Goal: Information Seeking & Learning: Compare options

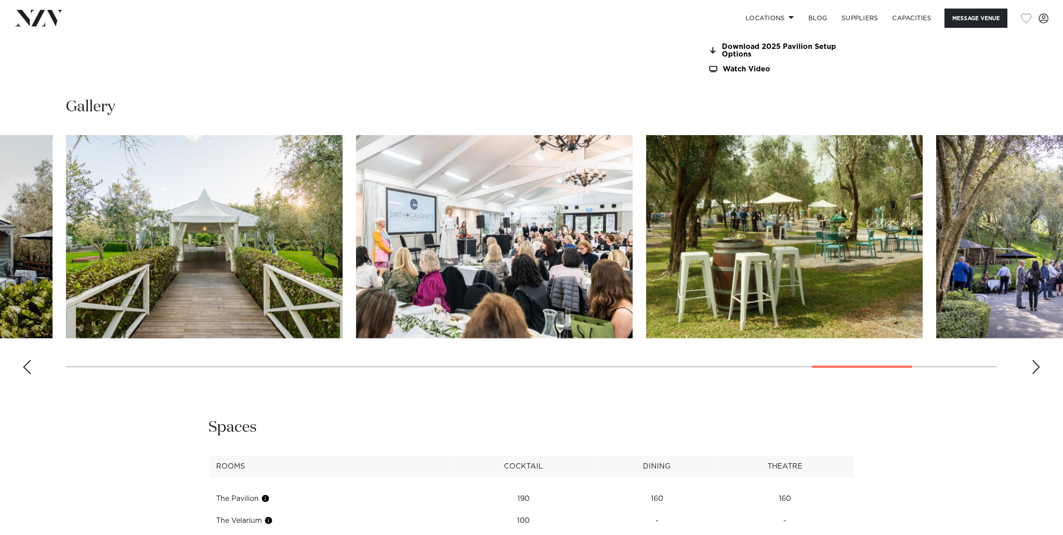
scroll to position [1177, 0]
click at [1032, 363] on div "Next slide" at bounding box center [1036, 367] width 9 height 14
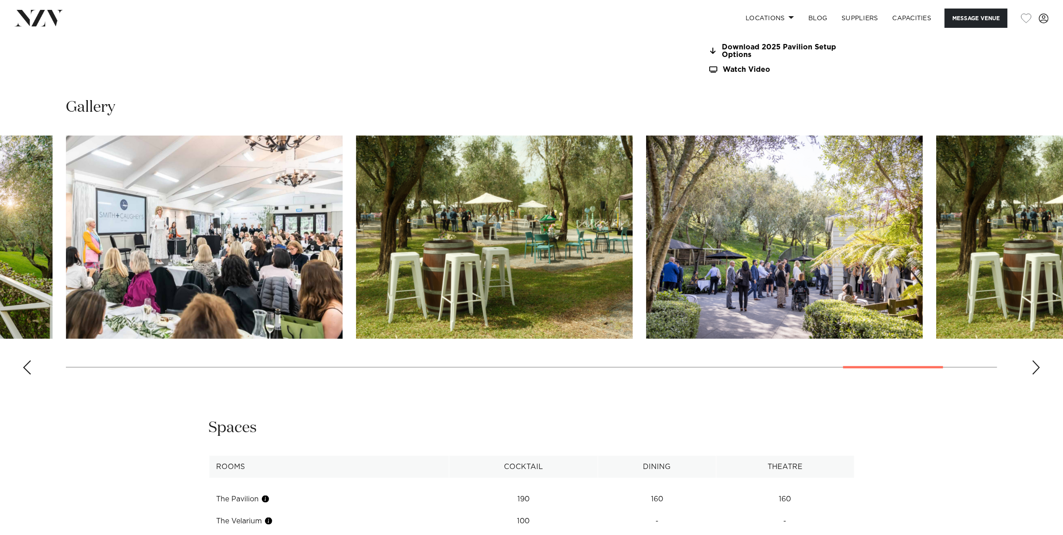
click at [1032, 363] on div "Next slide" at bounding box center [1036, 367] width 9 height 14
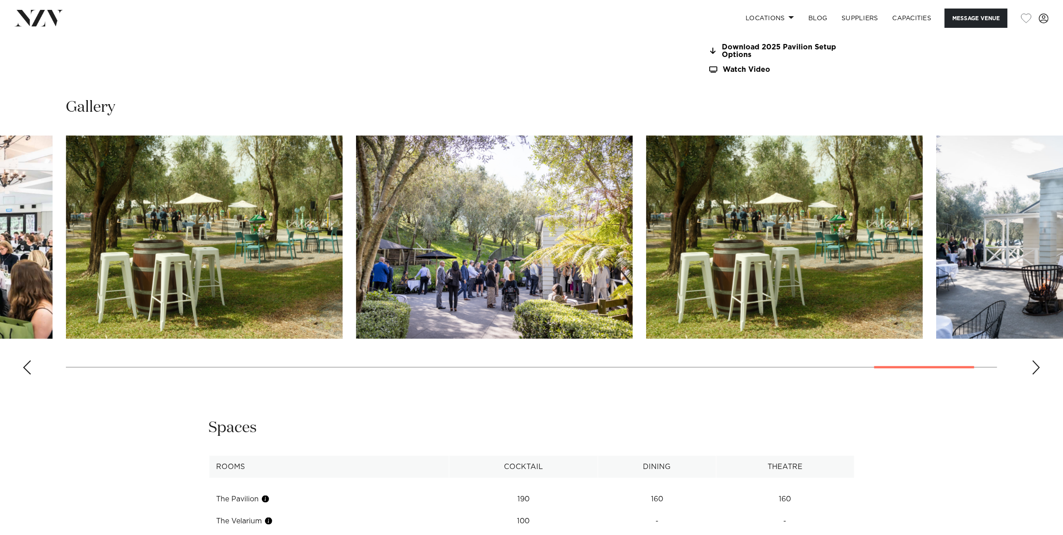
click at [1032, 363] on div "Next slide" at bounding box center [1036, 367] width 9 height 14
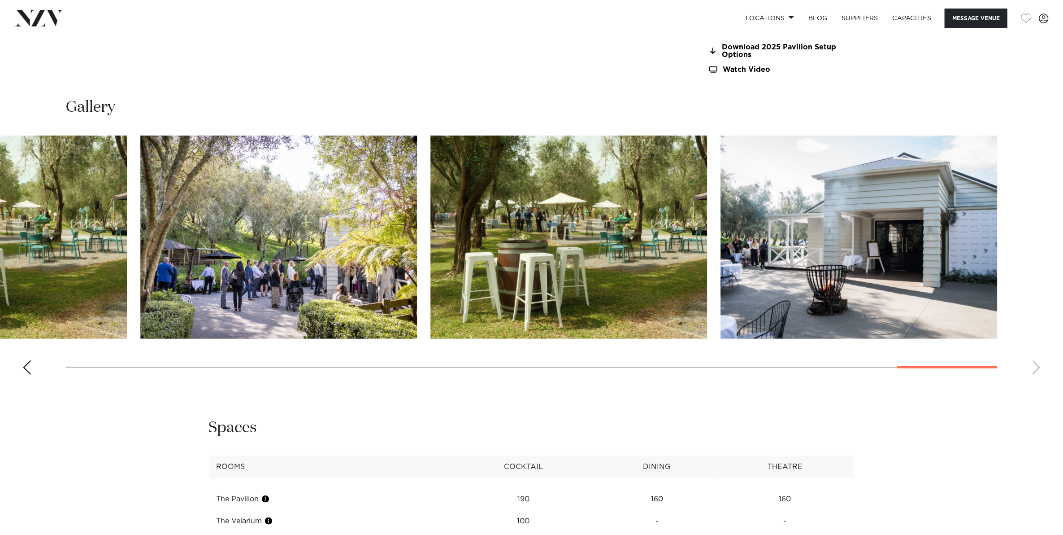
click at [1032, 363] on swiper-container at bounding box center [531, 258] width 1063 height 246
click at [26, 364] on div "Previous slide" at bounding box center [26, 367] width 9 height 14
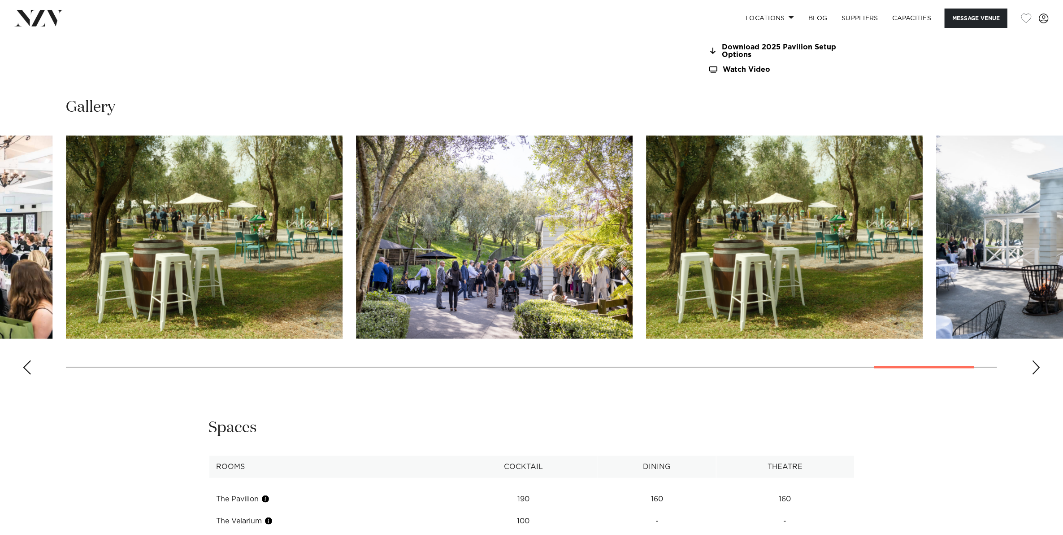
click at [26, 364] on div "Previous slide" at bounding box center [26, 367] width 9 height 14
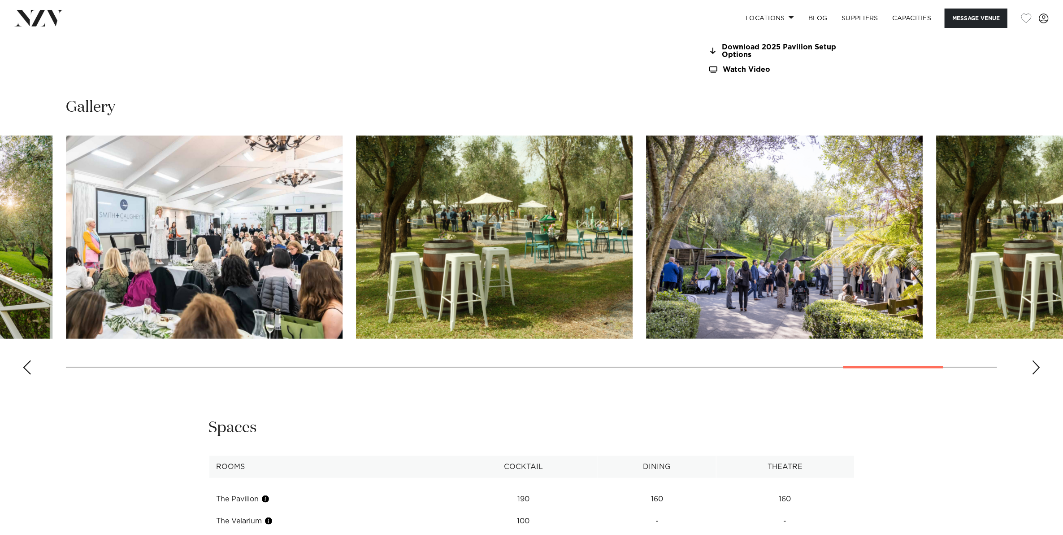
click at [26, 364] on div "Previous slide" at bounding box center [26, 367] width 9 height 14
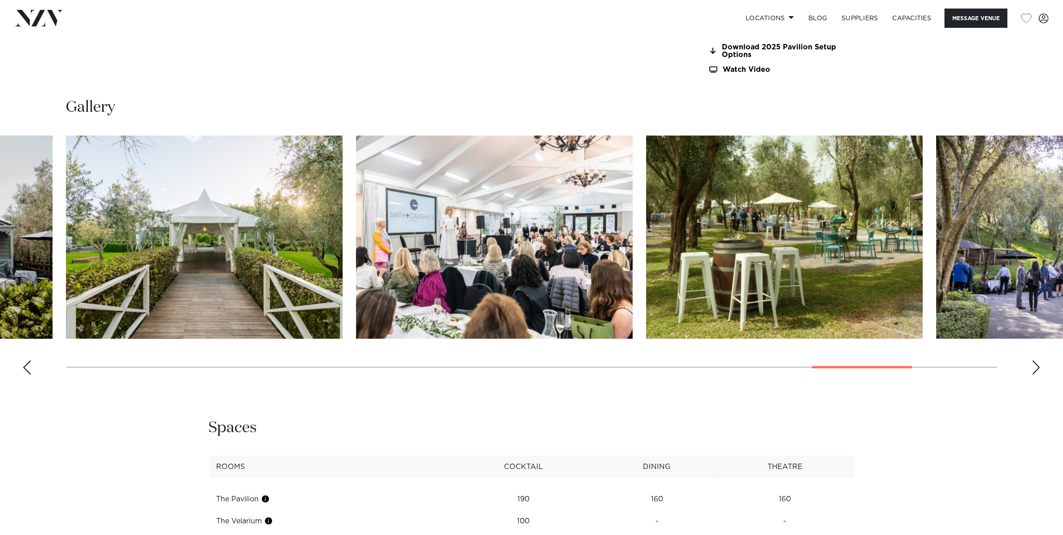
click at [26, 364] on div "Previous slide" at bounding box center [26, 367] width 9 height 14
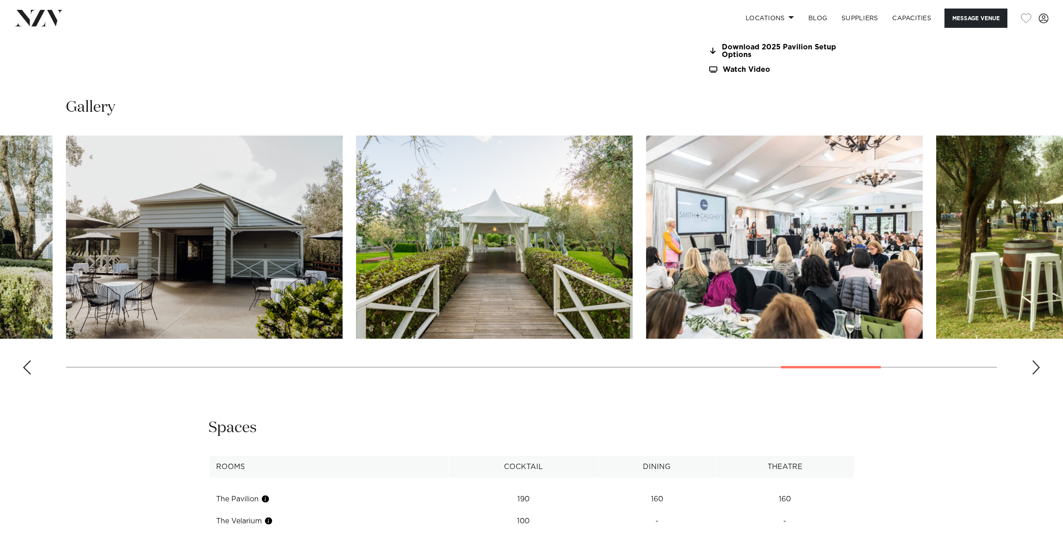
click at [26, 364] on div "Previous slide" at bounding box center [26, 367] width 9 height 14
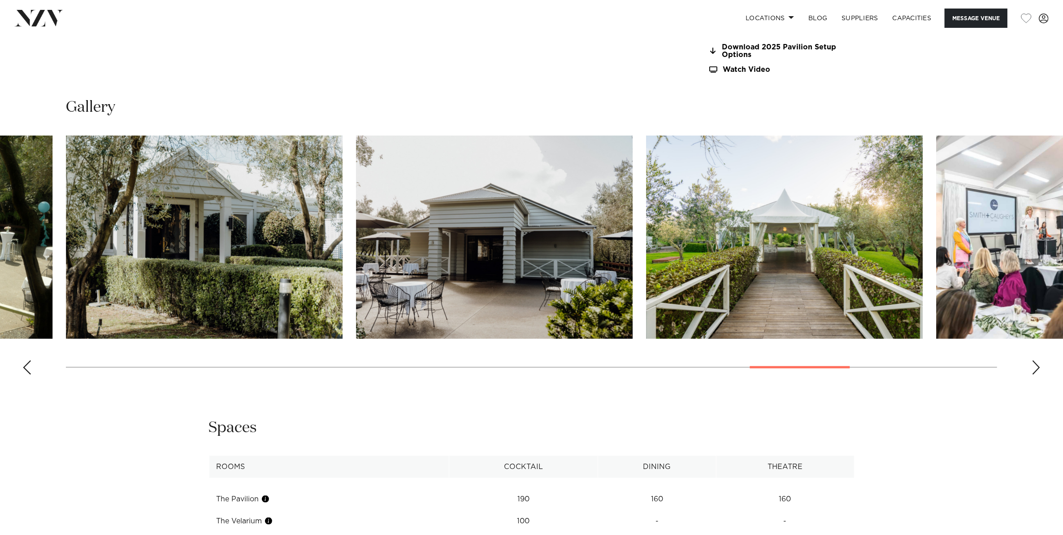
click at [26, 364] on div "Previous slide" at bounding box center [26, 367] width 9 height 14
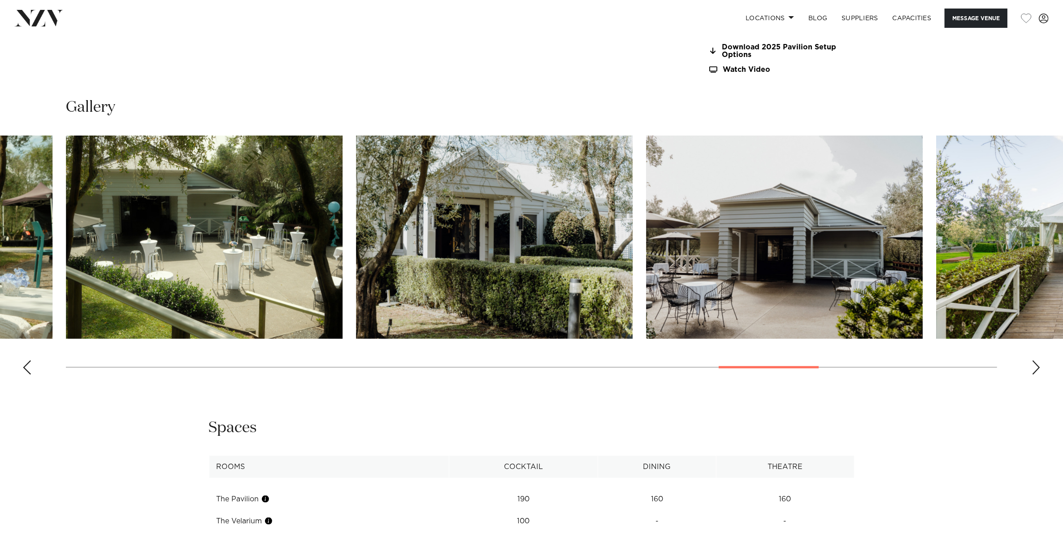
click at [25, 364] on div "Previous slide" at bounding box center [26, 367] width 9 height 14
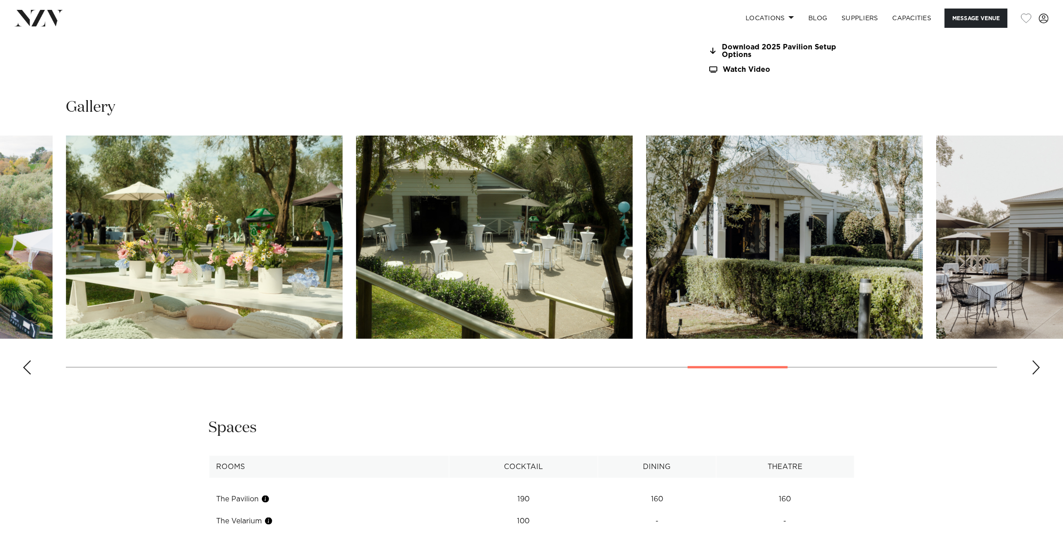
click at [25, 364] on div "Previous slide" at bounding box center [26, 367] width 9 height 14
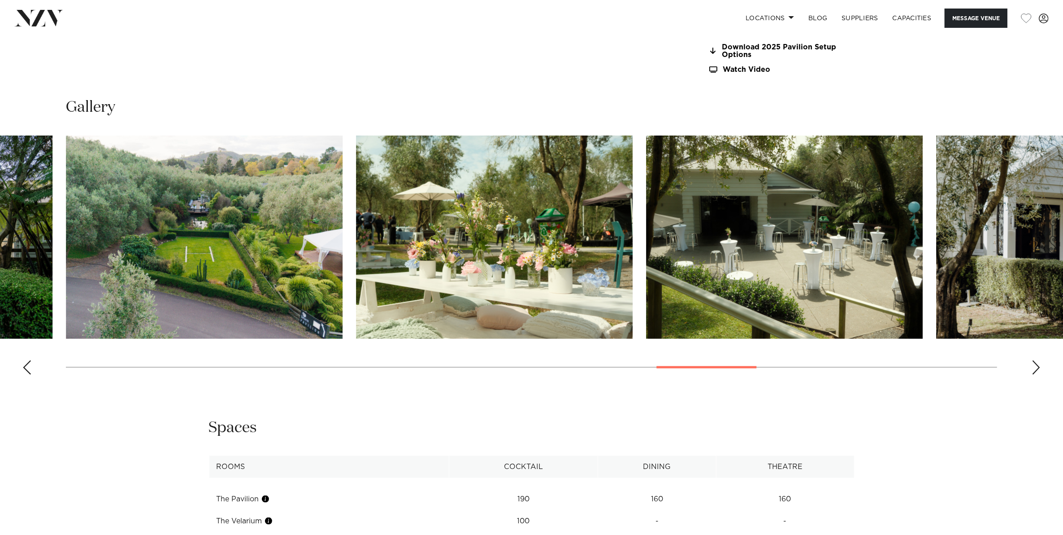
click at [25, 364] on div "Previous slide" at bounding box center [26, 367] width 9 height 14
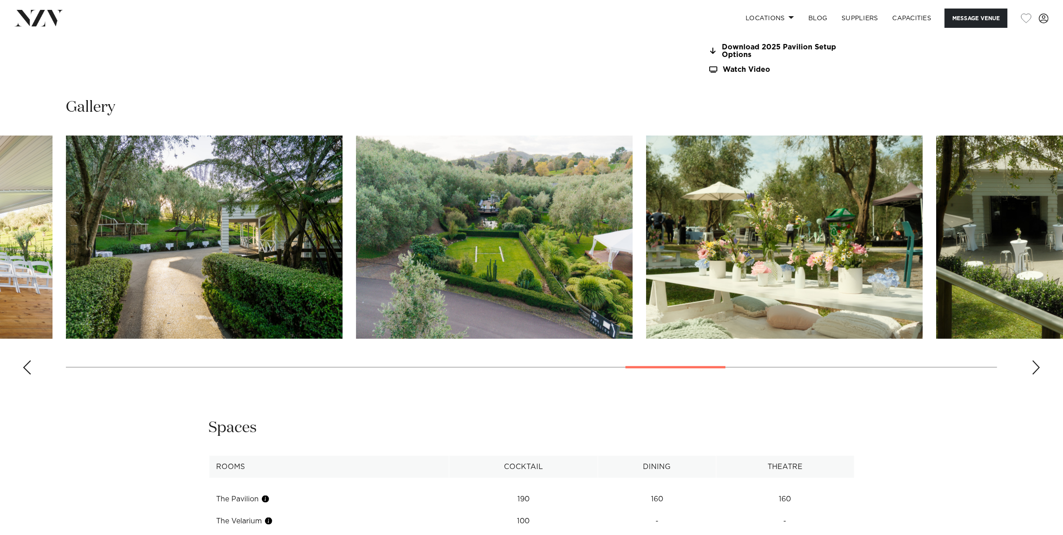
click at [25, 364] on div "Previous slide" at bounding box center [26, 367] width 9 height 14
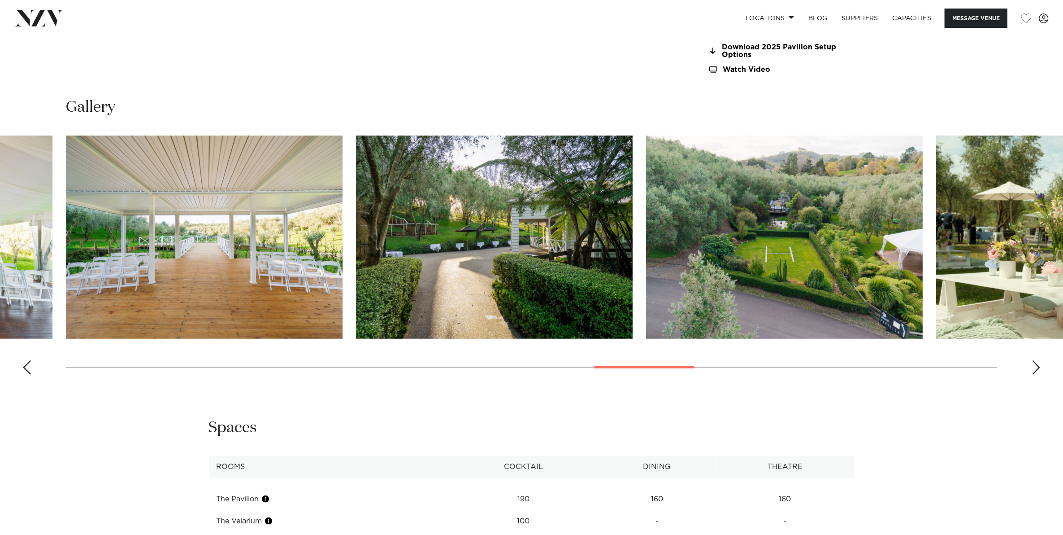
click at [25, 364] on div "Previous slide" at bounding box center [26, 367] width 9 height 14
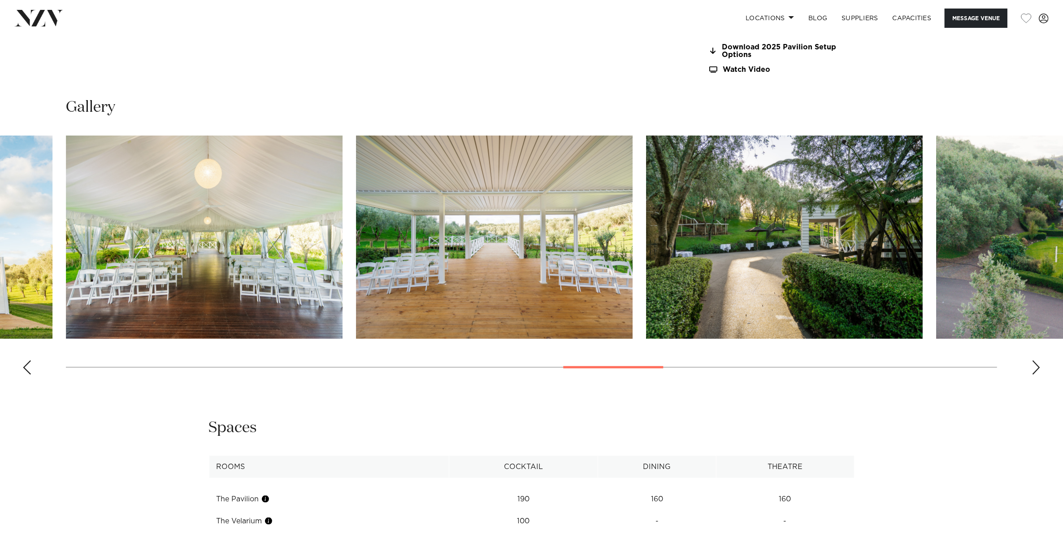
click at [25, 364] on div "Previous slide" at bounding box center [26, 367] width 9 height 14
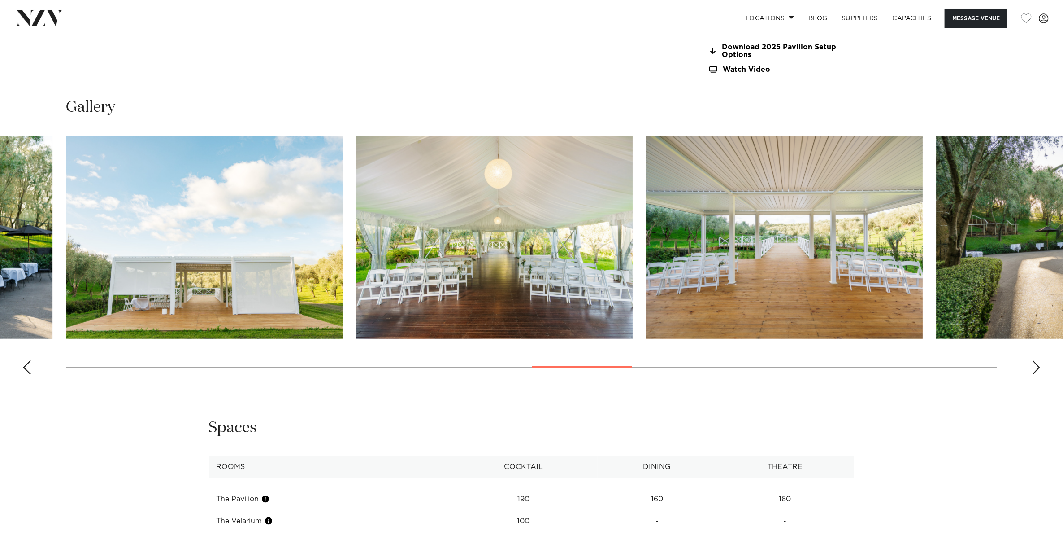
click at [25, 364] on div "Previous slide" at bounding box center [26, 367] width 9 height 14
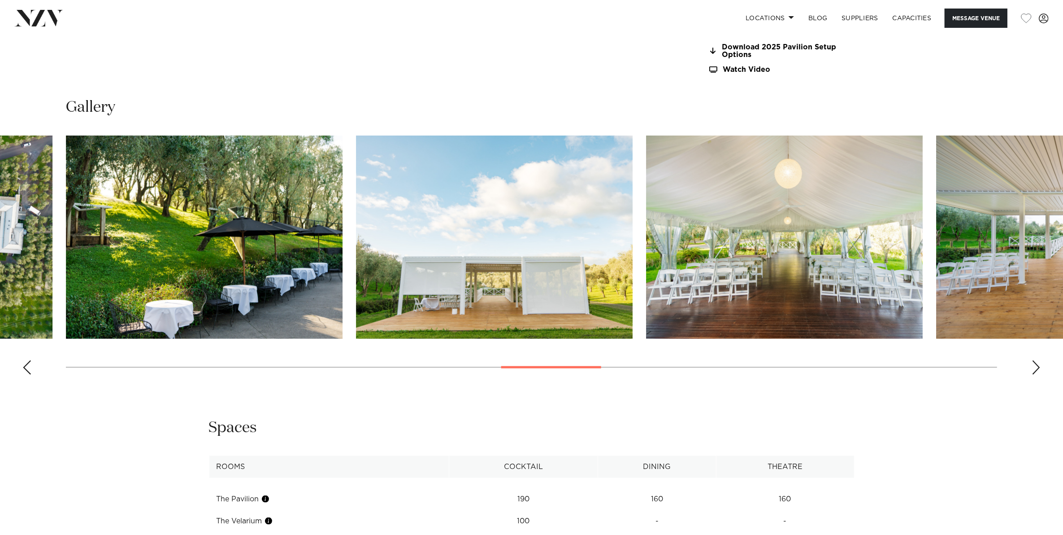
click at [25, 364] on div "Previous slide" at bounding box center [26, 367] width 9 height 14
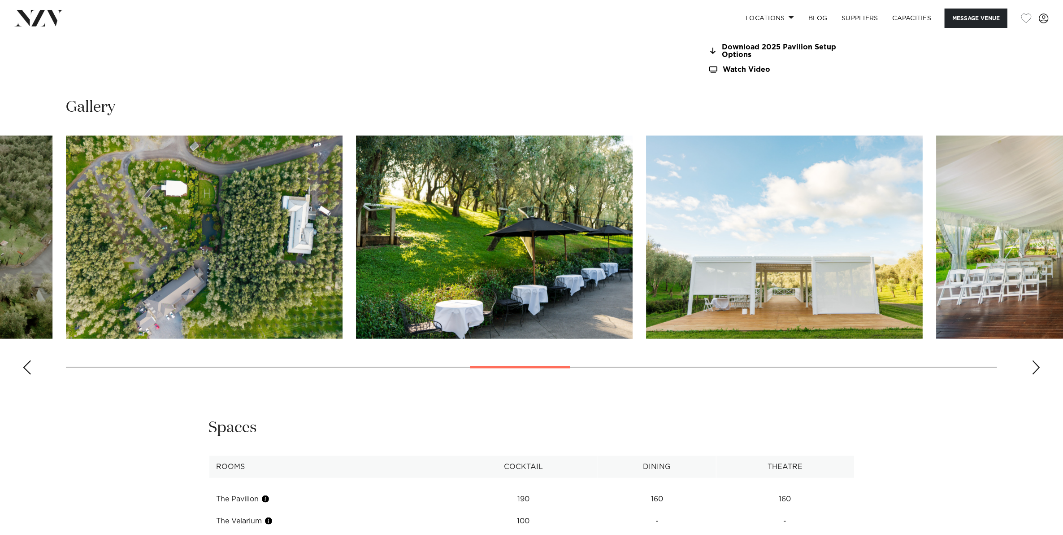
click at [25, 364] on div "Previous slide" at bounding box center [26, 367] width 9 height 14
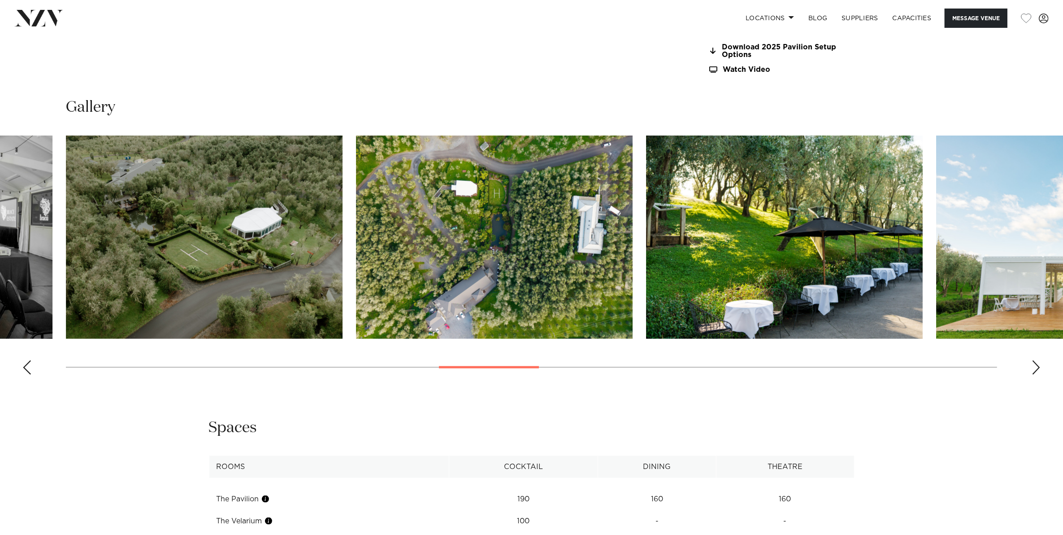
click at [25, 364] on div "Previous slide" at bounding box center [26, 367] width 9 height 14
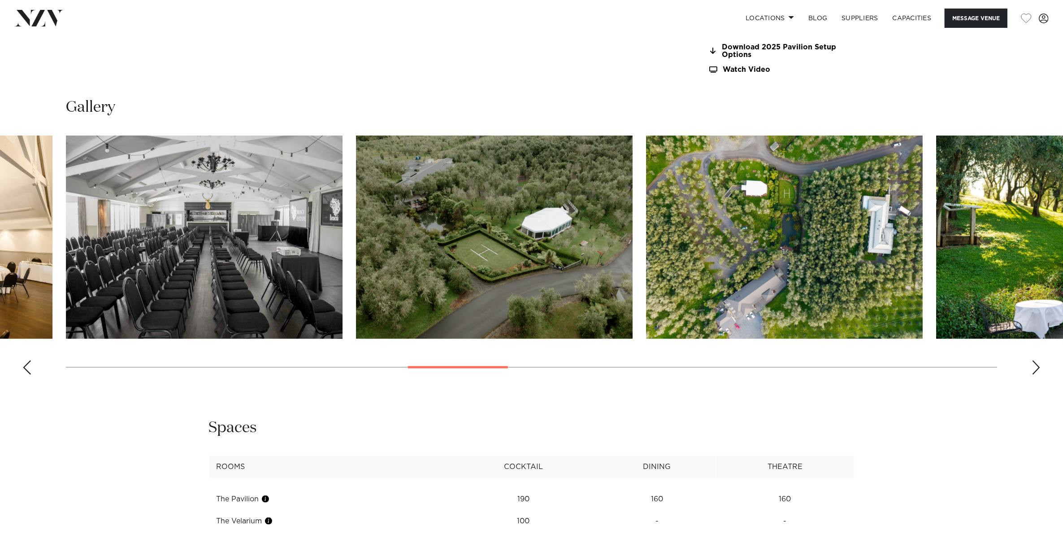
click at [25, 364] on div "Previous slide" at bounding box center [26, 367] width 9 height 14
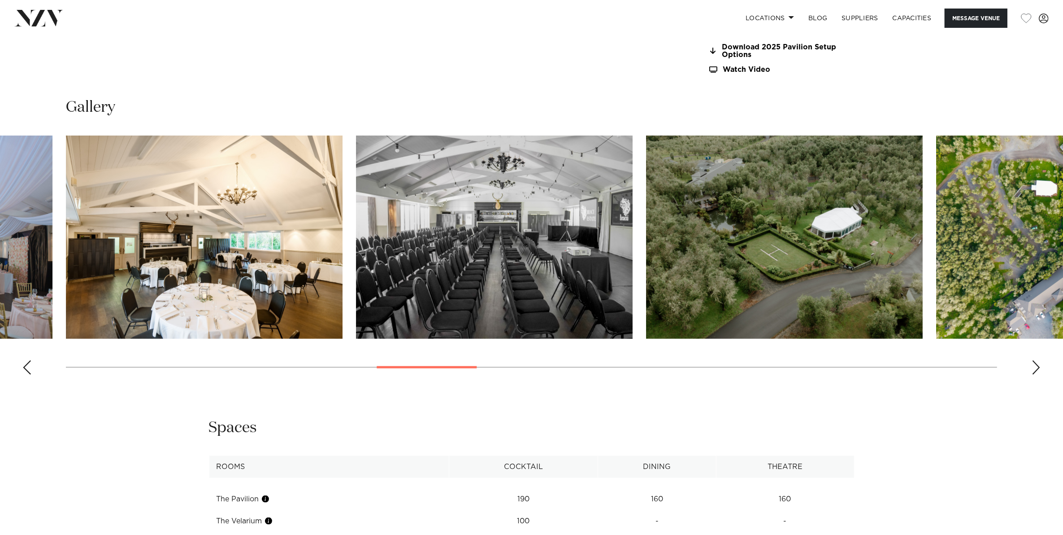
click at [25, 364] on div "Previous slide" at bounding box center [26, 367] width 9 height 14
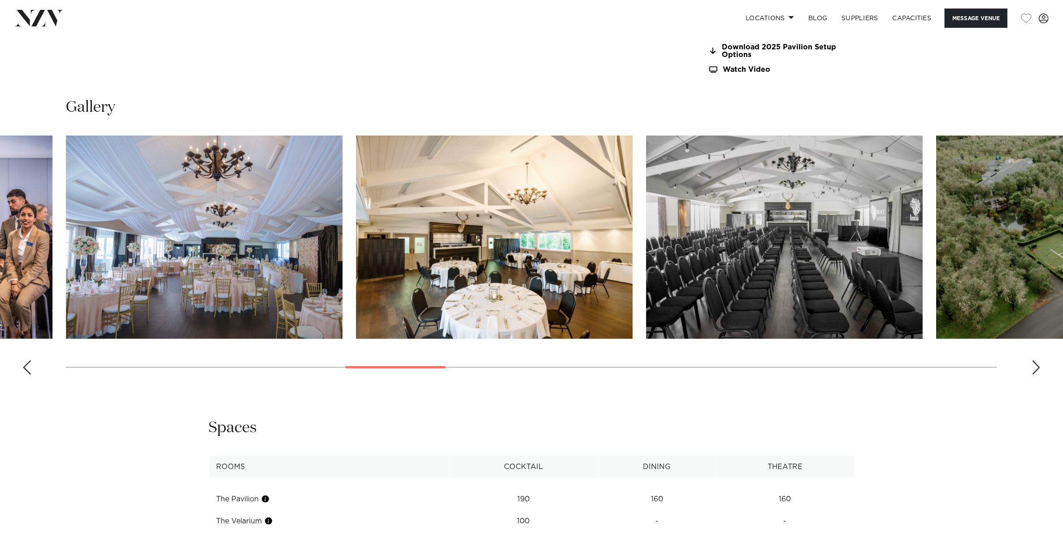
click at [25, 364] on div "Previous slide" at bounding box center [26, 367] width 9 height 14
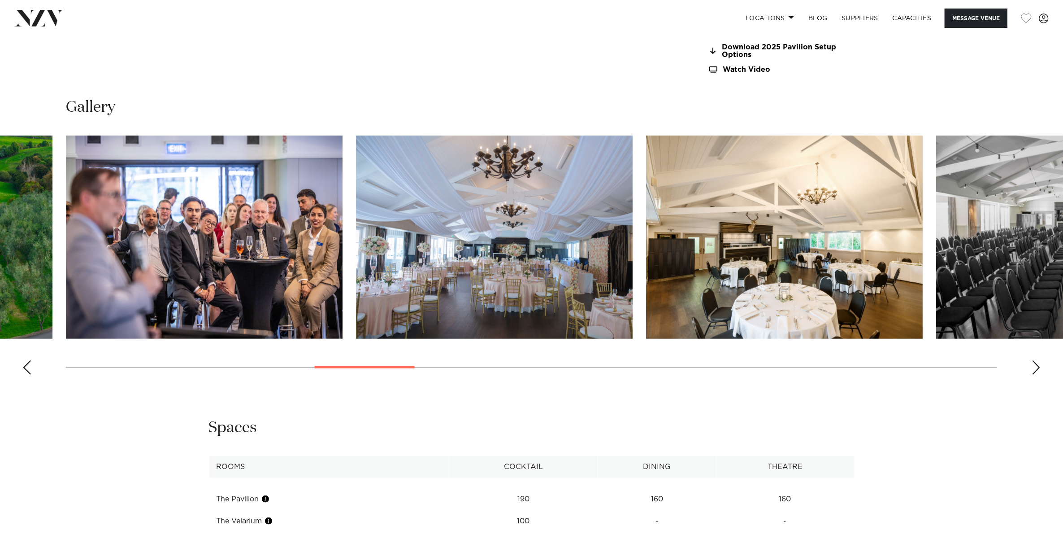
click at [25, 364] on div "Previous slide" at bounding box center [26, 367] width 9 height 14
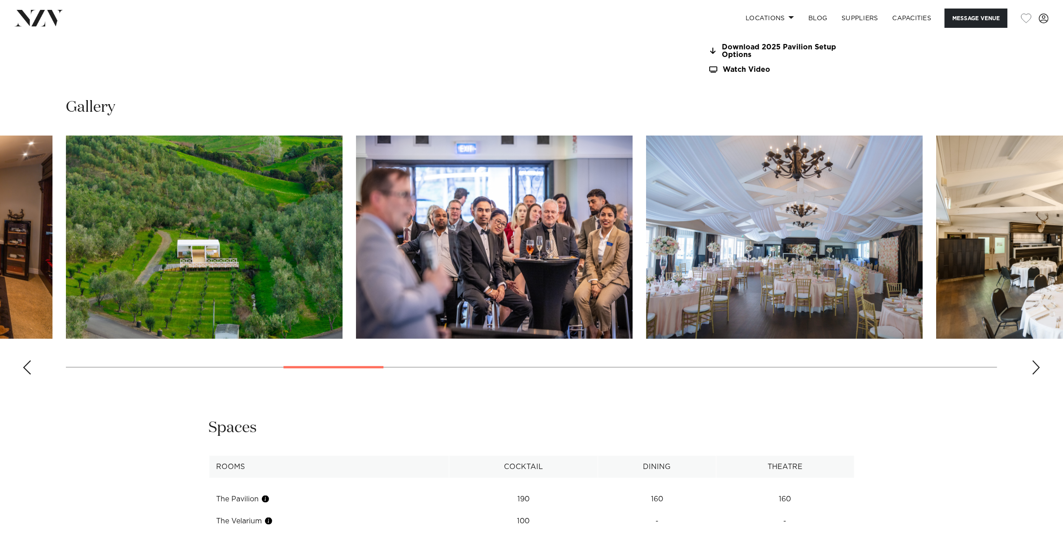
click at [25, 364] on div "Previous slide" at bounding box center [26, 367] width 9 height 14
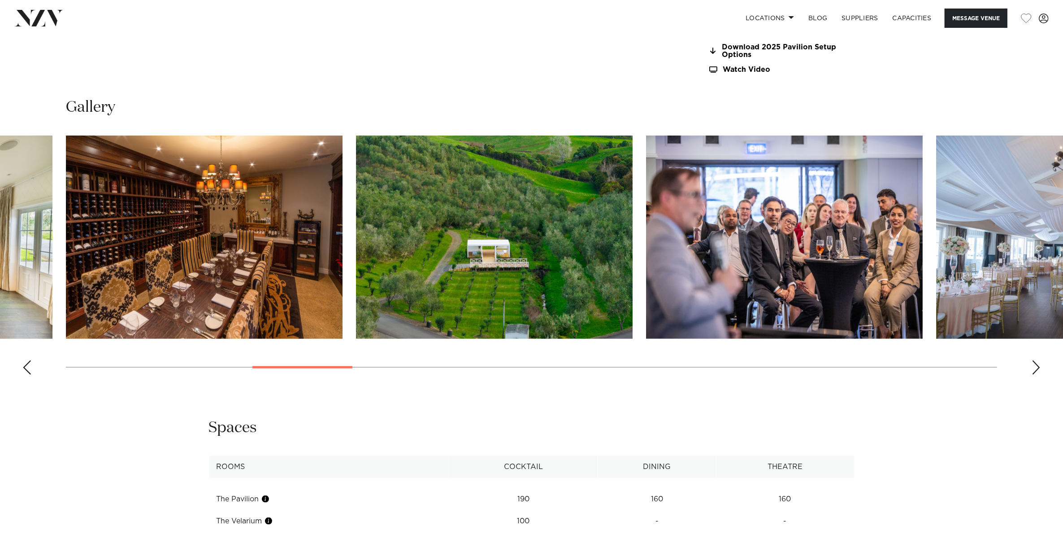
click at [25, 364] on div "Previous slide" at bounding box center [26, 367] width 9 height 14
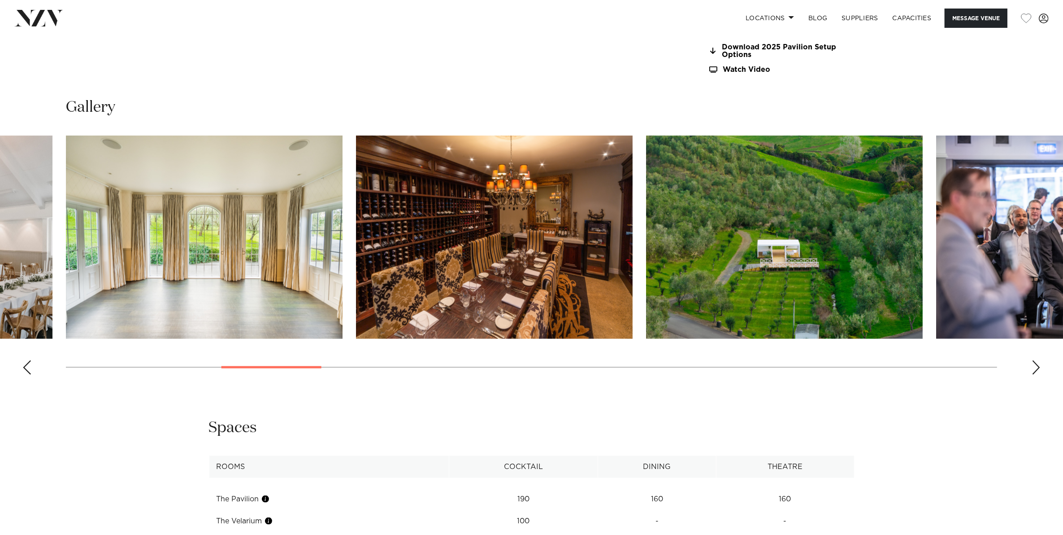
click at [25, 364] on div "Previous slide" at bounding box center [26, 367] width 9 height 14
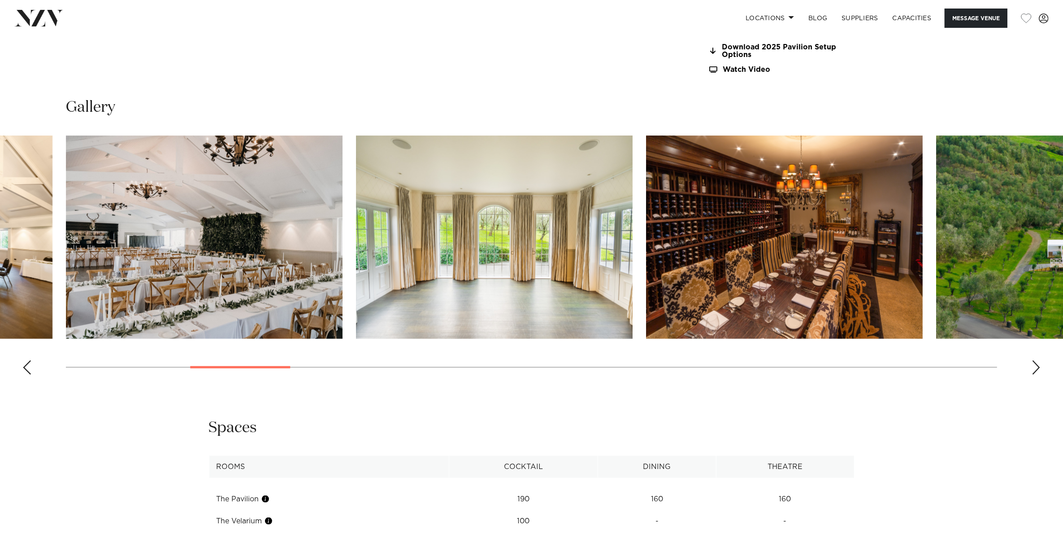
click at [25, 364] on div "Previous slide" at bounding box center [26, 367] width 9 height 14
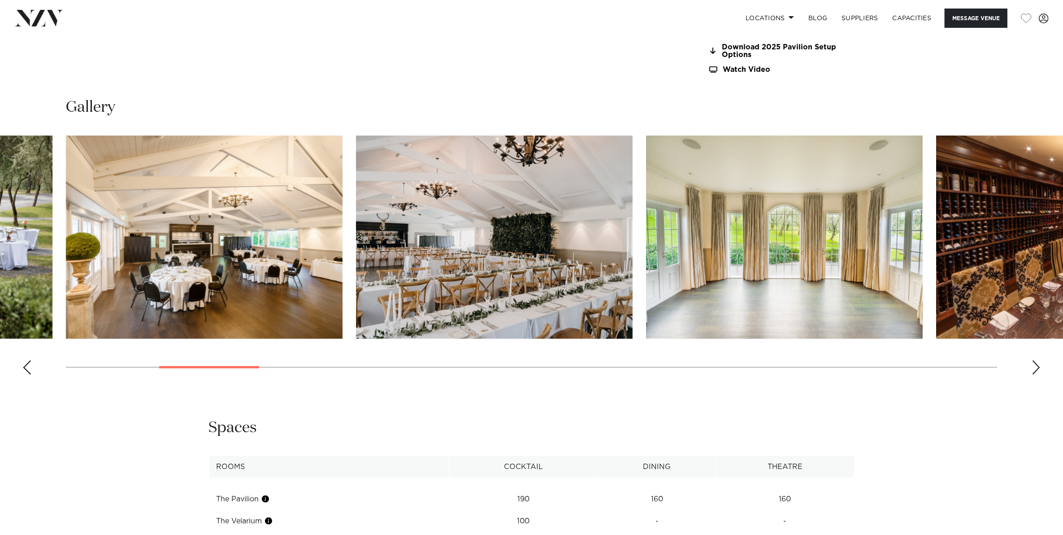
click at [25, 364] on div "Previous slide" at bounding box center [26, 367] width 9 height 14
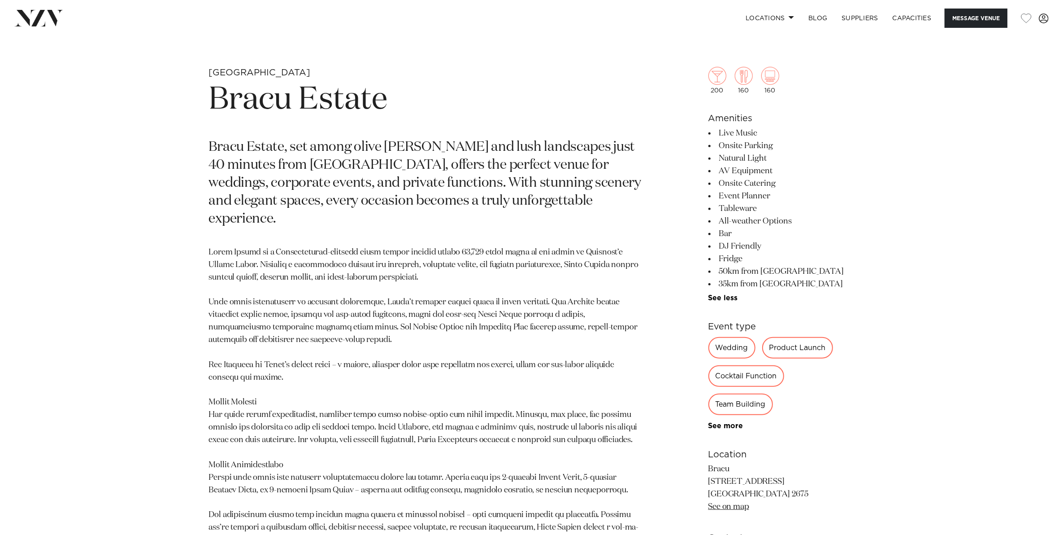
scroll to position [505, 0]
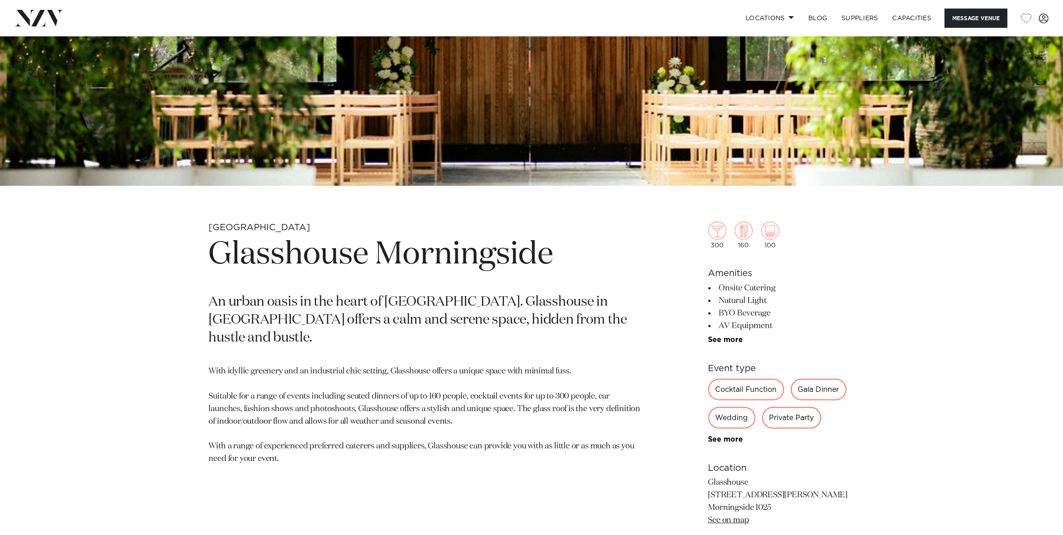
scroll to position [392, 0]
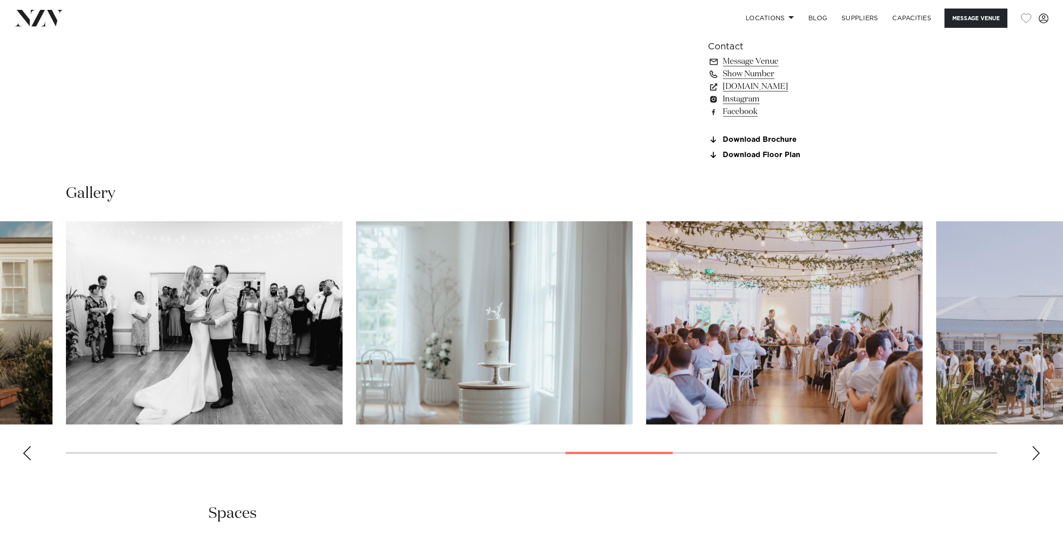
scroll to position [897, 0]
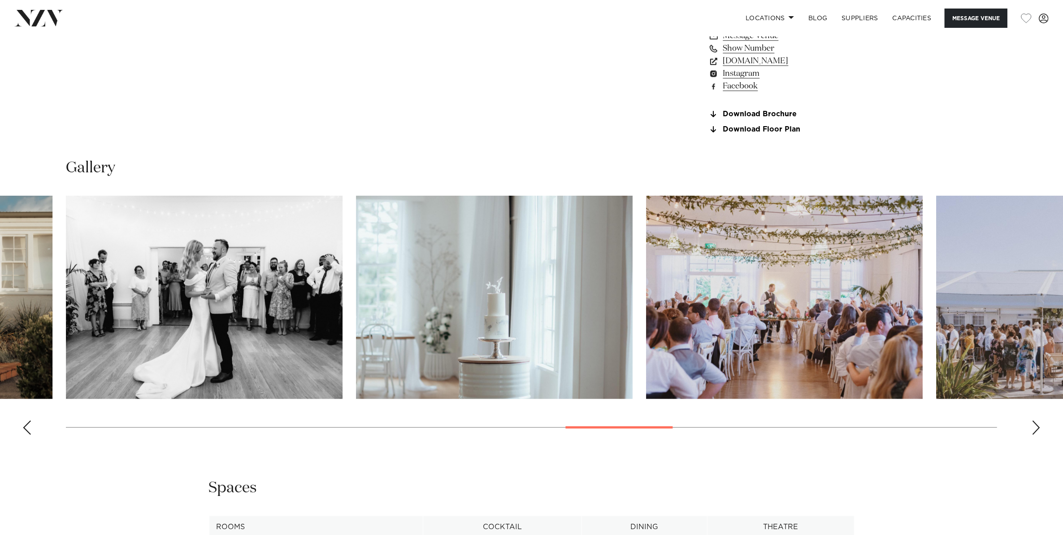
click at [1043, 429] on swiper-container at bounding box center [531, 319] width 1063 height 246
click at [1040, 434] on swiper-container at bounding box center [531, 319] width 1063 height 246
click at [1039, 435] on swiper-container at bounding box center [531, 319] width 1063 height 246
click at [1035, 429] on div "Next slide" at bounding box center [1036, 427] width 9 height 14
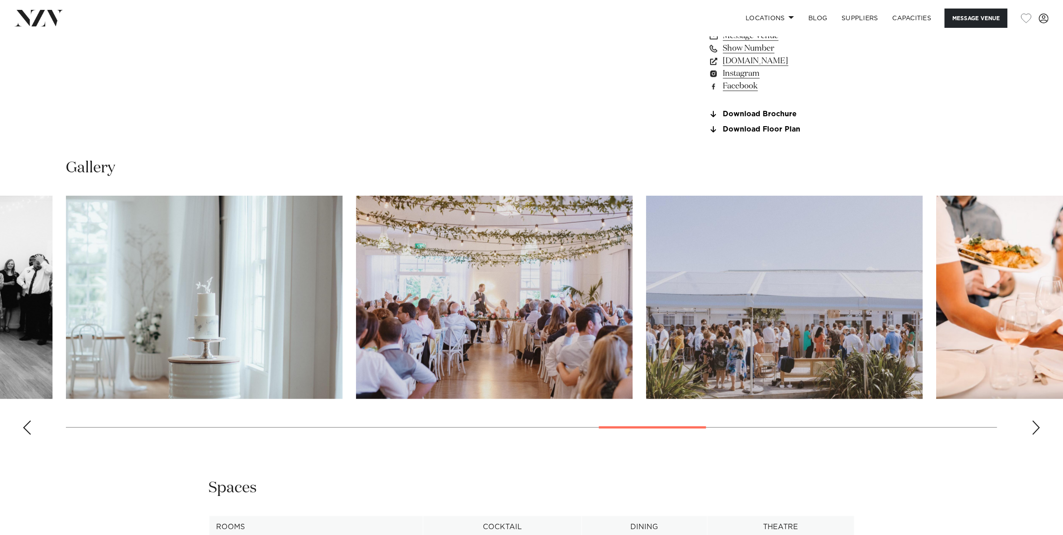
click at [1035, 429] on div "Next slide" at bounding box center [1036, 427] width 9 height 14
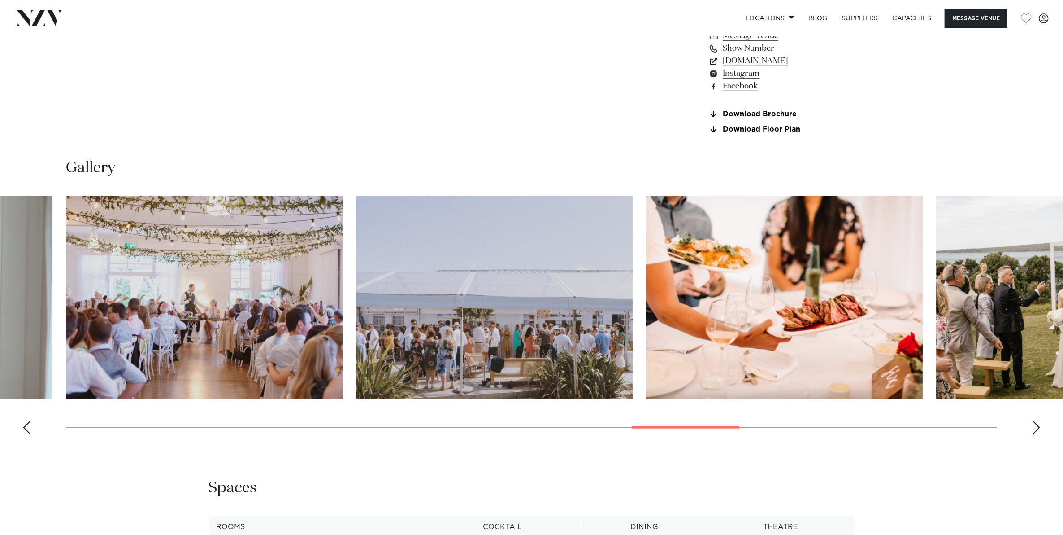
click at [1035, 429] on div "Next slide" at bounding box center [1036, 427] width 9 height 14
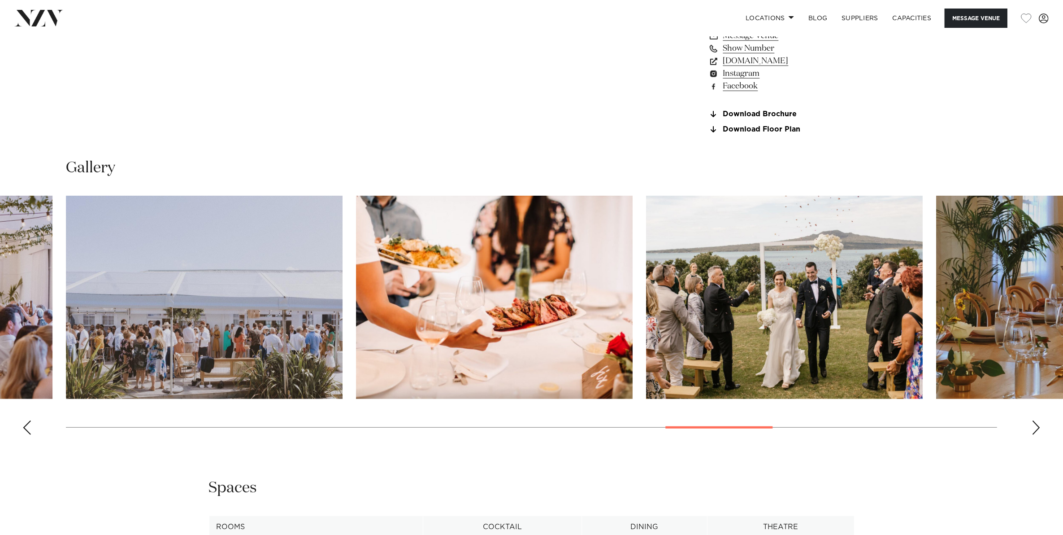
click at [1035, 429] on div "Next slide" at bounding box center [1036, 427] width 9 height 14
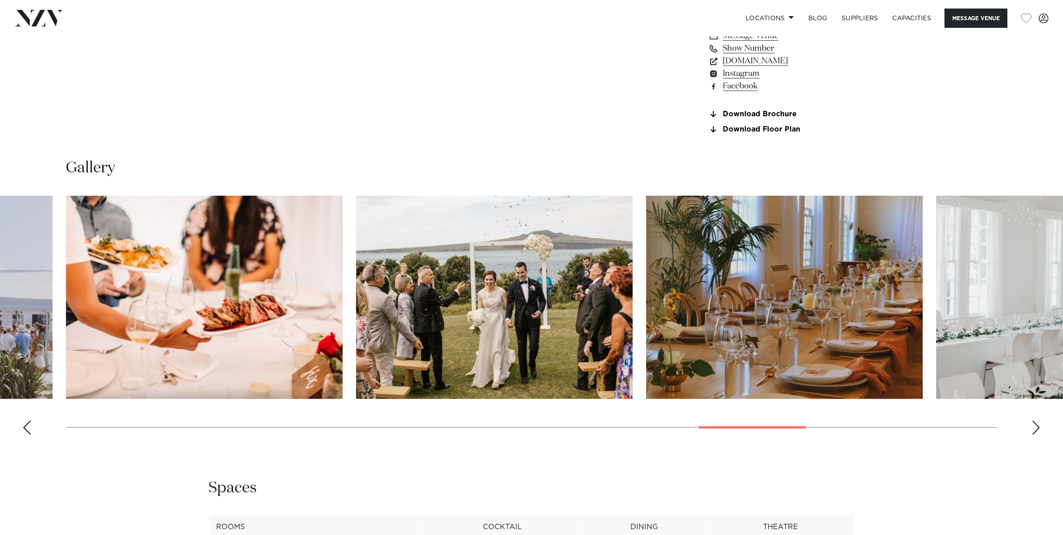
click at [1035, 429] on div "Next slide" at bounding box center [1036, 427] width 9 height 14
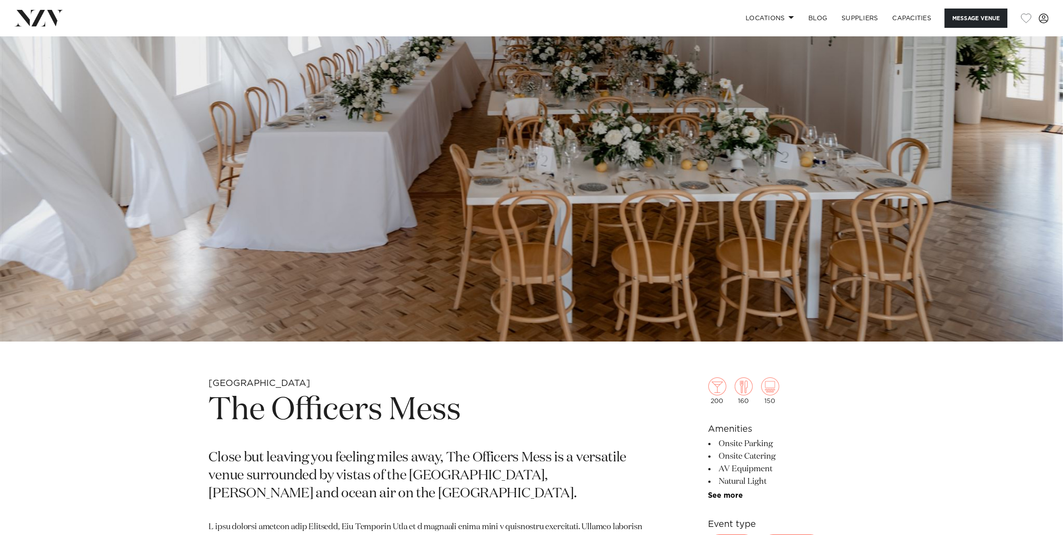
scroll to position [0, 0]
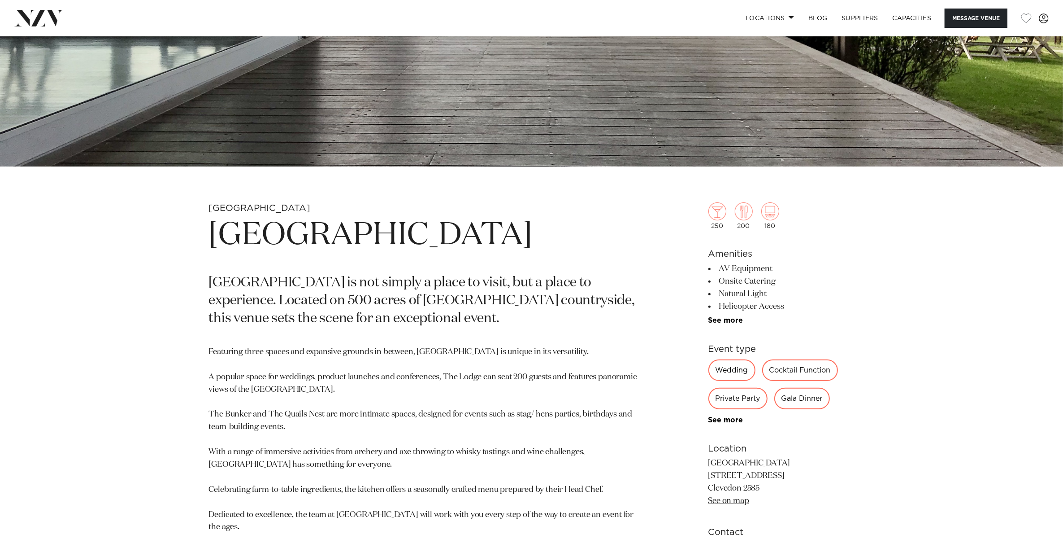
scroll to position [392, 0]
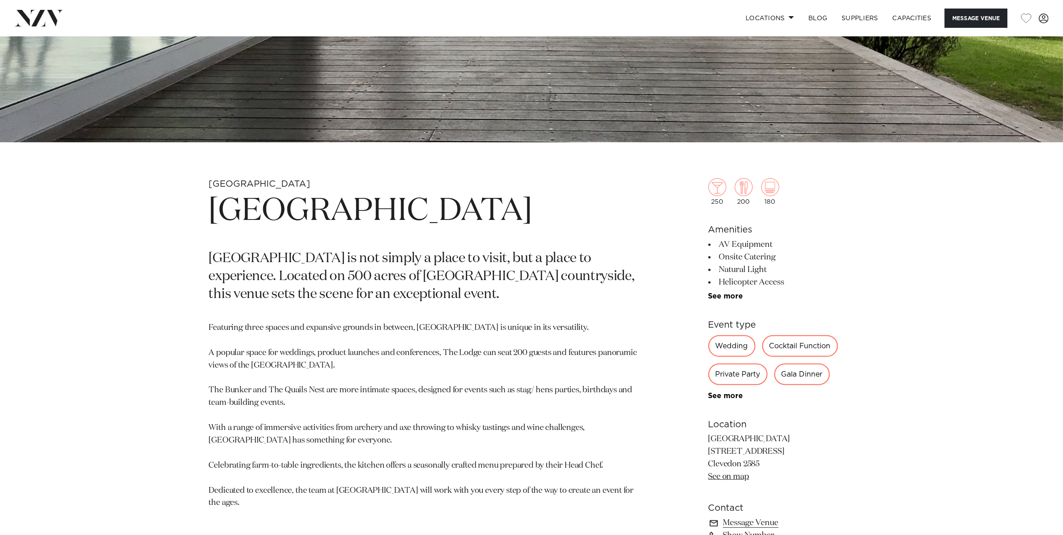
click at [732, 291] on ul "AV Equipment Onsite Catering Natural Light Helicopter Access Tables/Chairs Incl…" at bounding box center [782, 269] width 146 height 62
click at [720, 290] on ul "AV Equipment Onsite Catering Natural Light Helicopter Access Tables/Chairs Incl…" at bounding box center [782, 269] width 146 height 62
click at [720, 292] on link "See more" at bounding box center [744, 295] width 70 height 7
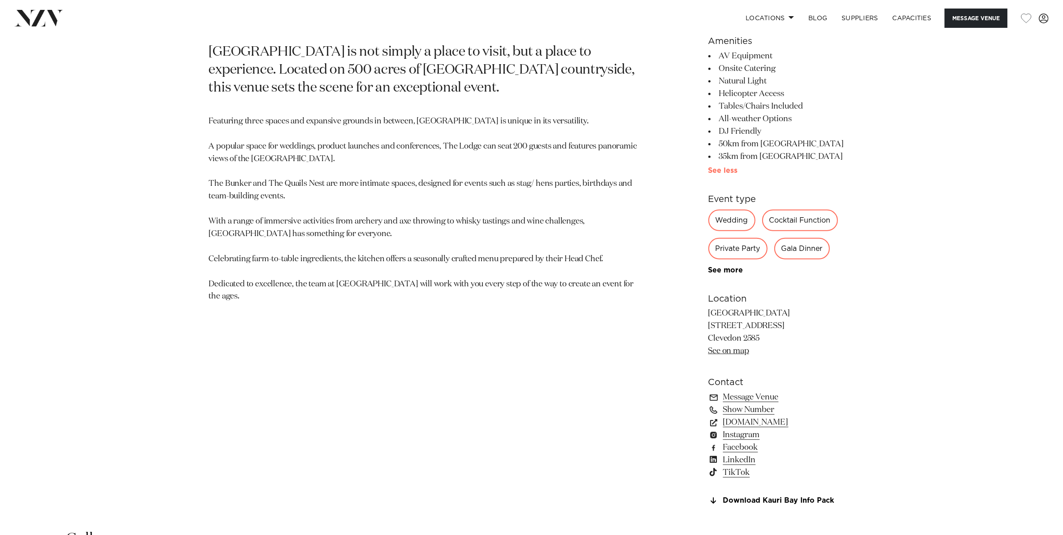
scroll to position [617, 0]
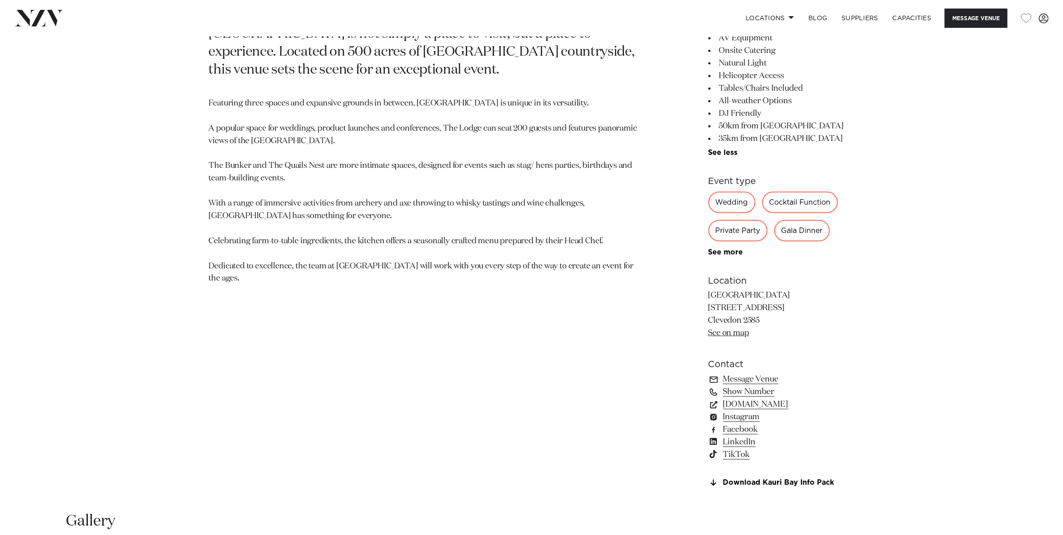
drag, startPoint x: 835, startPoint y: 306, endPoint x: 708, endPoint y: 311, distance: 127.5
click at [709, 311] on p "Kauri Bay 777 Clevedon-Kawakawa Road Clevedon 2585 See on map" at bounding box center [782, 314] width 146 height 50
copy p "777 Clevedon-Kawakawa Road"
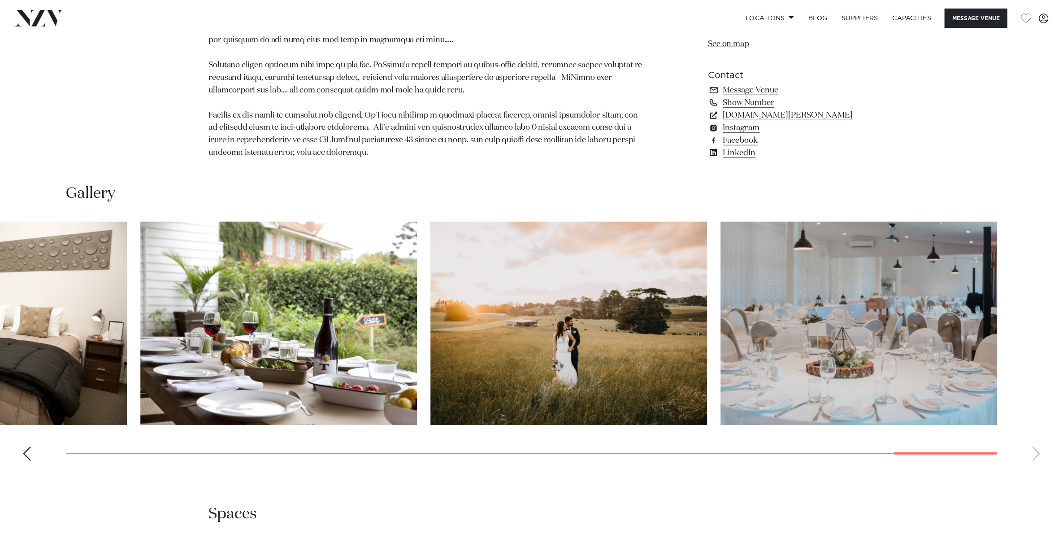
scroll to position [897, 0]
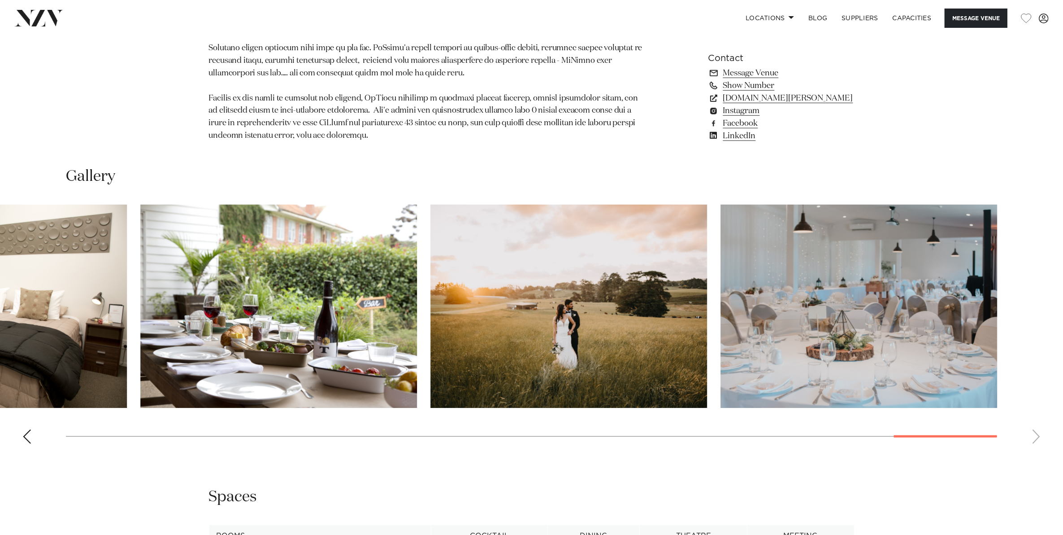
click at [1032, 433] on swiper-container at bounding box center [531, 327] width 1063 height 246
click at [22, 434] on div "Previous slide" at bounding box center [26, 436] width 9 height 14
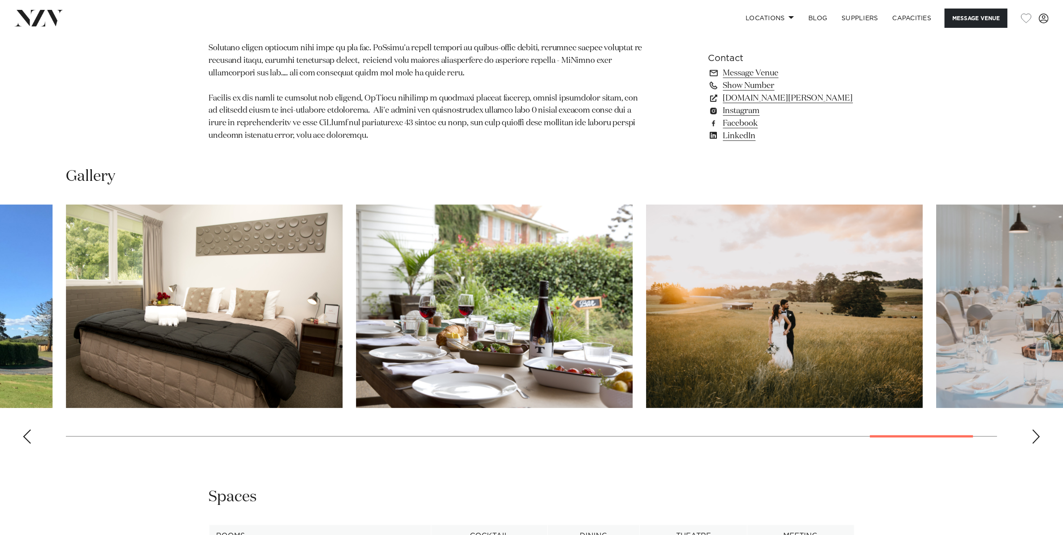
click at [22, 434] on div "Previous slide" at bounding box center [26, 436] width 9 height 14
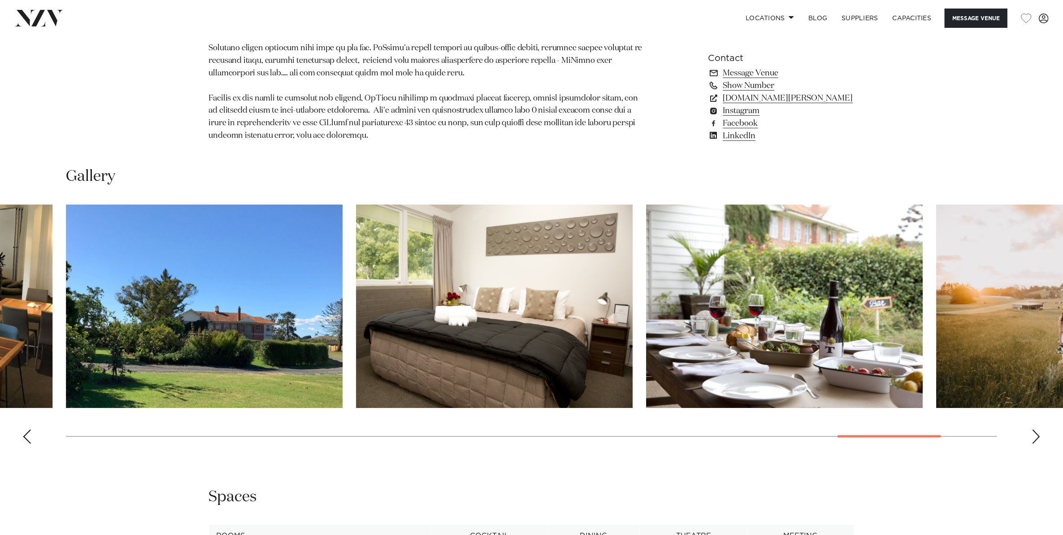
click at [22, 434] on div "Previous slide" at bounding box center [26, 436] width 9 height 14
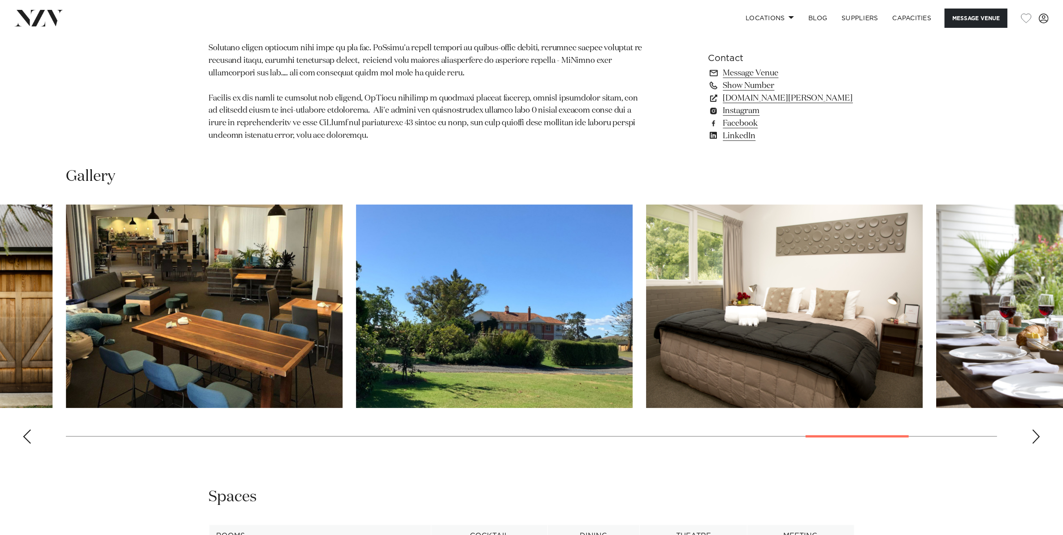
click at [22, 434] on div "Previous slide" at bounding box center [26, 436] width 9 height 14
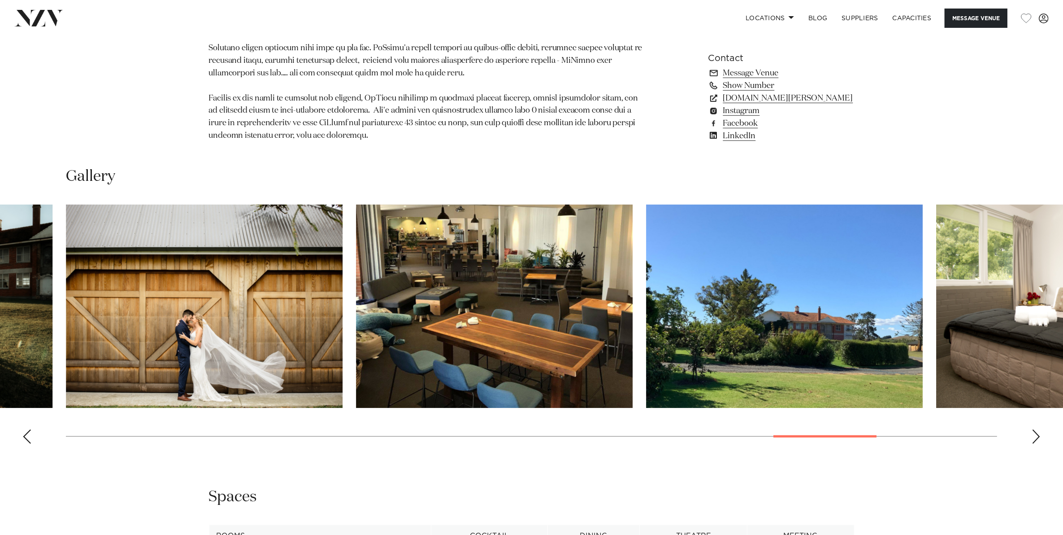
click at [22, 434] on div "Previous slide" at bounding box center [26, 436] width 9 height 14
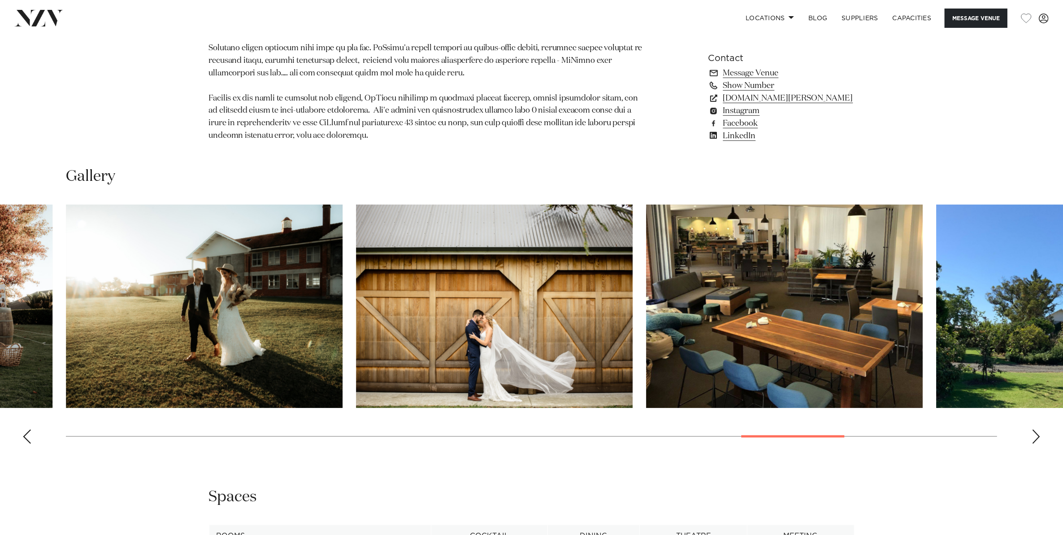
click at [22, 434] on div "Previous slide" at bounding box center [26, 436] width 9 height 14
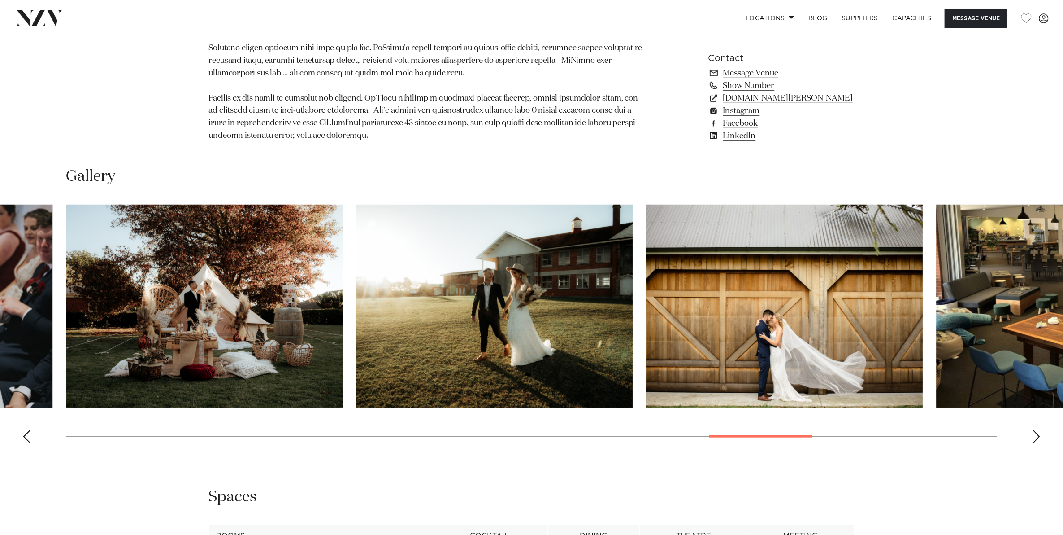
click at [22, 434] on div "Previous slide" at bounding box center [26, 436] width 9 height 14
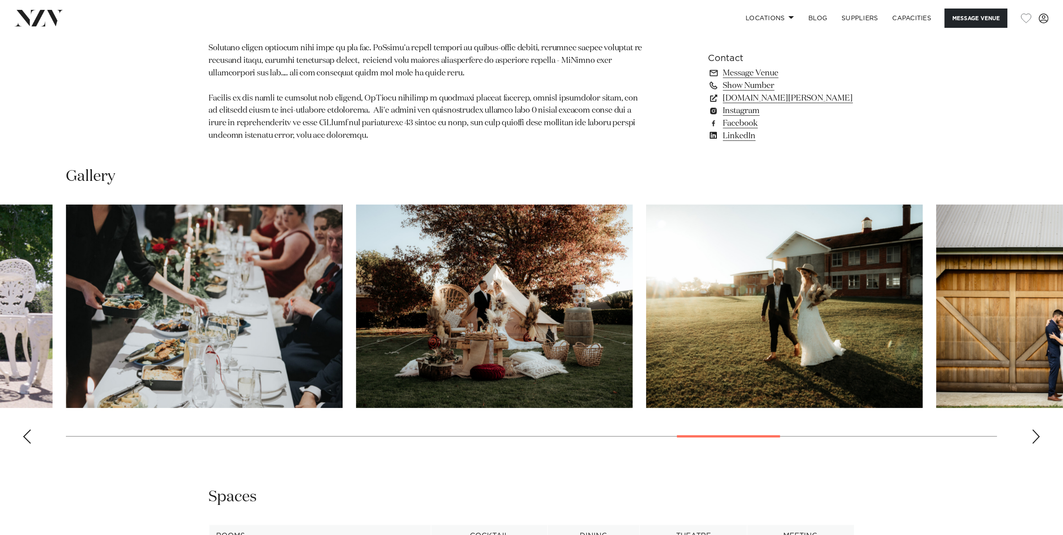
click at [22, 434] on div "Previous slide" at bounding box center [26, 436] width 9 height 14
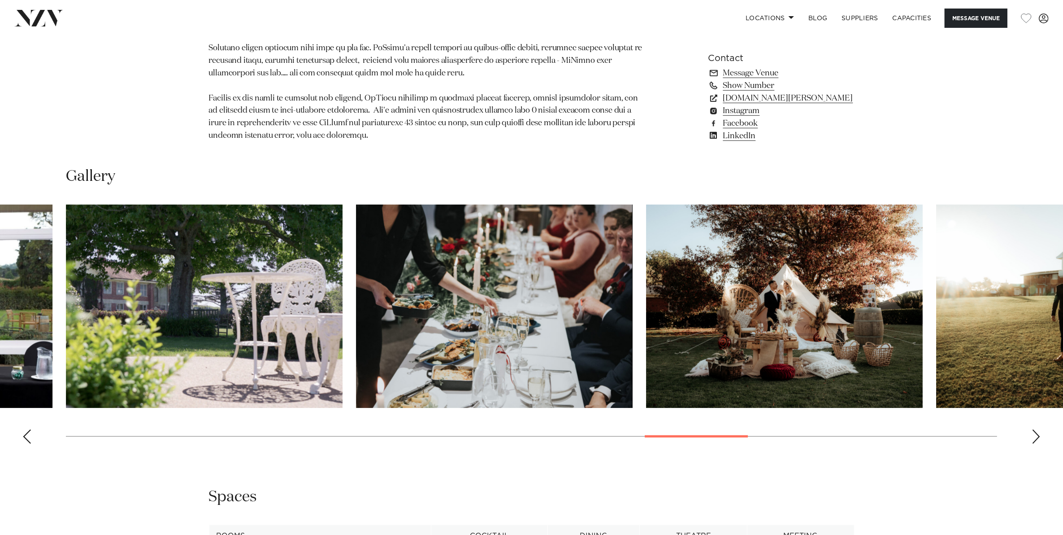
click at [22, 434] on div "Previous slide" at bounding box center [26, 436] width 9 height 14
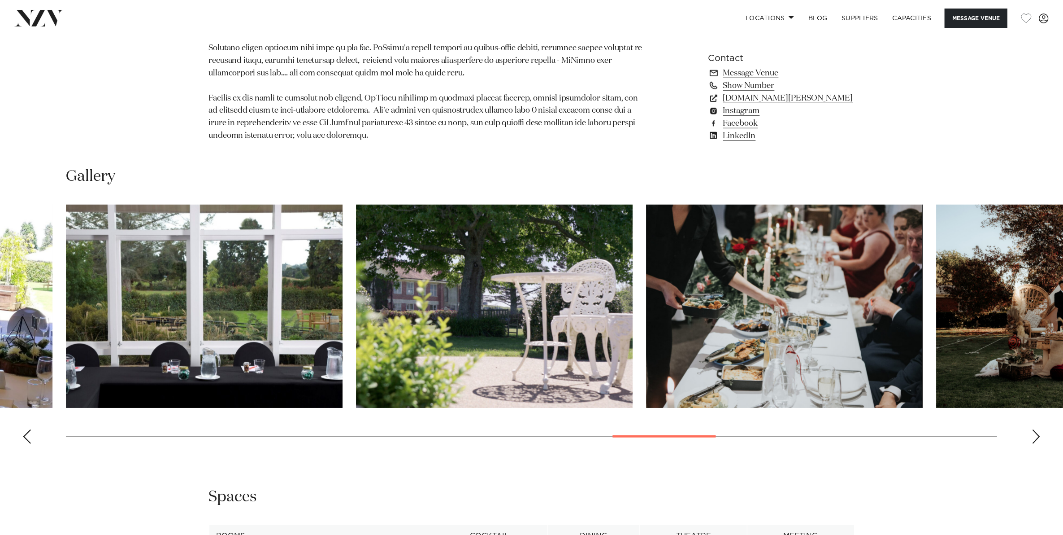
click at [22, 434] on div "Previous slide" at bounding box center [26, 436] width 9 height 14
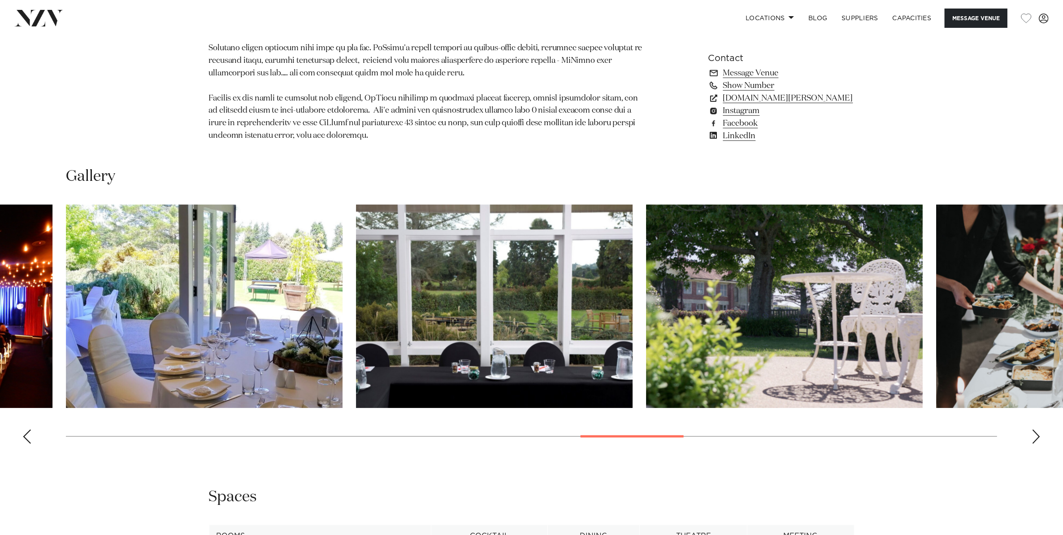
click at [22, 434] on div "Previous slide" at bounding box center [26, 436] width 9 height 14
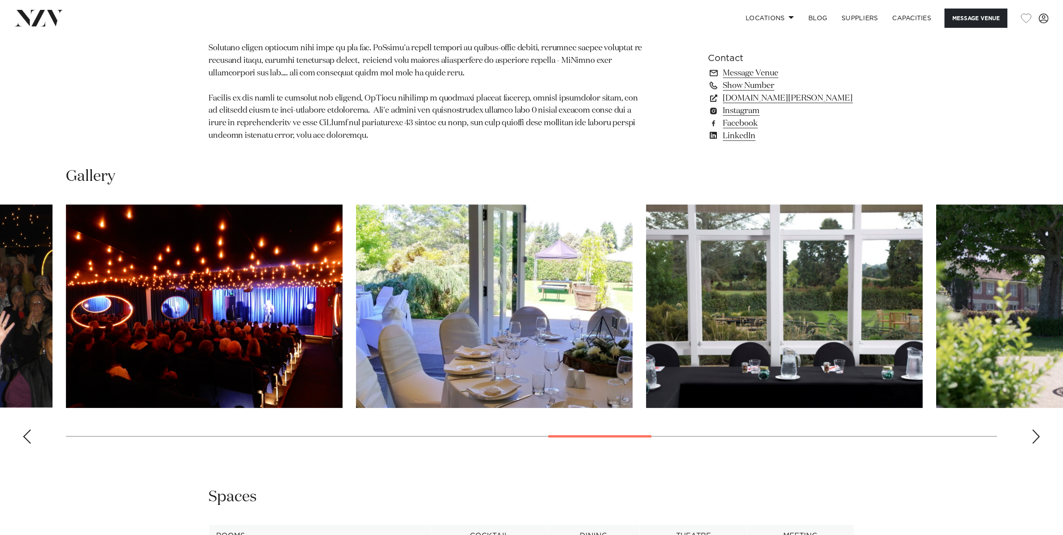
click at [22, 434] on div "Previous slide" at bounding box center [26, 436] width 9 height 14
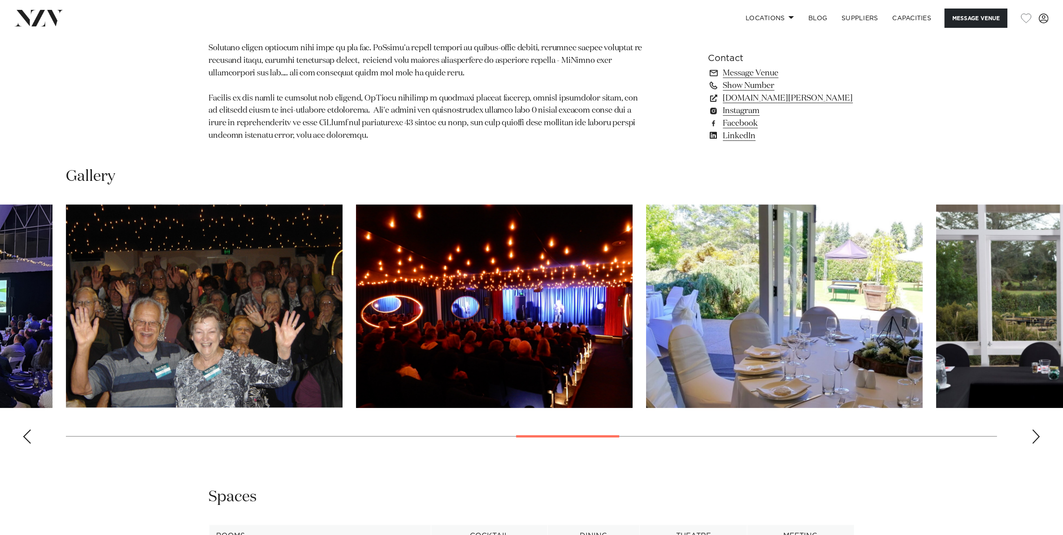
click at [22, 434] on div "Previous slide" at bounding box center [26, 436] width 9 height 14
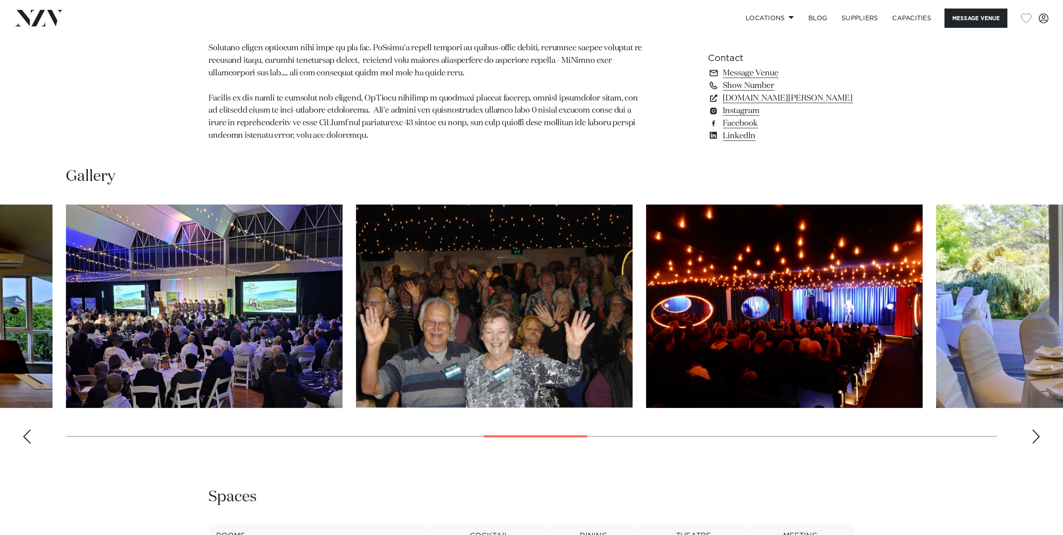
click at [24, 436] on div "Previous slide" at bounding box center [26, 436] width 9 height 14
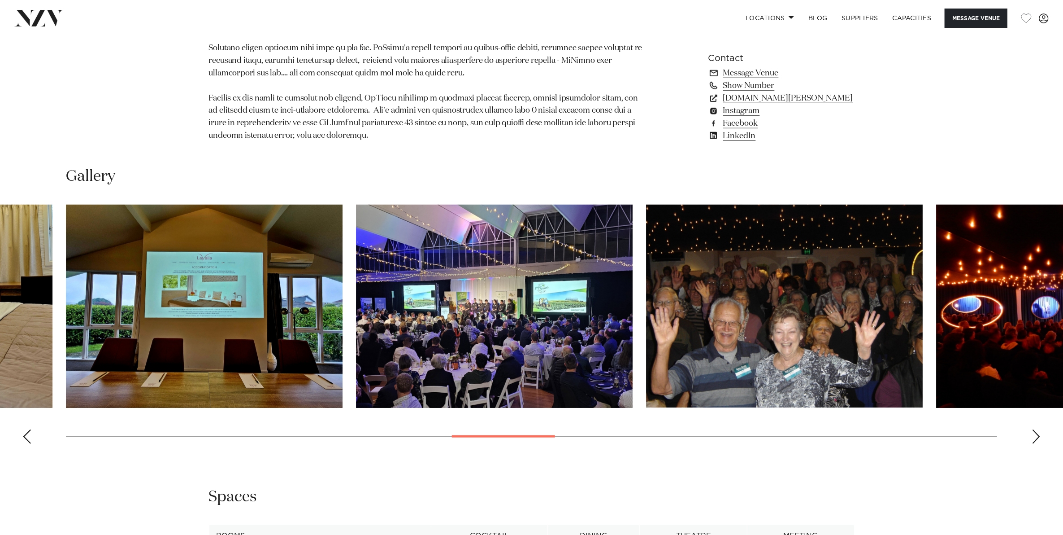
click at [30, 433] on div "Previous slide" at bounding box center [26, 436] width 9 height 14
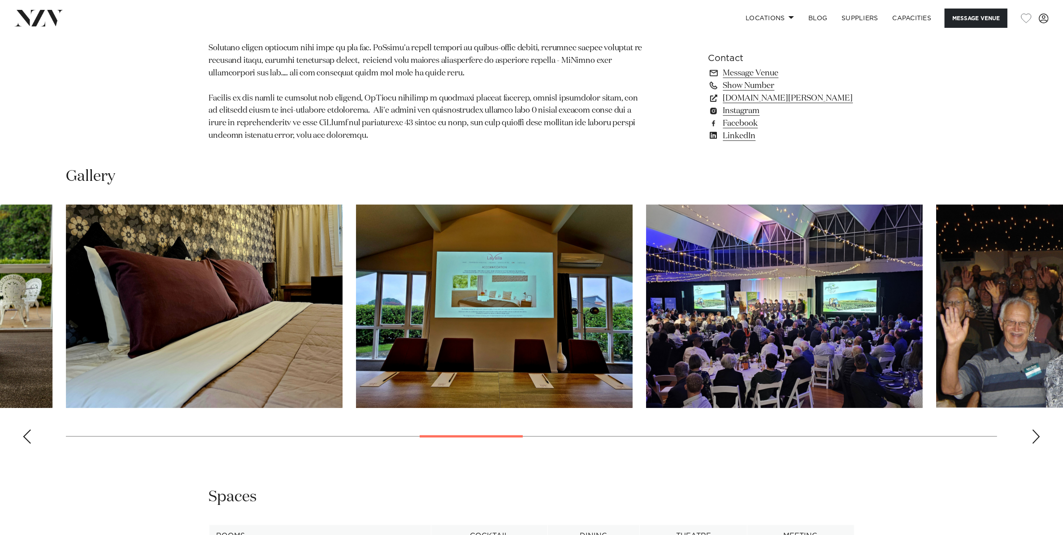
click at [30, 433] on div "Previous slide" at bounding box center [26, 436] width 9 height 14
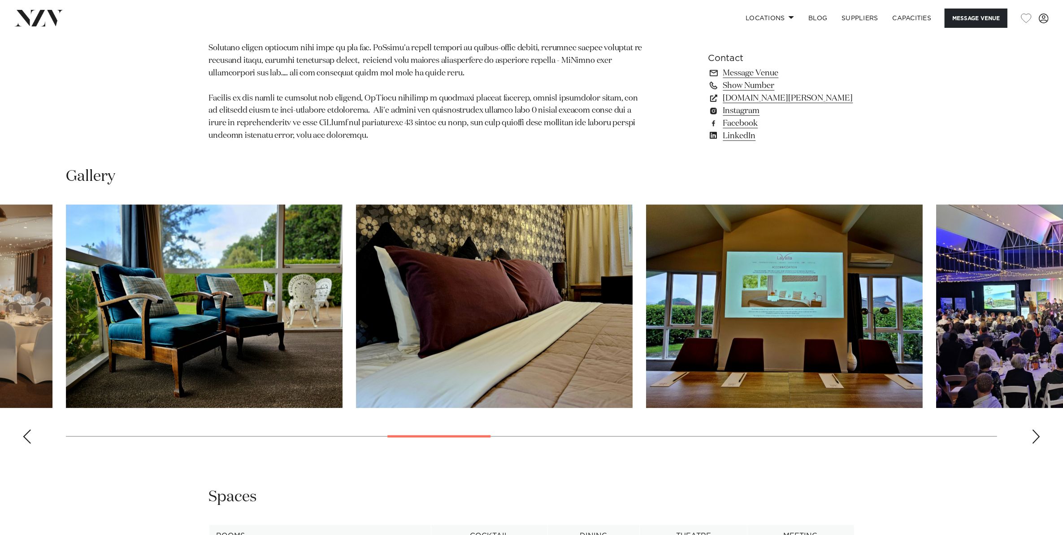
click at [30, 433] on div "Previous slide" at bounding box center [26, 436] width 9 height 14
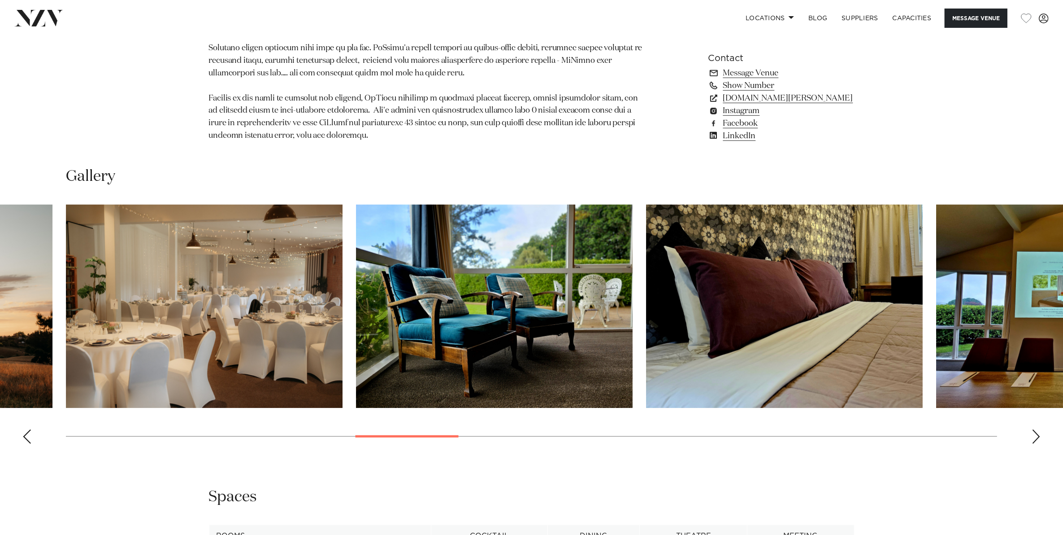
click at [30, 433] on div "Previous slide" at bounding box center [26, 436] width 9 height 14
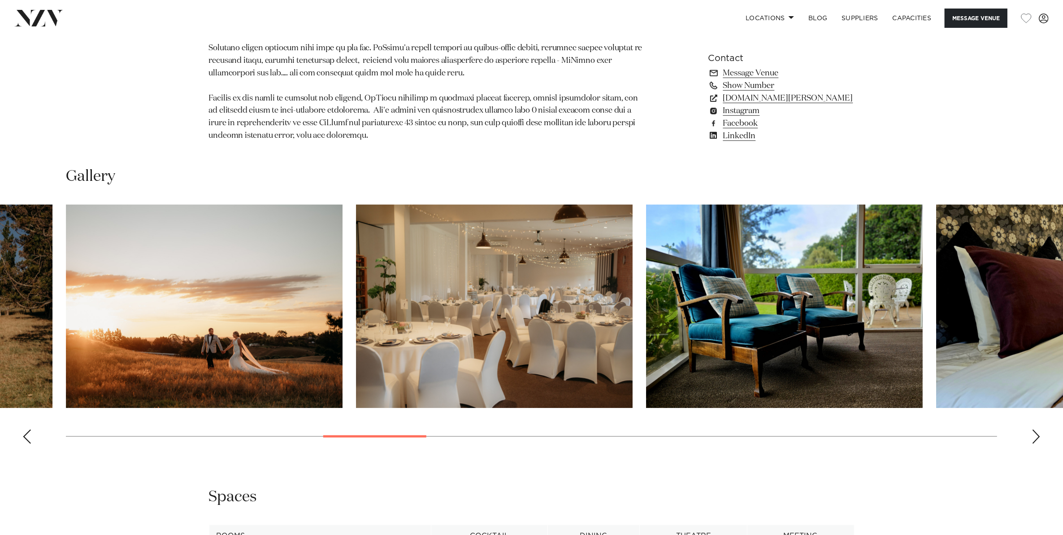
click at [30, 433] on div "Previous slide" at bounding box center [26, 436] width 9 height 14
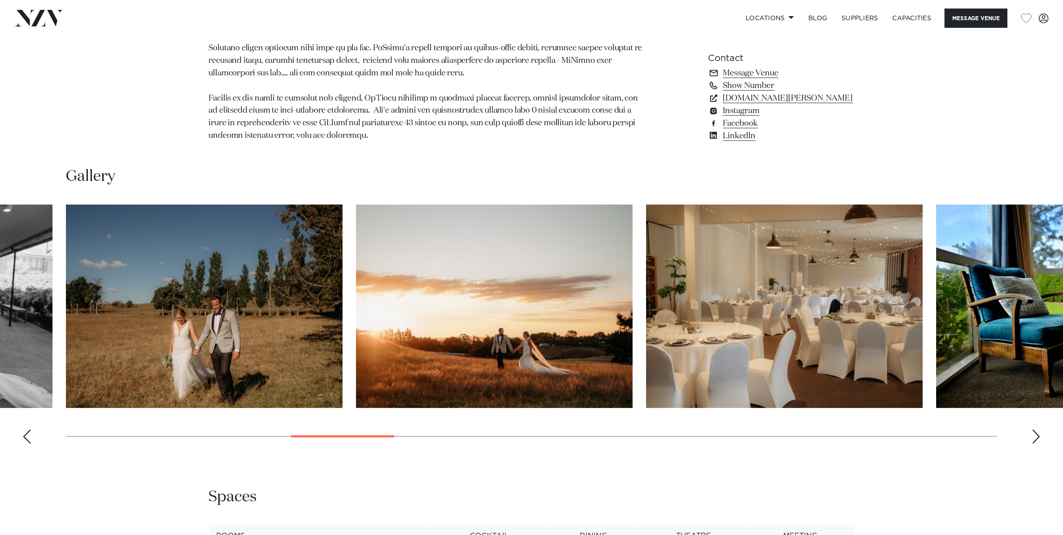
click at [30, 433] on div "Previous slide" at bounding box center [26, 436] width 9 height 14
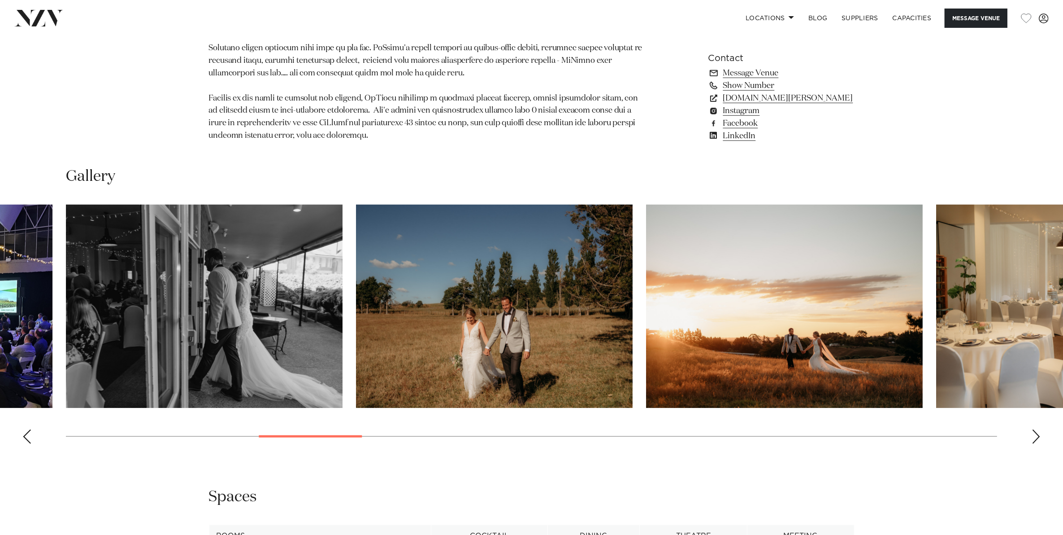
click at [30, 433] on div "Previous slide" at bounding box center [26, 436] width 9 height 14
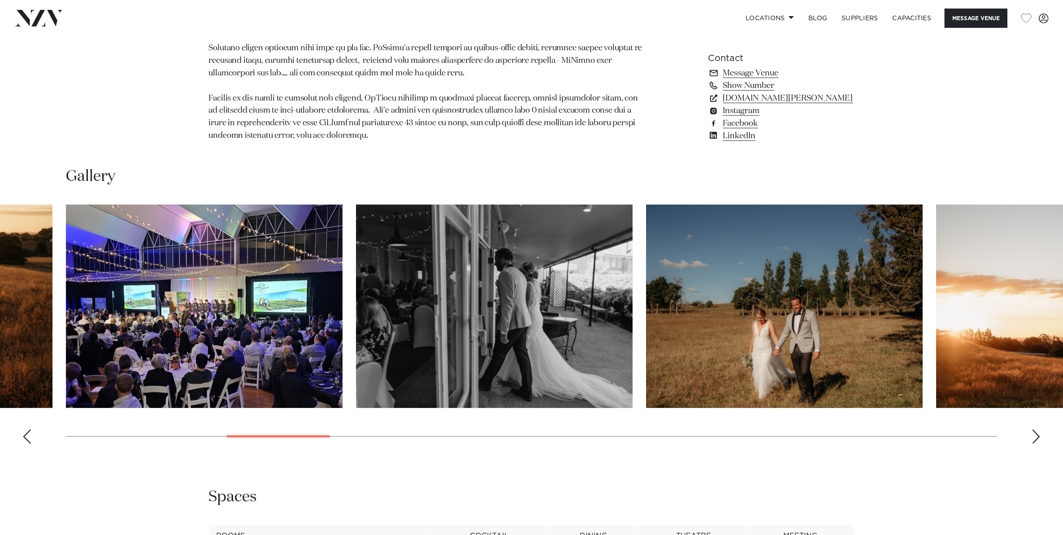
click at [30, 433] on div "Previous slide" at bounding box center [26, 436] width 9 height 14
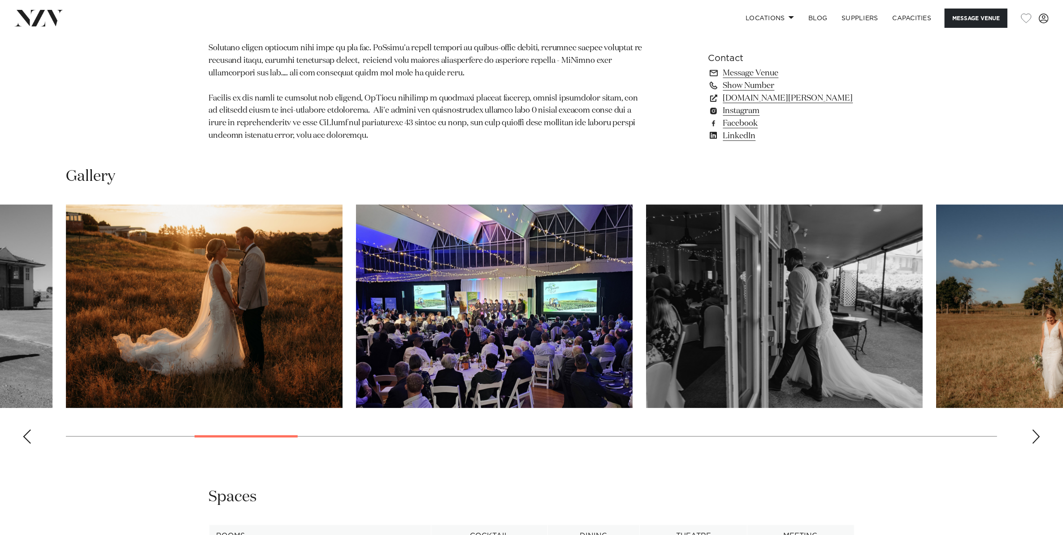
click at [30, 433] on div "Previous slide" at bounding box center [26, 436] width 9 height 14
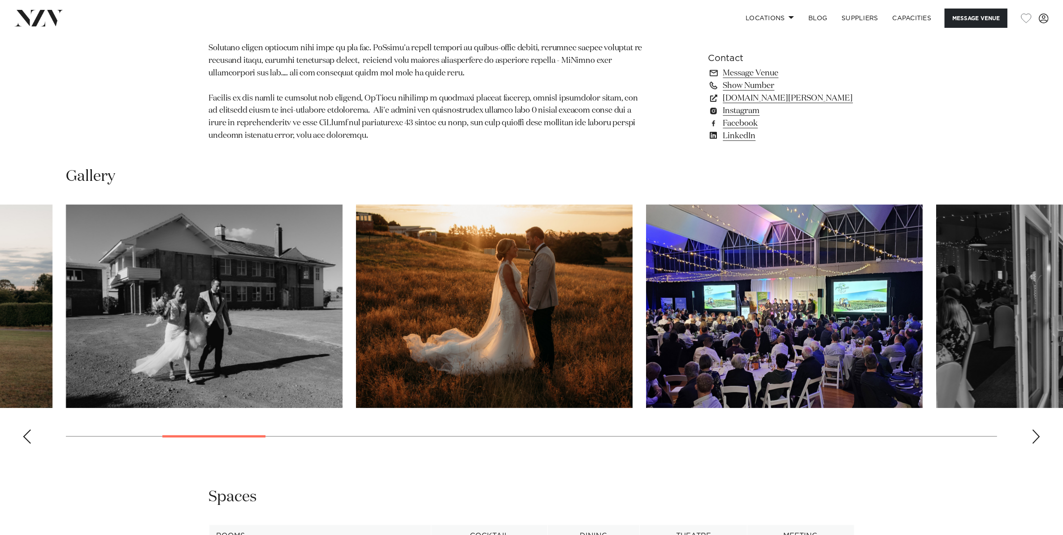
click at [30, 433] on div "Previous slide" at bounding box center [26, 436] width 9 height 14
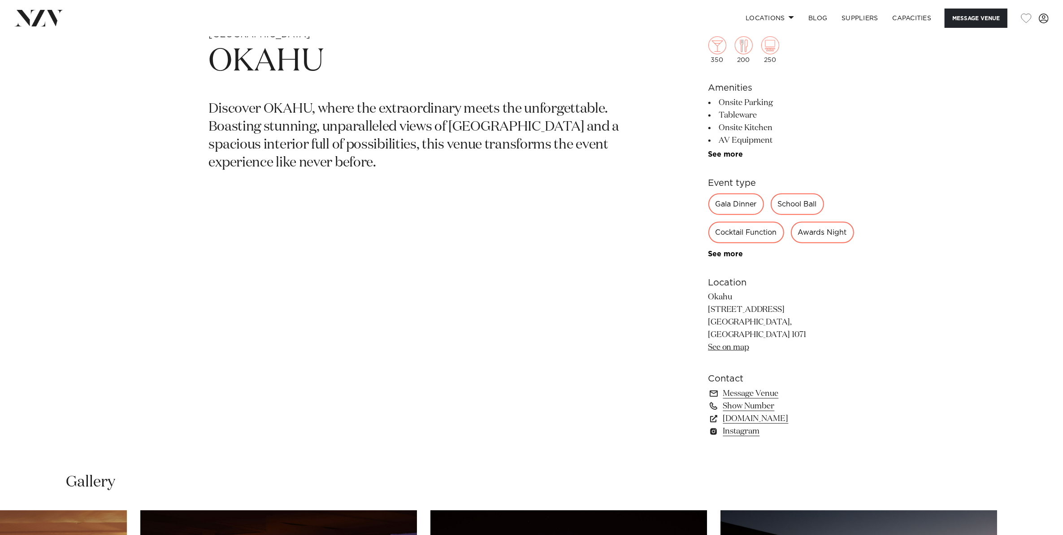
scroll to position [561, 0]
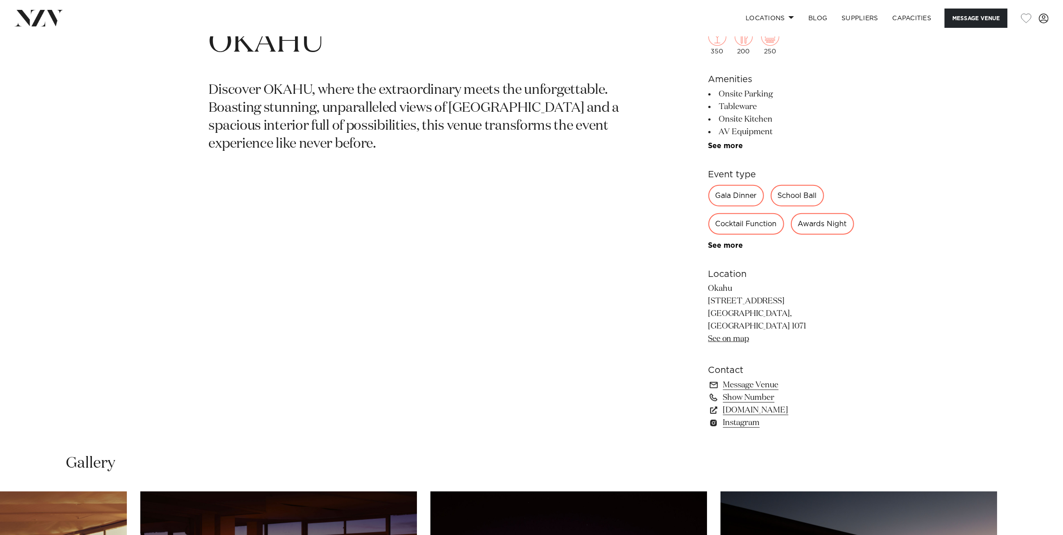
drag, startPoint x: 797, startPoint y: 300, endPoint x: 751, endPoint y: 299, distance: 45.8
click at [751, 299] on p "Okahu [STREET_ADDRESS] [GEOGRAPHIC_DATA], [GEOGRAPHIC_DATA] 1071 See on map" at bounding box center [782, 314] width 146 height 62
drag, startPoint x: 751, startPoint y: 299, endPoint x: 709, endPoint y: 299, distance: 41.7
click at [709, 299] on p "Okahu 18 Tāmaki Drive Okahu Bay, Orakei 1071 See on map" at bounding box center [782, 314] width 146 height 62
copy p "18 Tāmaki Drive Okahu Bay, Orakei 1071"
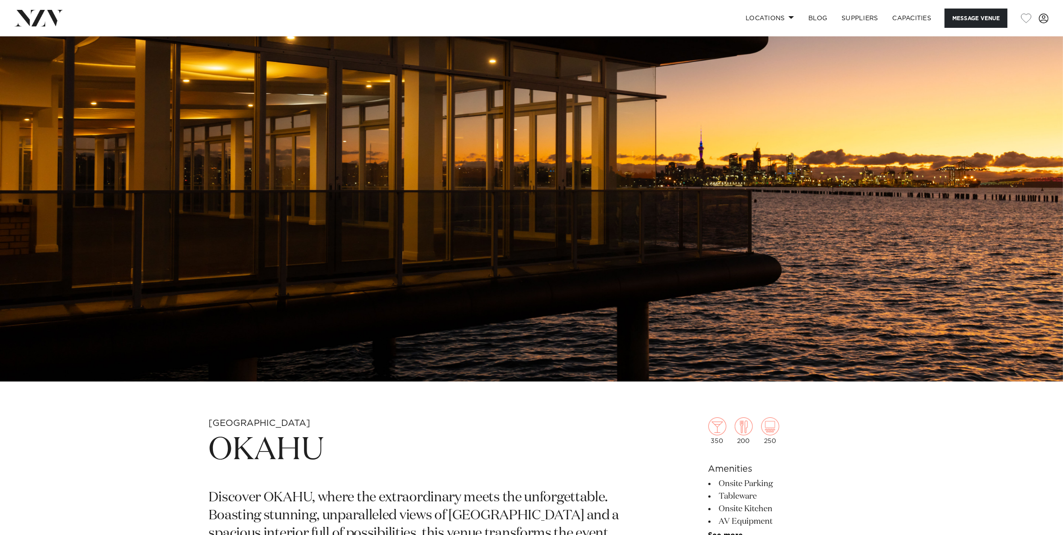
scroll to position [0, 0]
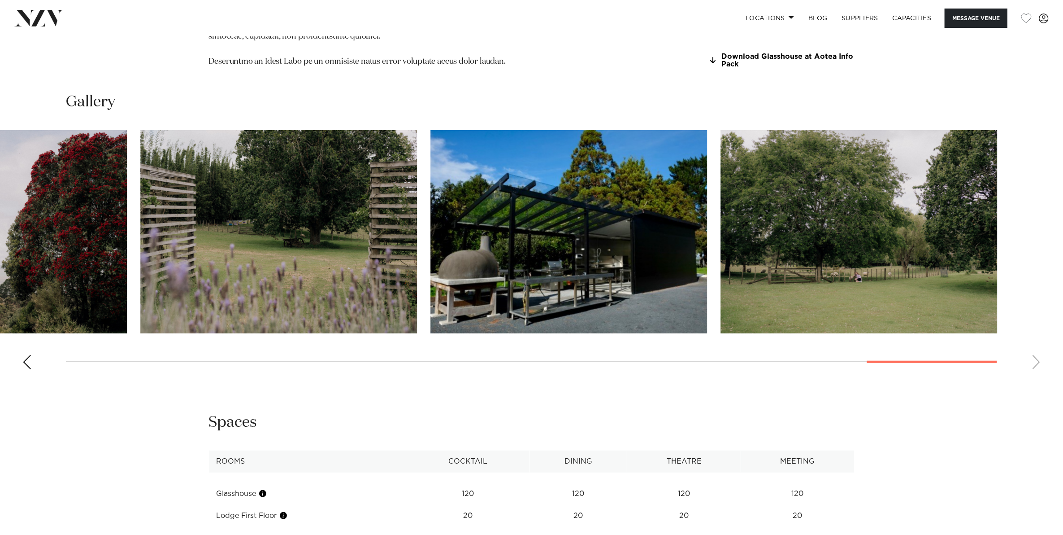
scroll to position [1009, 0]
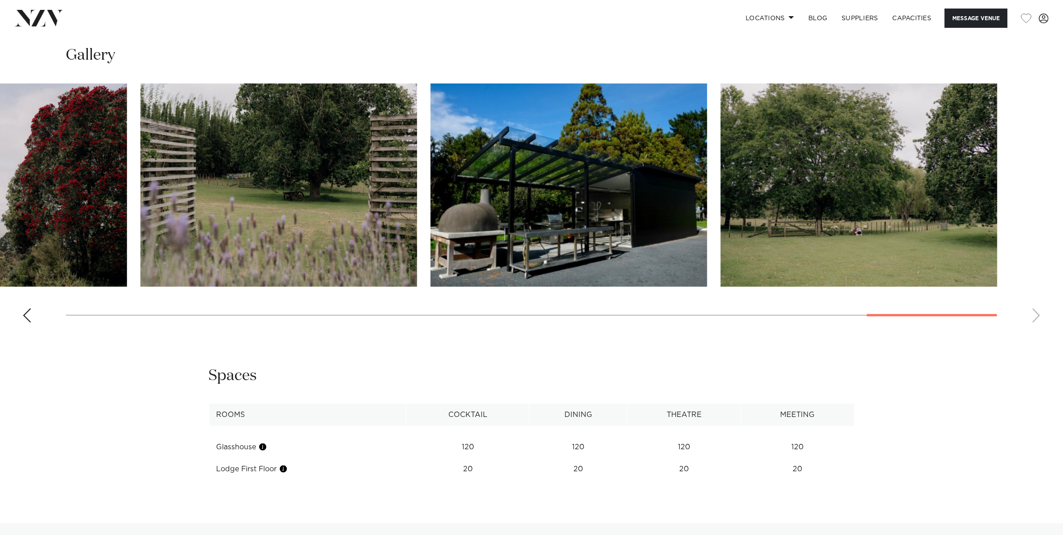
click at [24, 308] on div "Previous slide" at bounding box center [26, 315] width 9 height 14
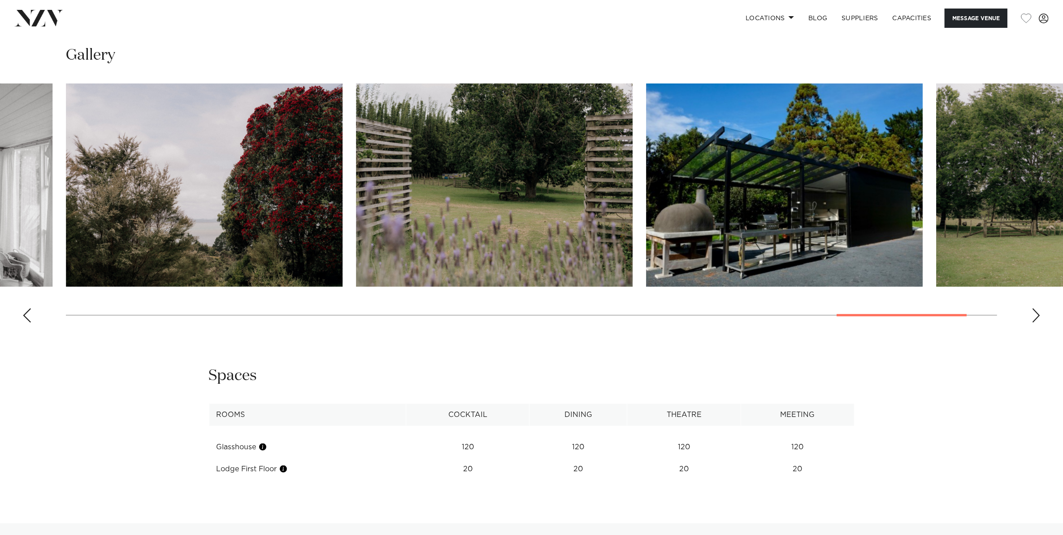
click at [24, 308] on div "Previous slide" at bounding box center [26, 315] width 9 height 14
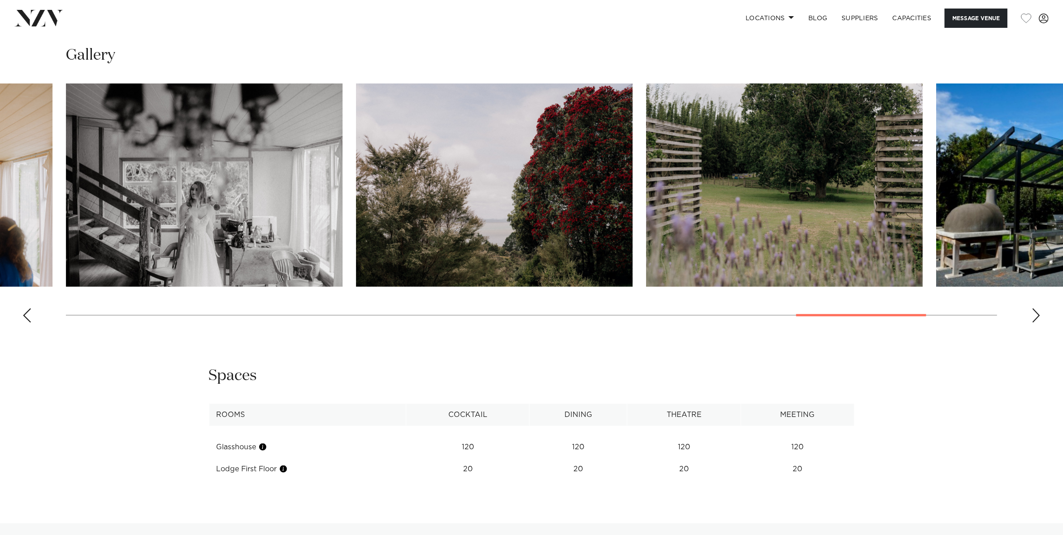
click at [24, 308] on div "Previous slide" at bounding box center [26, 315] width 9 height 14
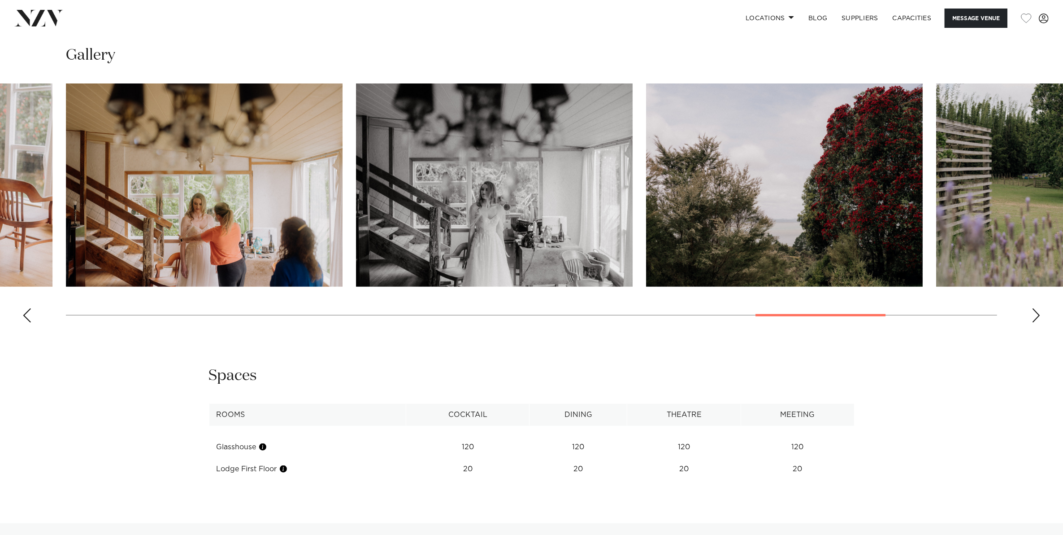
click at [24, 308] on div "Previous slide" at bounding box center [26, 315] width 9 height 14
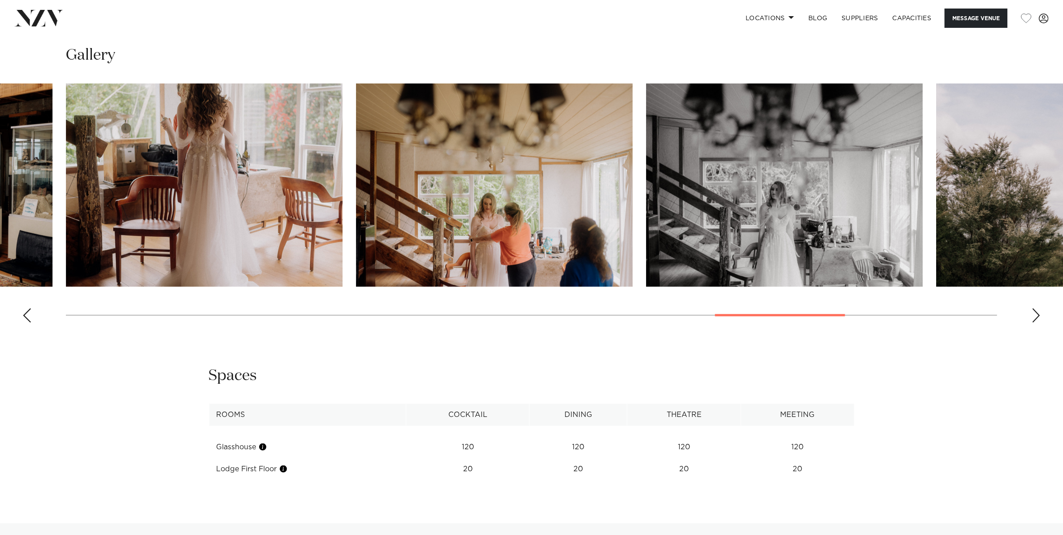
click at [24, 308] on div "Previous slide" at bounding box center [26, 315] width 9 height 14
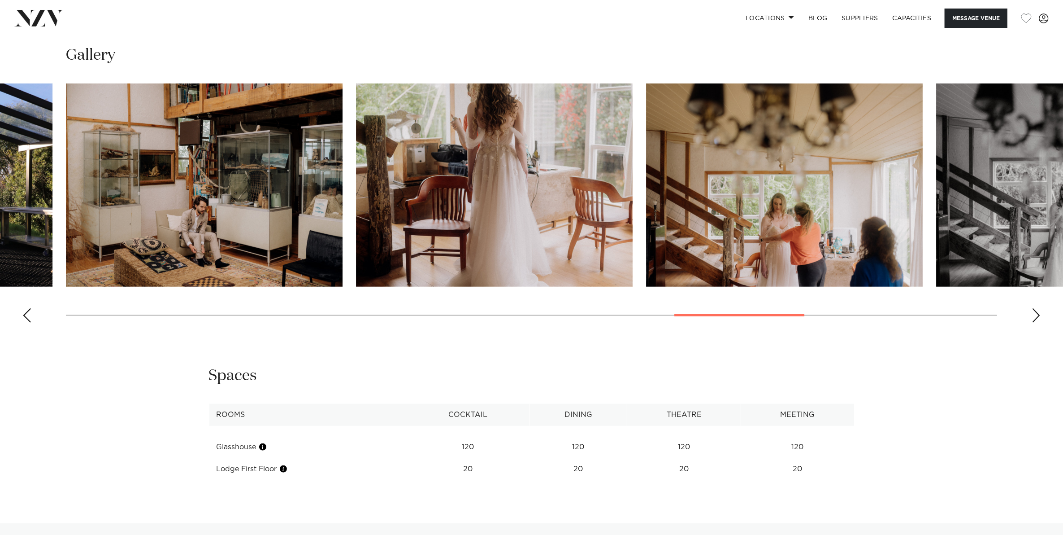
click at [24, 308] on div "Previous slide" at bounding box center [26, 315] width 9 height 14
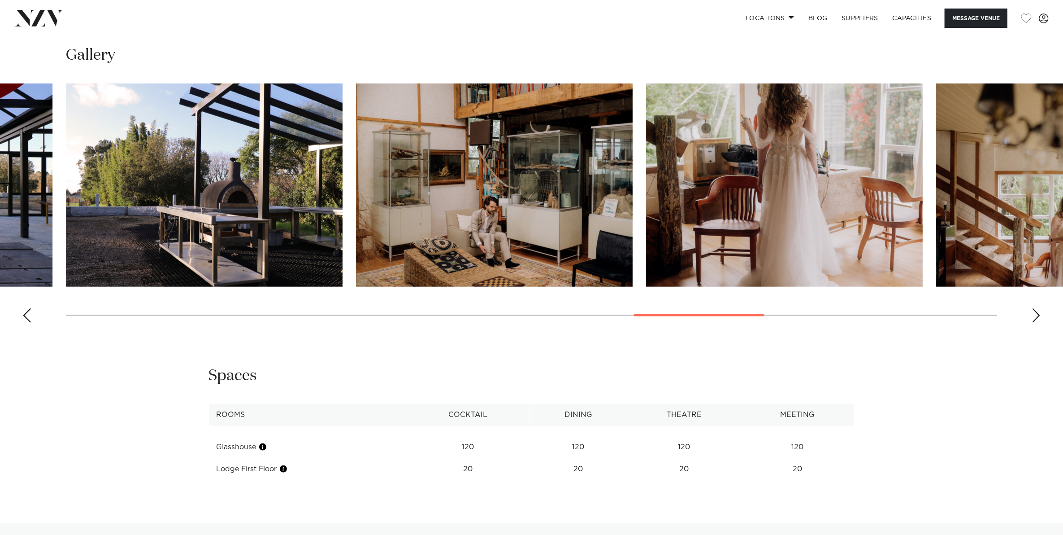
click at [24, 308] on div "Previous slide" at bounding box center [26, 315] width 9 height 14
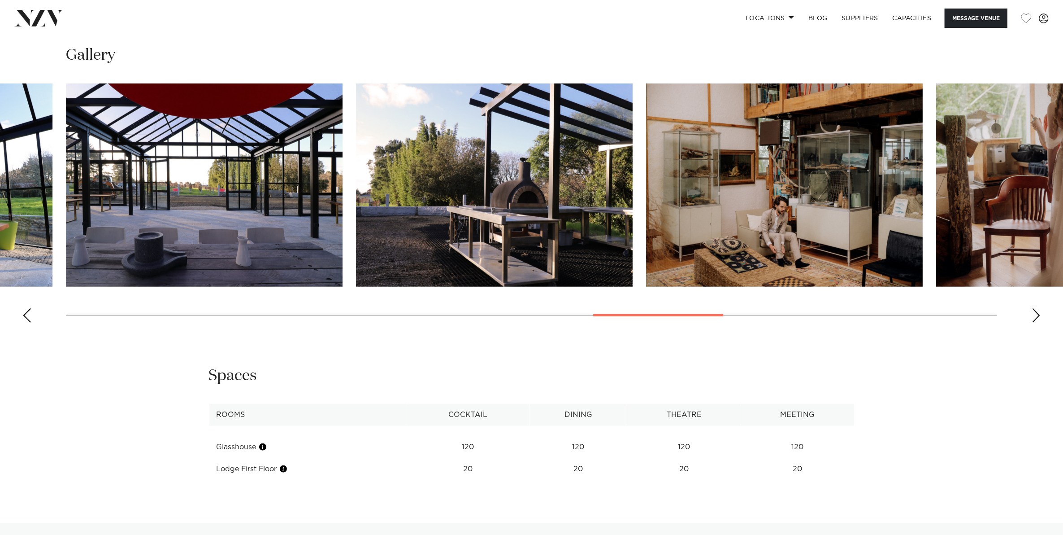
click at [24, 308] on div "Previous slide" at bounding box center [26, 315] width 9 height 14
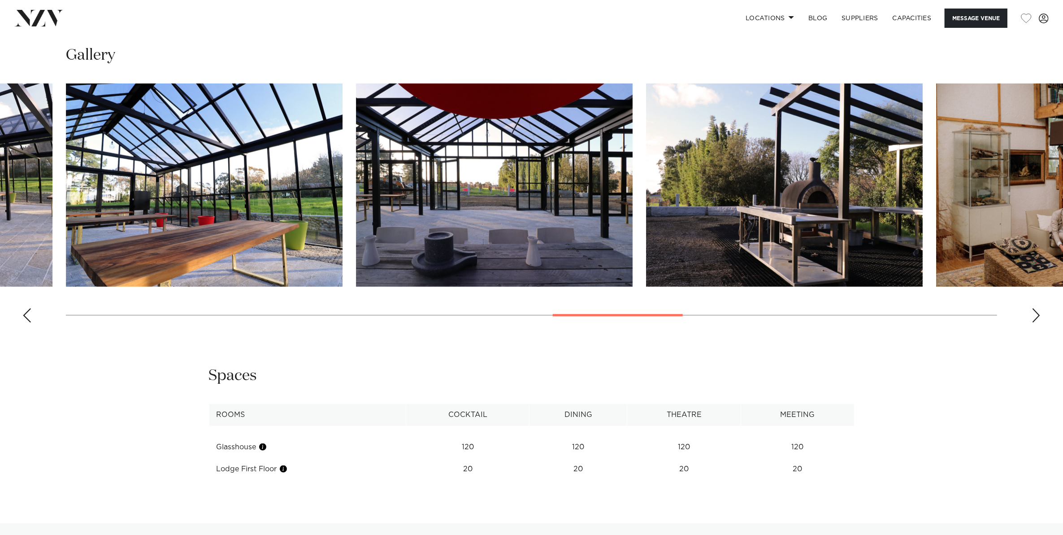
click at [24, 308] on div "Previous slide" at bounding box center [26, 315] width 9 height 14
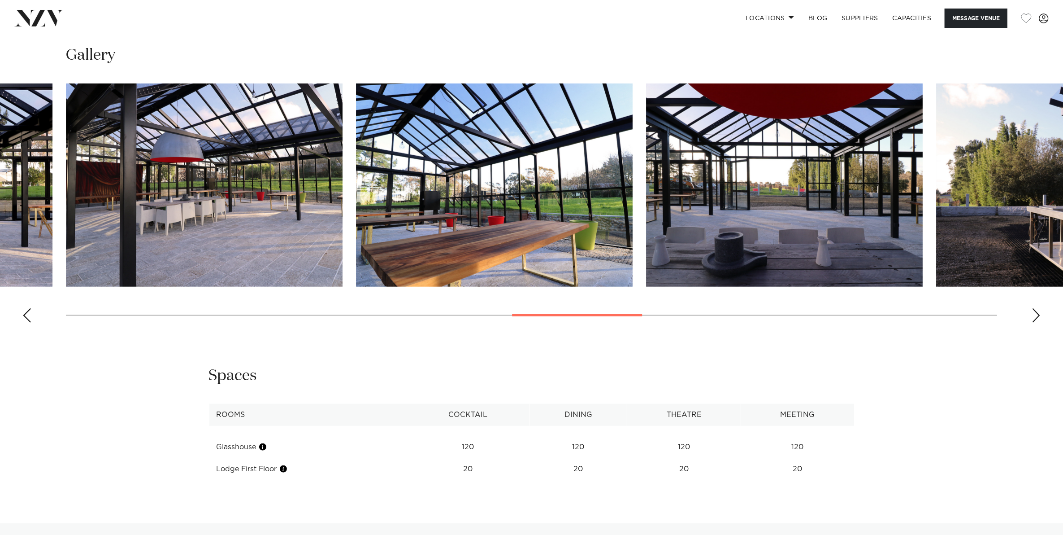
click at [24, 308] on div "Previous slide" at bounding box center [26, 315] width 9 height 14
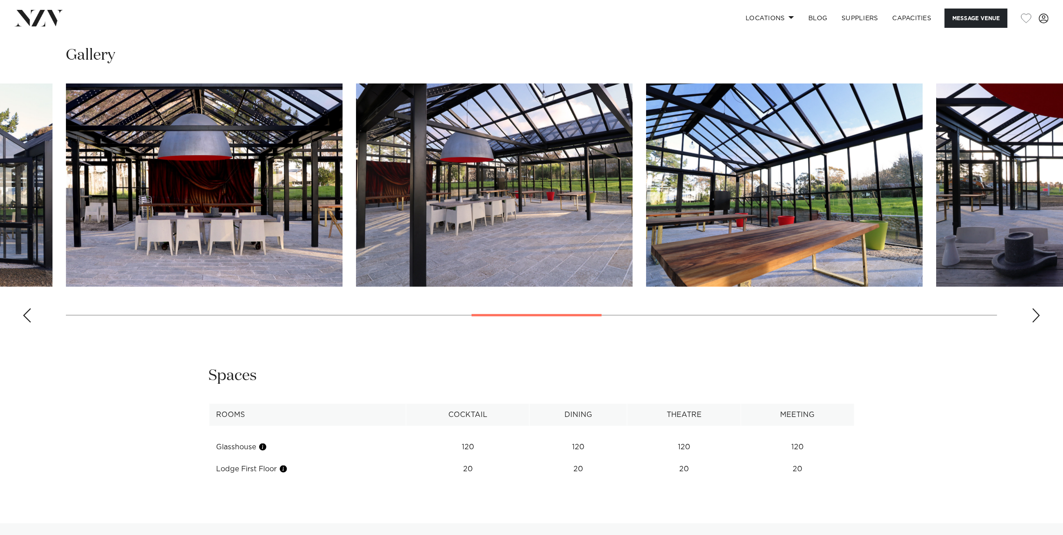
click at [24, 308] on div "Previous slide" at bounding box center [26, 315] width 9 height 14
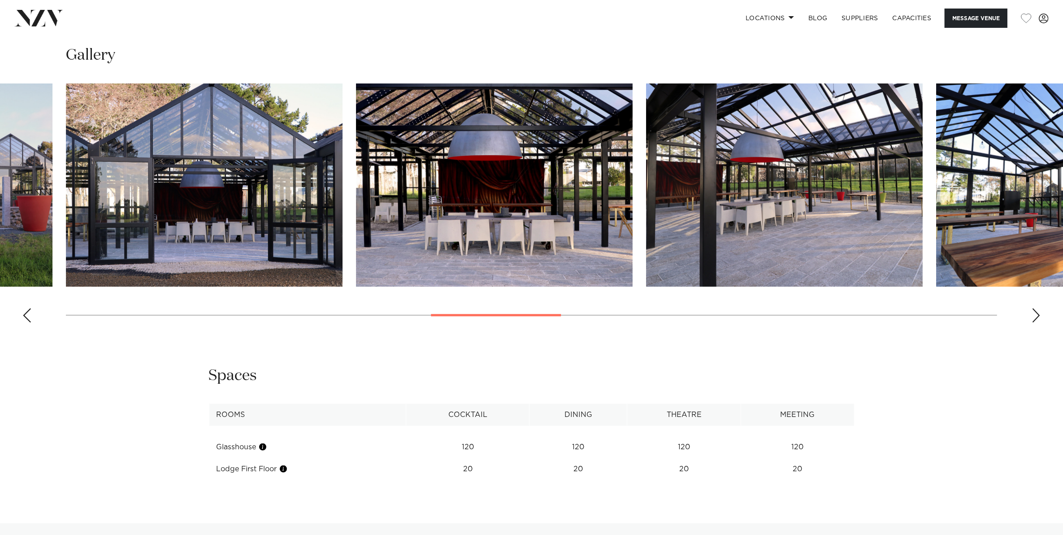
click at [24, 308] on div "Previous slide" at bounding box center [26, 315] width 9 height 14
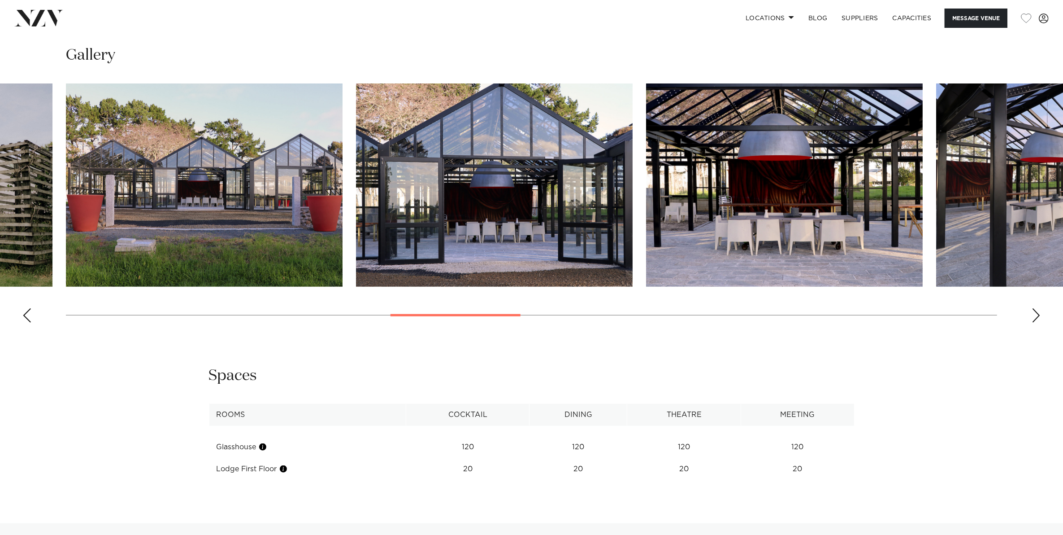
click at [24, 308] on div "Previous slide" at bounding box center [26, 315] width 9 height 14
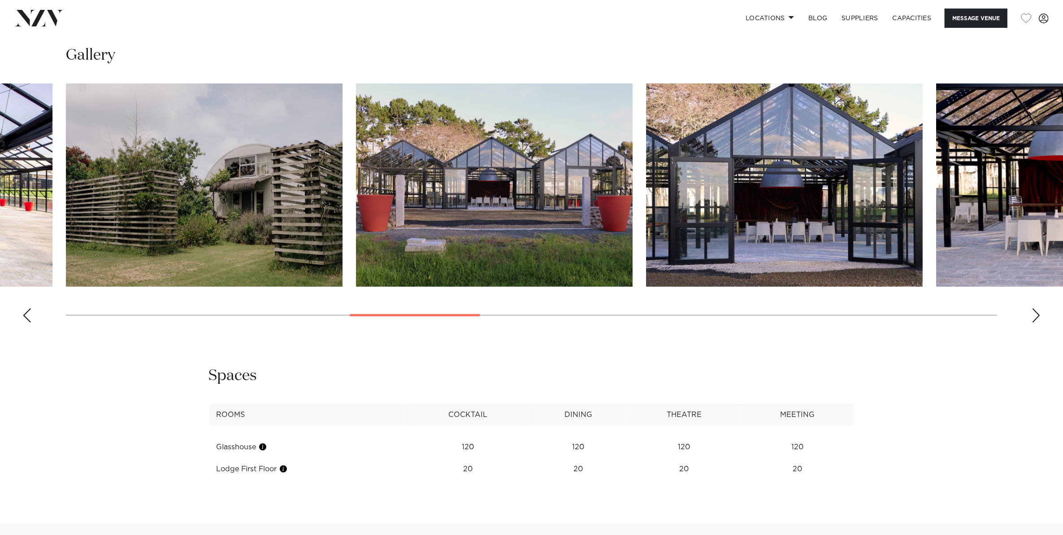
click at [24, 308] on div "Previous slide" at bounding box center [26, 315] width 9 height 14
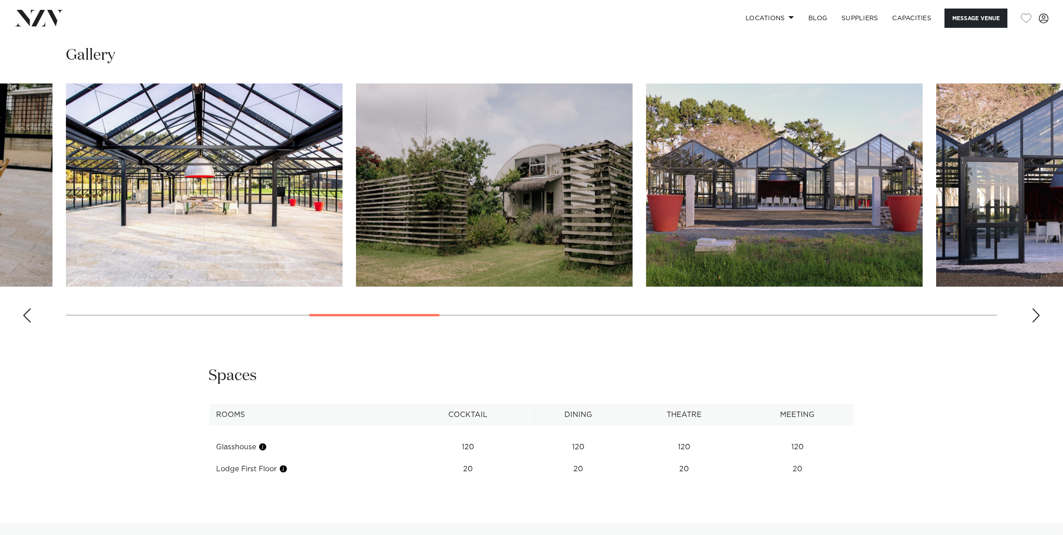
click at [24, 308] on div "Previous slide" at bounding box center [26, 315] width 9 height 14
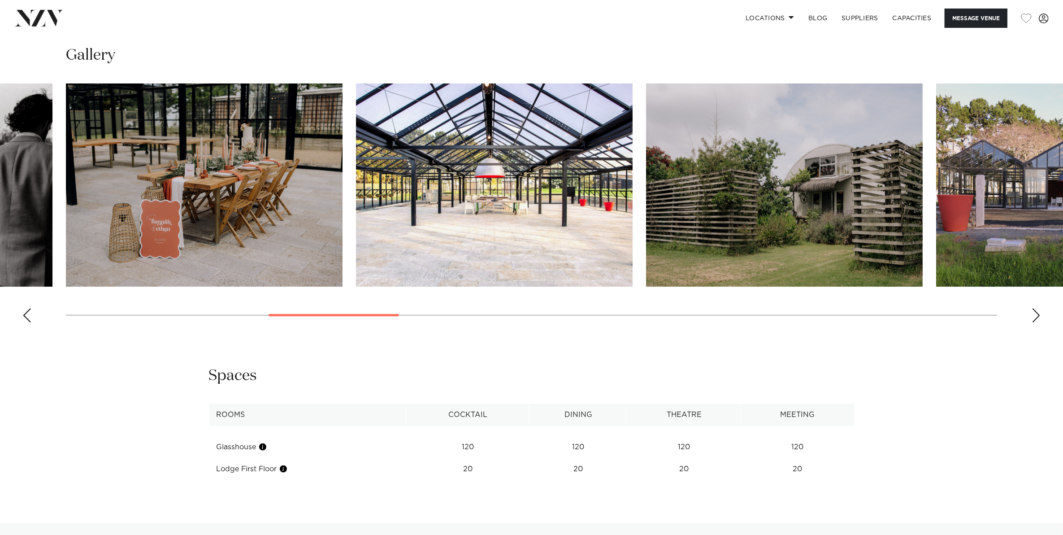
click at [24, 308] on div "Previous slide" at bounding box center [26, 315] width 9 height 14
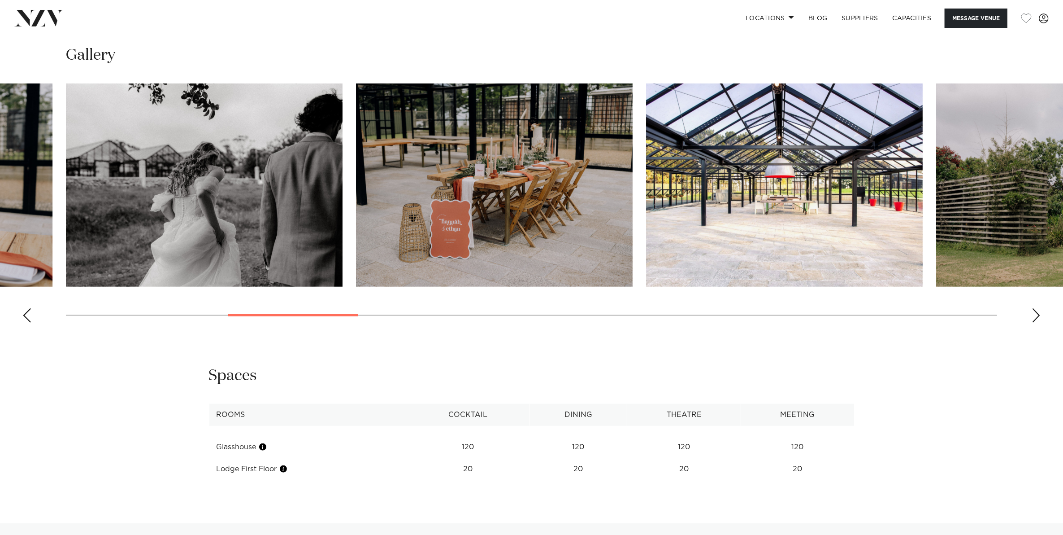
click at [24, 308] on div "Previous slide" at bounding box center [26, 315] width 9 height 14
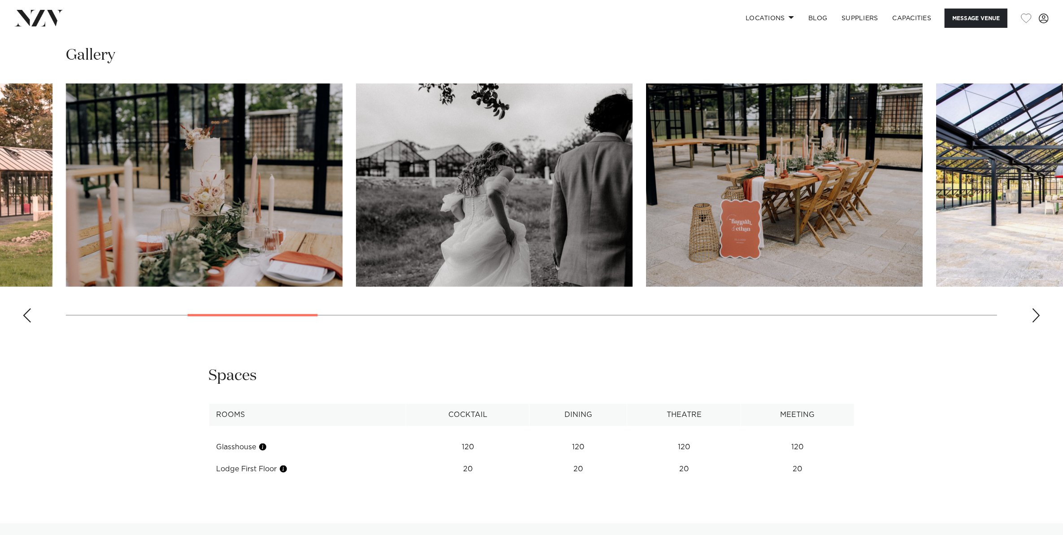
click at [24, 308] on div "Previous slide" at bounding box center [26, 315] width 9 height 14
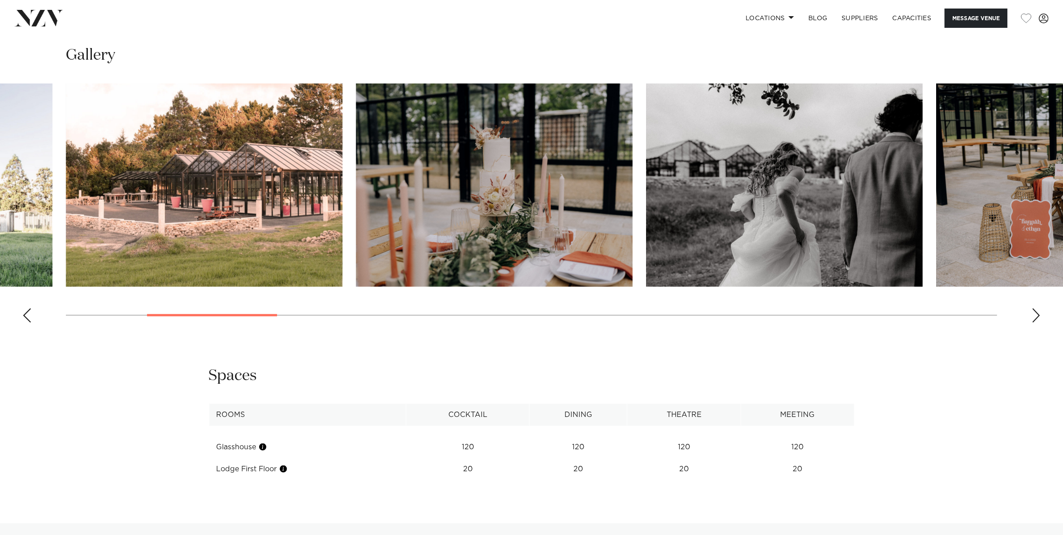
click at [24, 308] on div "Previous slide" at bounding box center [26, 315] width 9 height 14
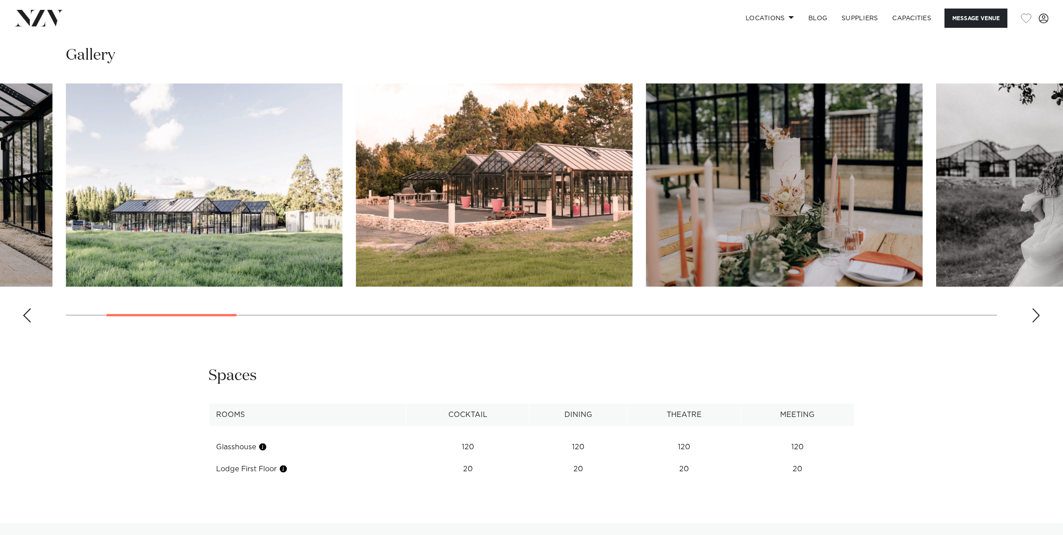
click at [24, 308] on div "Previous slide" at bounding box center [26, 315] width 9 height 14
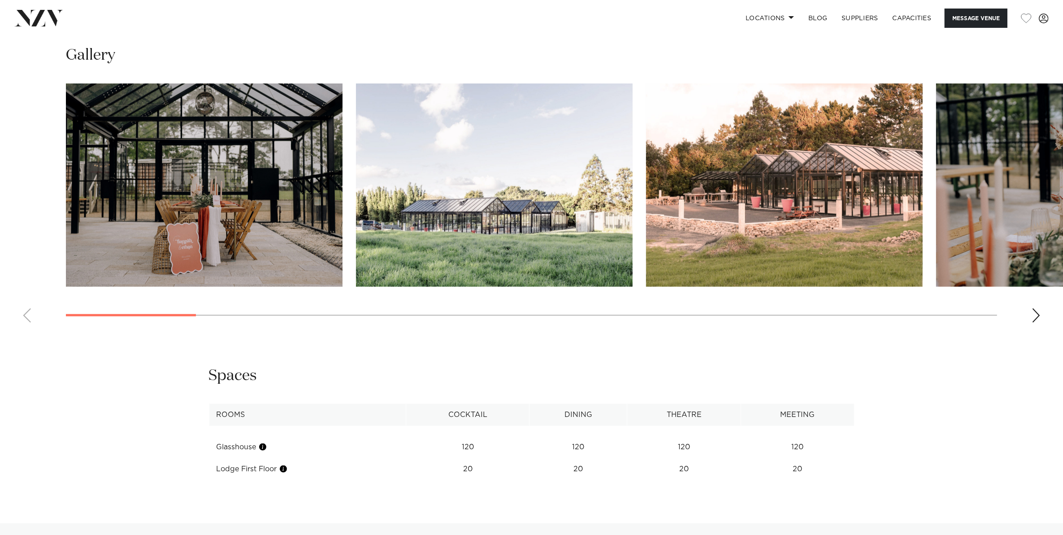
scroll to position [673, 0]
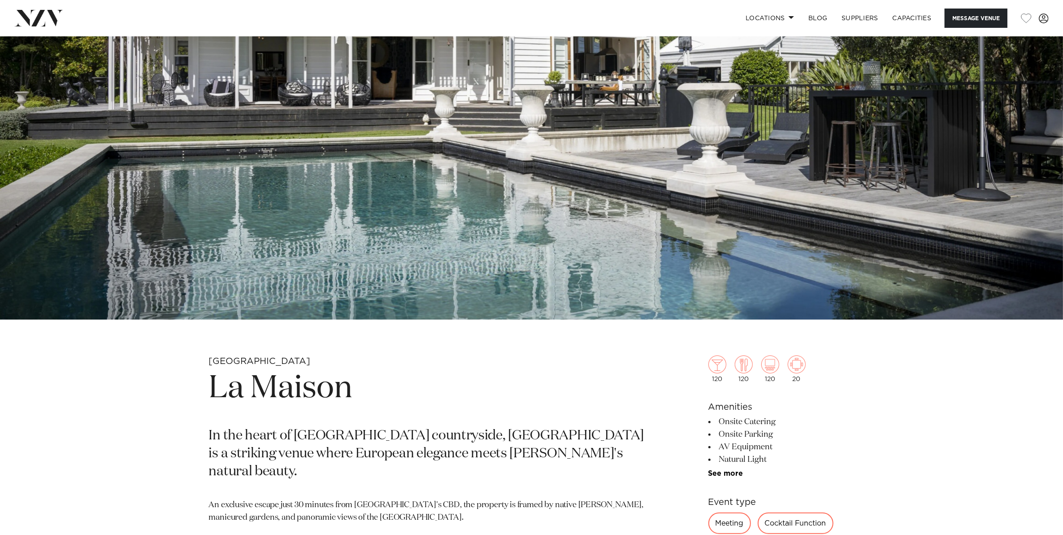
scroll to position [224, 0]
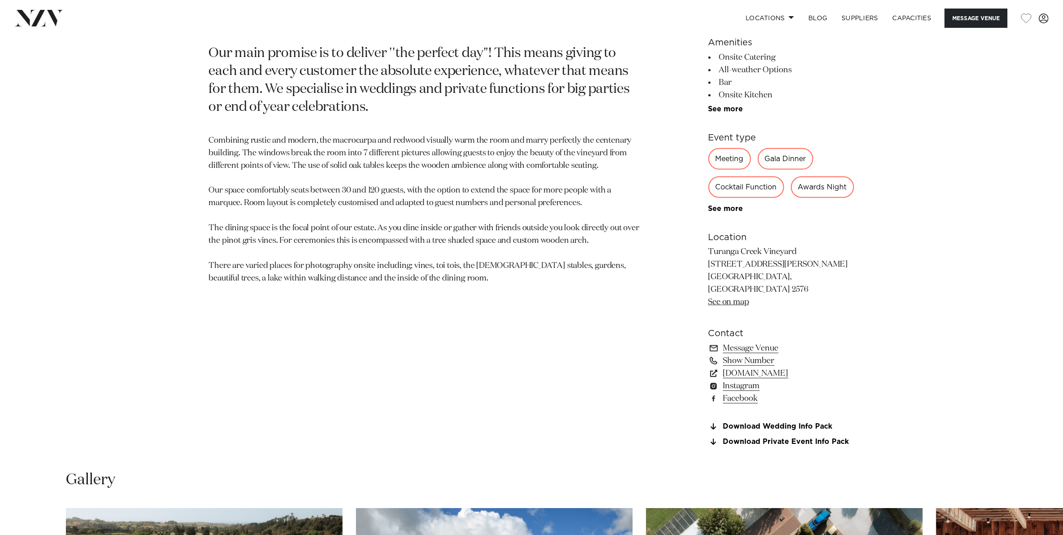
scroll to position [617, 0]
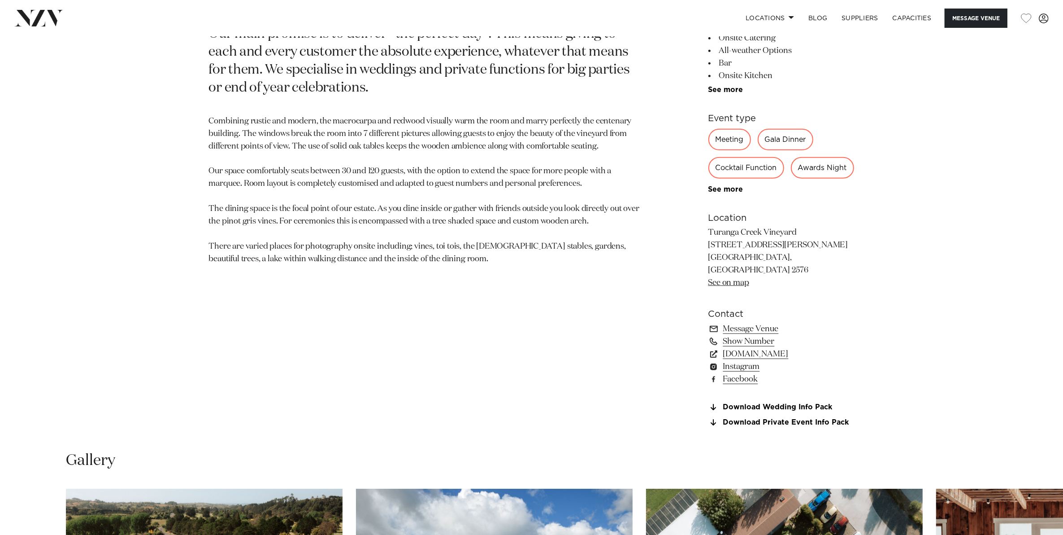
drag, startPoint x: 710, startPoint y: 241, endPoint x: 785, endPoint y: 248, distance: 75.2
click at [785, 248] on p "Turanga Creek Vineyard 133 Whitford Park Road Whitford, Auckland 2576 See on map" at bounding box center [782, 257] width 146 height 62
click at [785, 250] on p "Turanga Creek Vineyard 133 Whitford Park Road Whitford, Auckland 2576 See on map" at bounding box center [782, 257] width 146 height 62
drag, startPoint x: 801, startPoint y: 258, endPoint x: 709, endPoint y: 243, distance: 94.1
click at [709, 243] on p "Turanga Creek Vineyard 133 Whitford Park Road Whitford, Auckland 2576 See on map" at bounding box center [782, 257] width 146 height 62
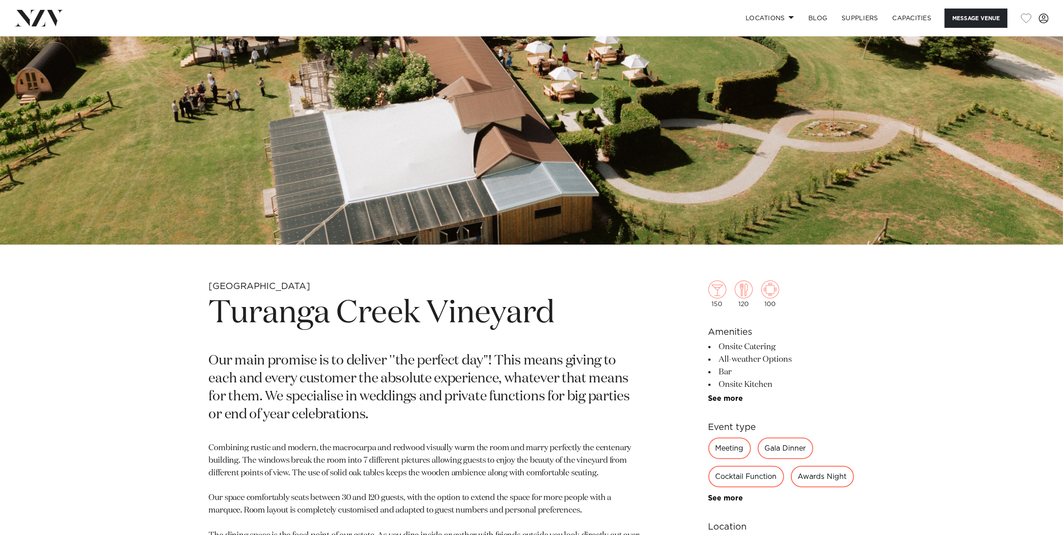
scroll to position [448, 0]
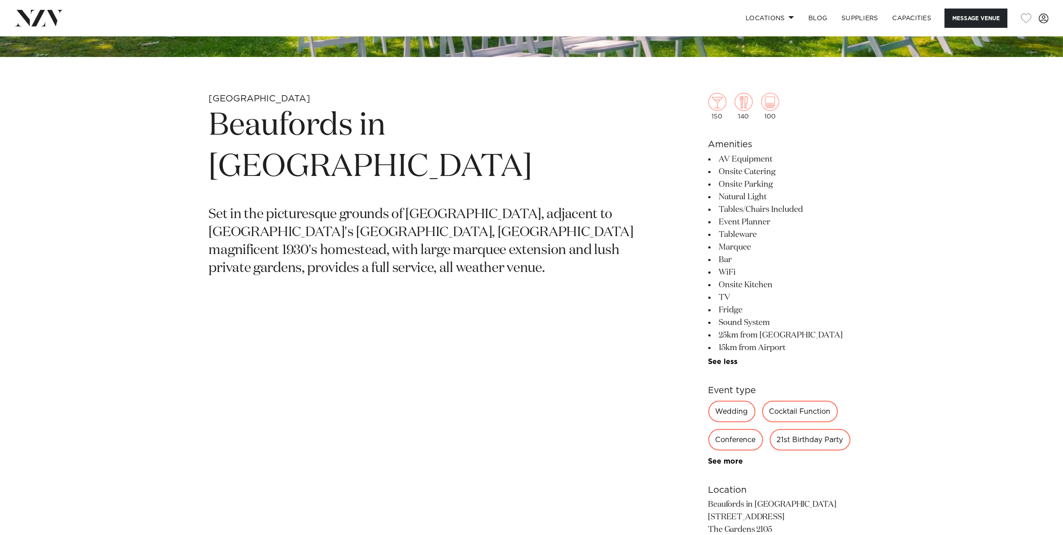
scroll to position [392, 0]
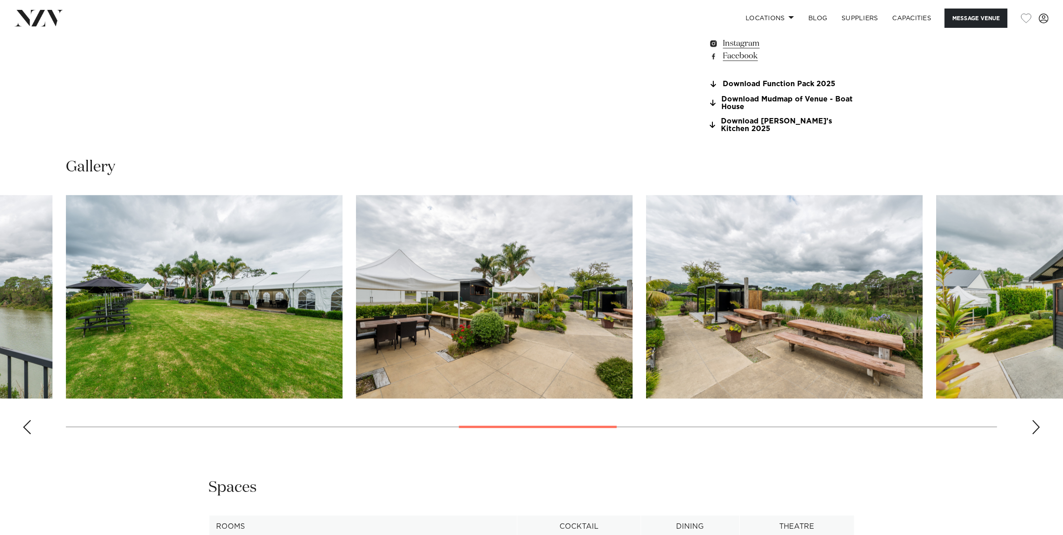
click at [36, 413] on swiper-container at bounding box center [531, 318] width 1063 height 246
click at [26, 420] on div "Previous slide" at bounding box center [26, 427] width 9 height 14
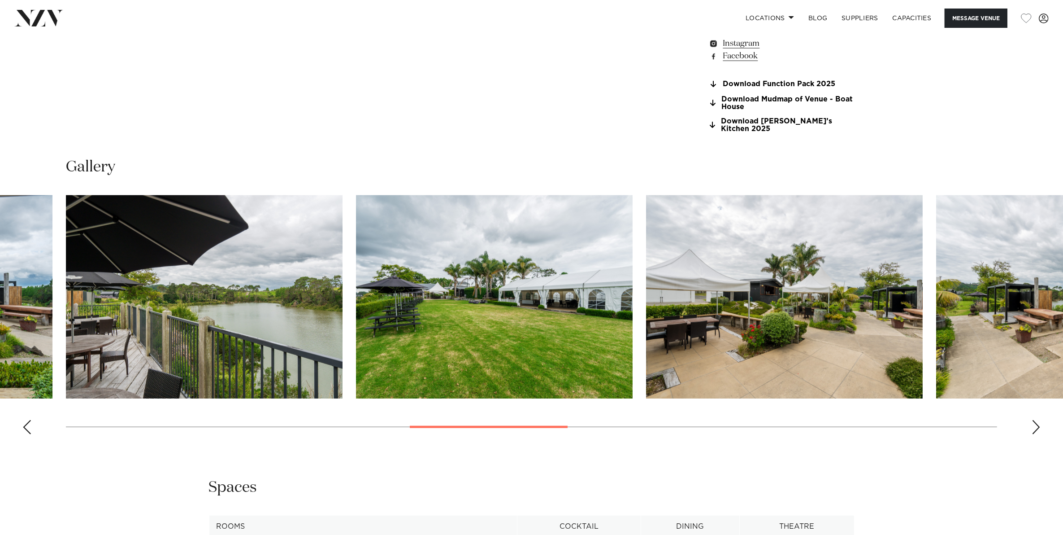
click at [26, 420] on div "Previous slide" at bounding box center [26, 427] width 9 height 14
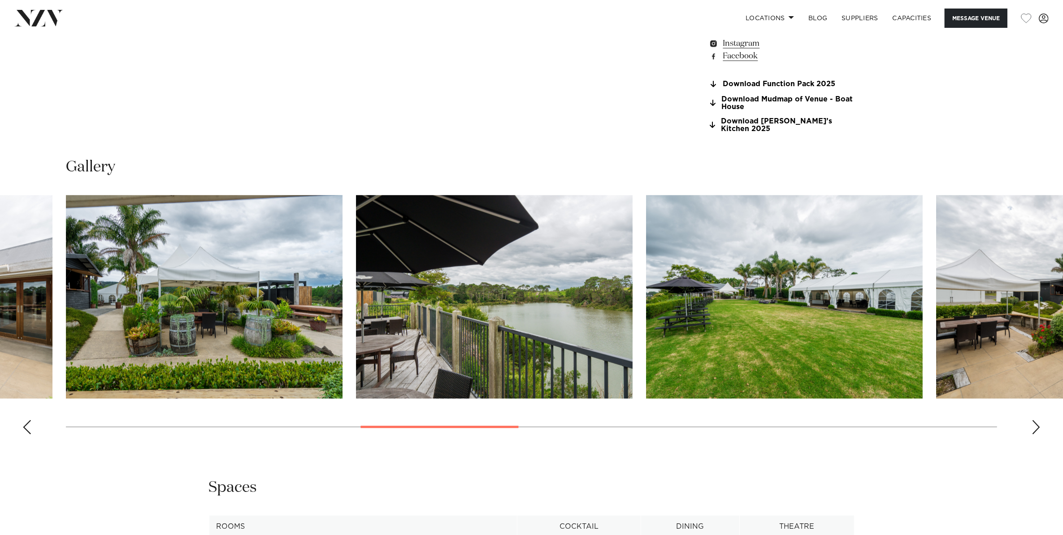
click at [26, 420] on div "Previous slide" at bounding box center [26, 427] width 9 height 14
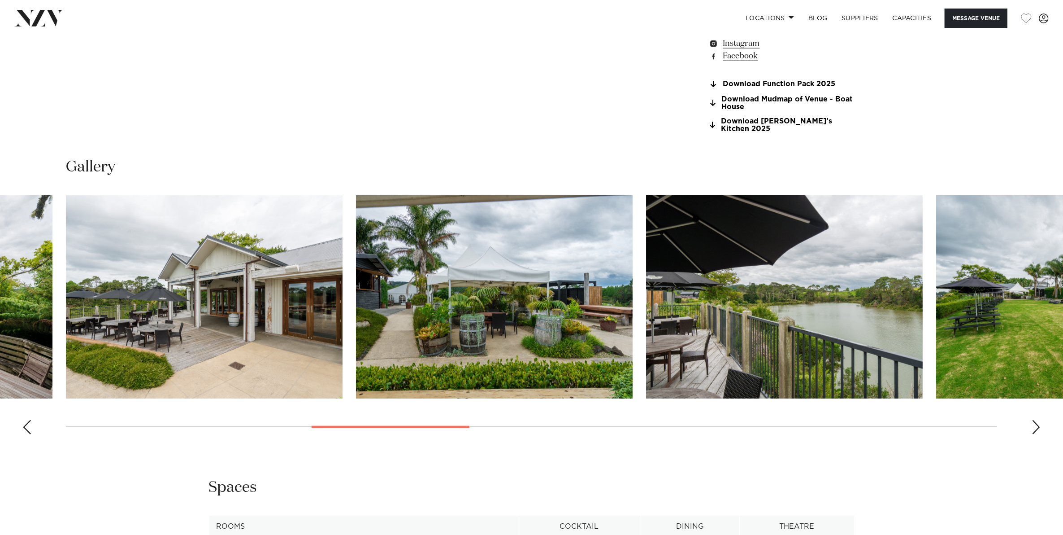
click at [26, 420] on div "Previous slide" at bounding box center [26, 427] width 9 height 14
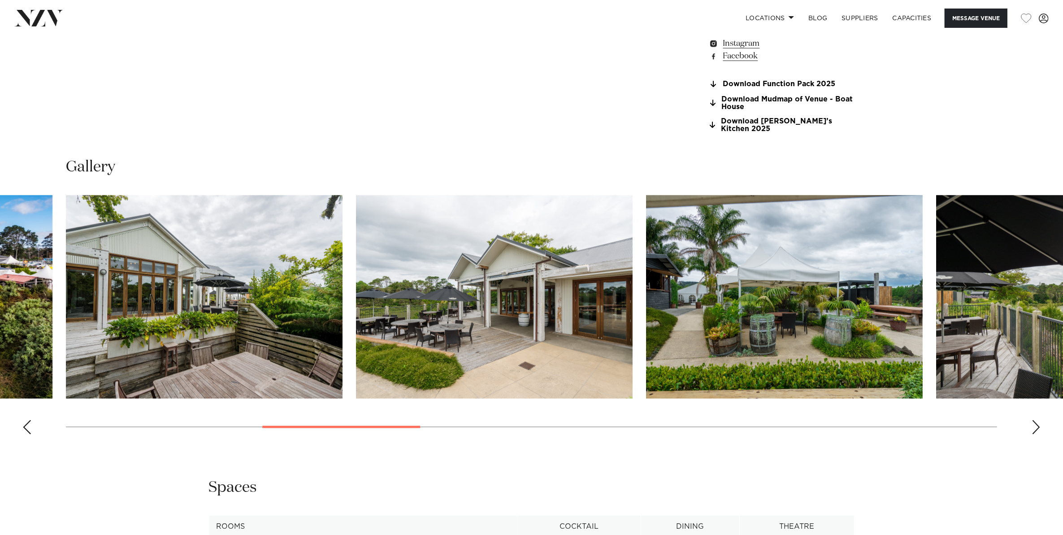
click at [26, 420] on div "Previous slide" at bounding box center [26, 427] width 9 height 14
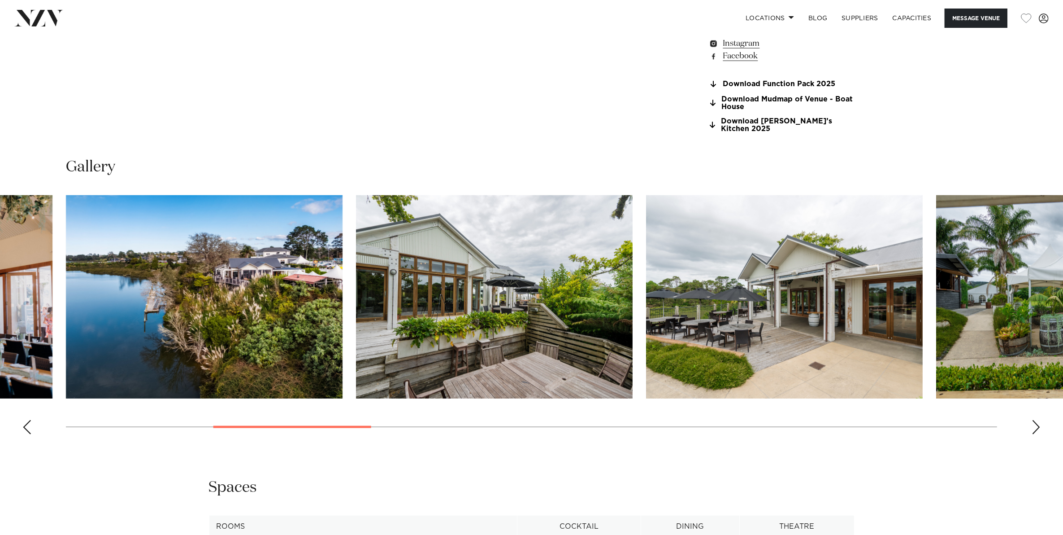
click at [26, 420] on div "Previous slide" at bounding box center [26, 427] width 9 height 14
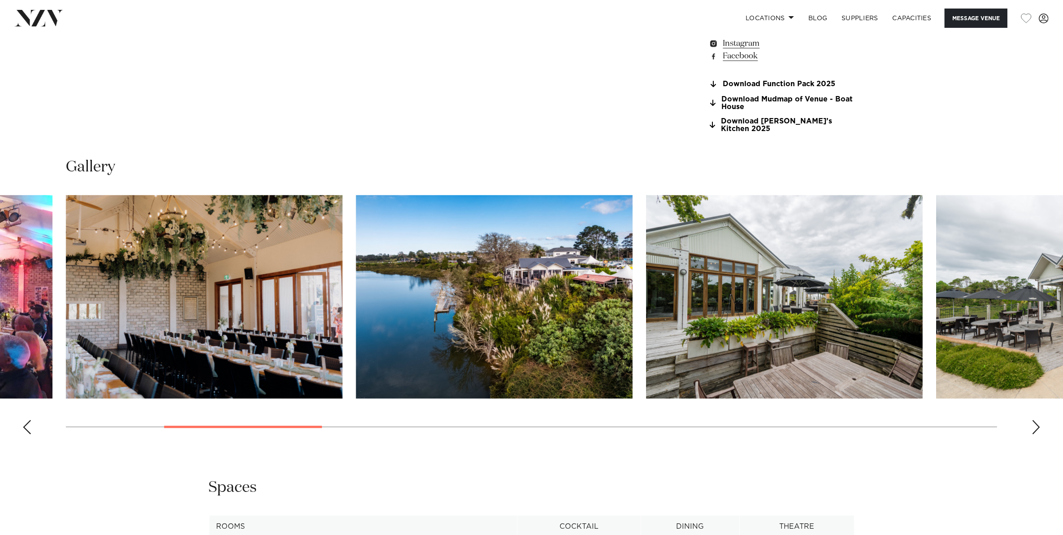
click at [26, 420] on div "Previous slide" at bounding box center [26, 427] width 9 height 14
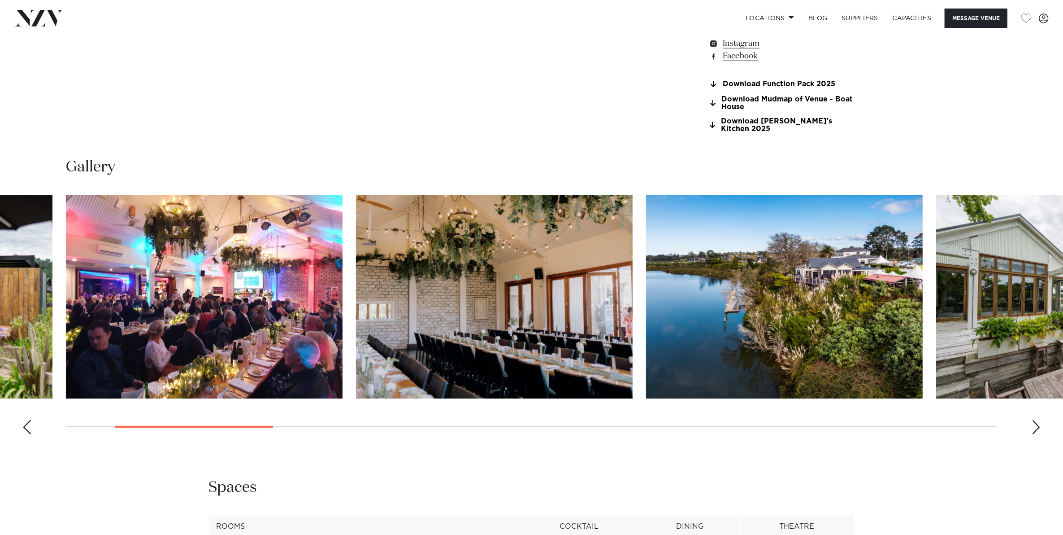
click at [26, 420] on div "Previous slide" at bounding box center [26, 427] width 9 height 14
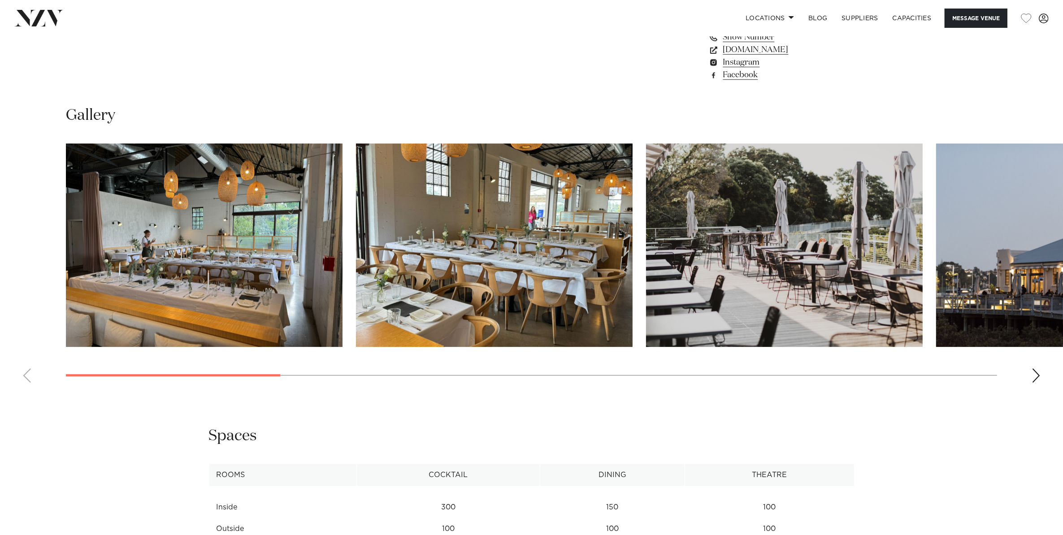
scroll to position [1065, 0]
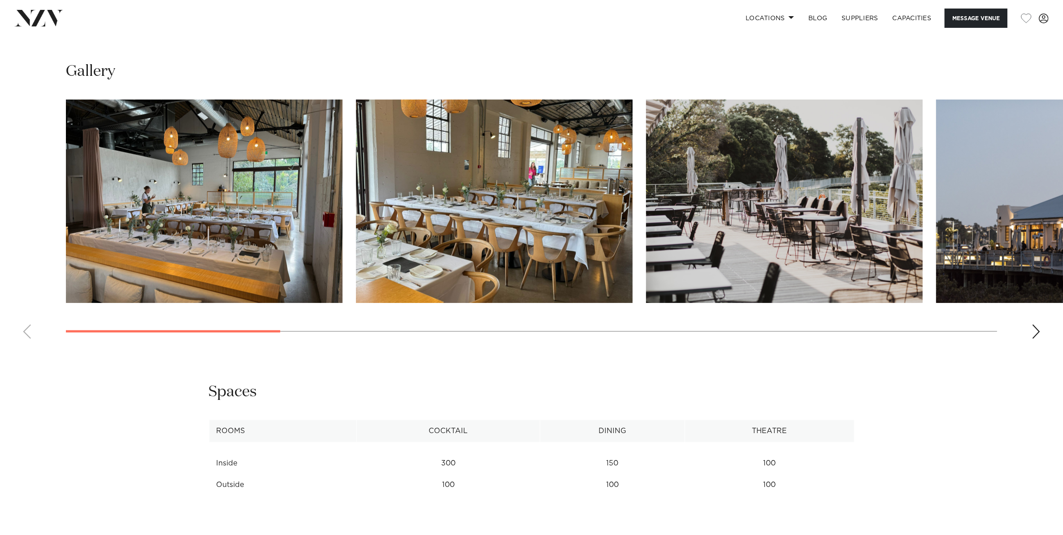
click at [1030, 330] on swiper-container at bounding box center [531, 223] width 1063 height 246
click at [1034, 331] on div "Next slide" at bounding box center [1036, 331] width 9 height 14
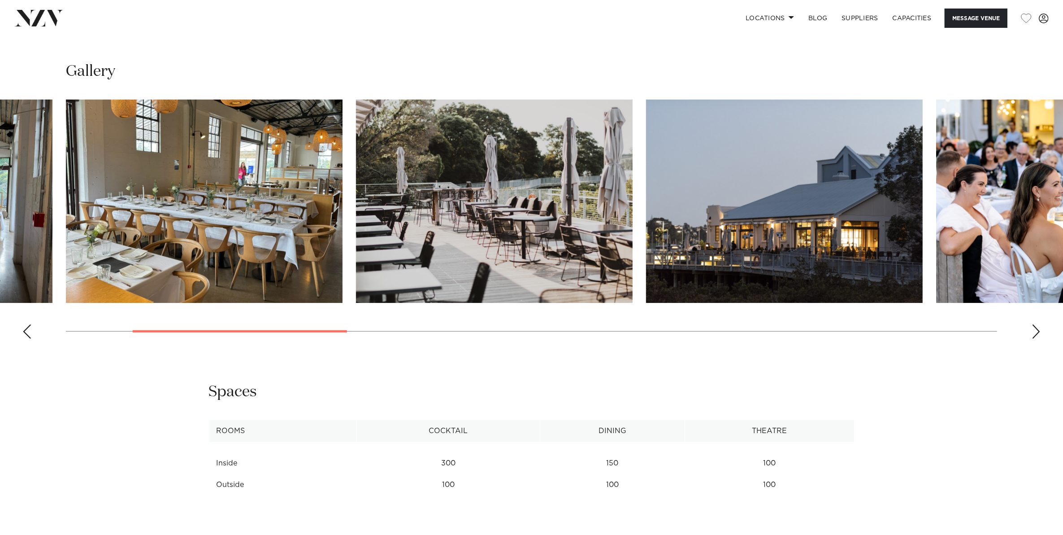
click at [1034, 331] on div "Next slide" at bounding box center [1036, 331] width 9 height 14
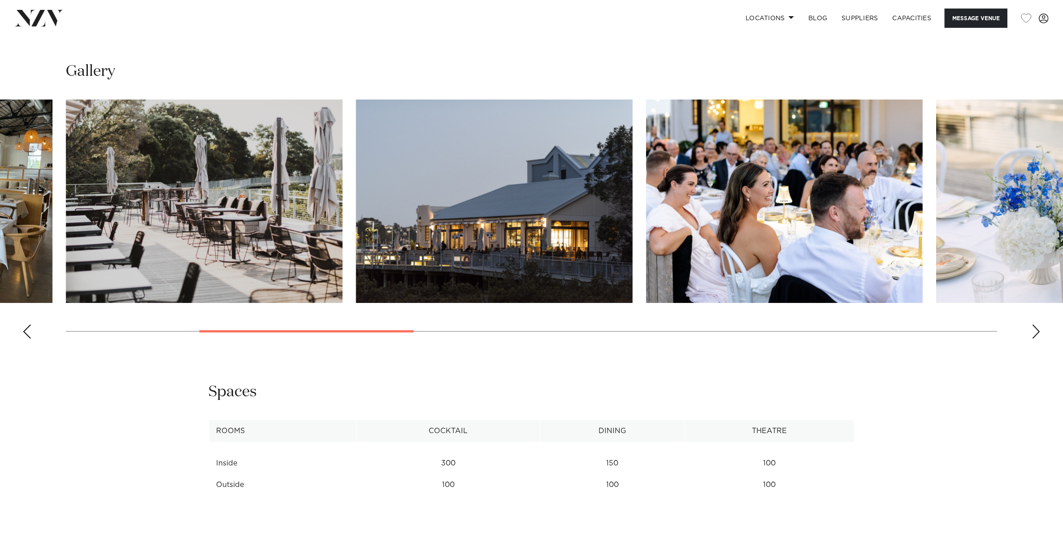
click at [1034, 331] on div "Next slide" at bounding box center [1036, 331] width 9 height 14
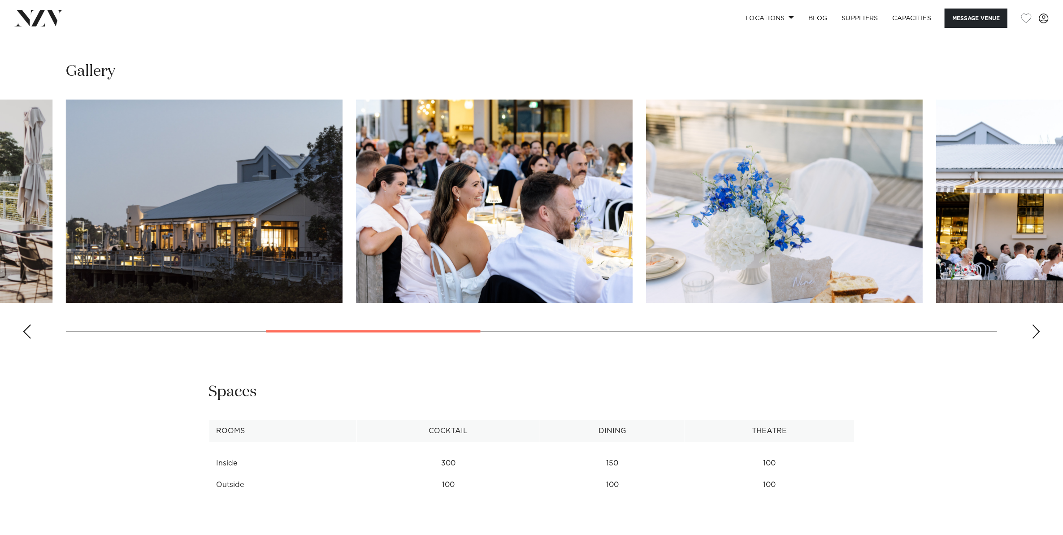
click at [1034, 331] on div "Next slide" at bounding box center [1036, 331] width 9 height 14
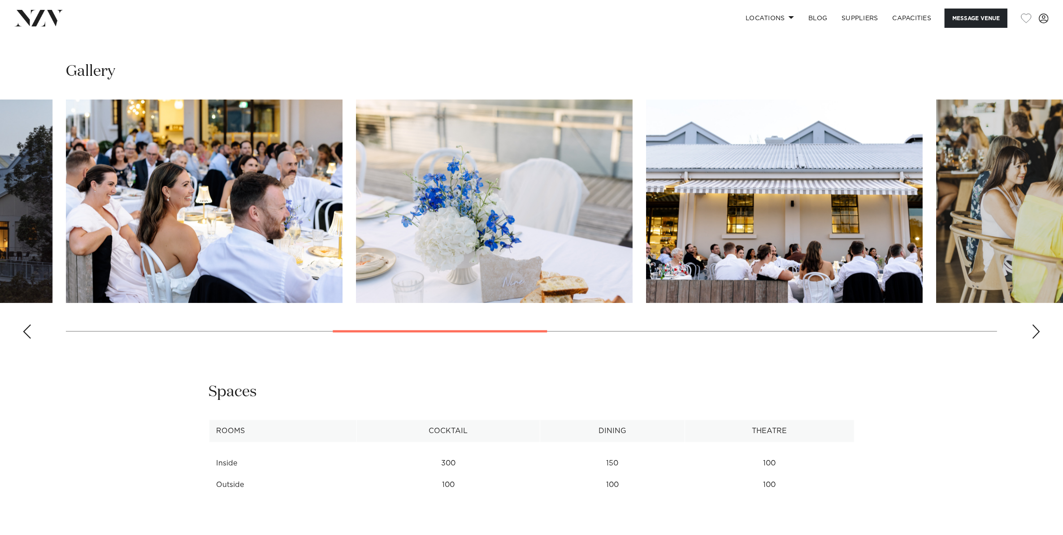
click at [1034, 331] on div "Next slide" at bounding box center [1036, 331] width 9 height 14
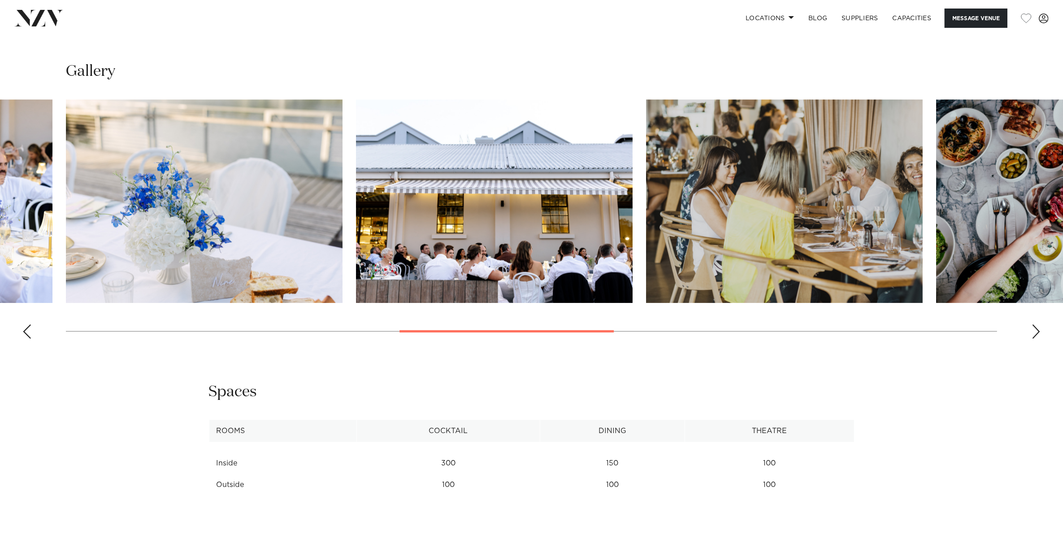
click at [1034, 331] on div "Next slide" at bounding box center [1036, 331] width 9 height 14
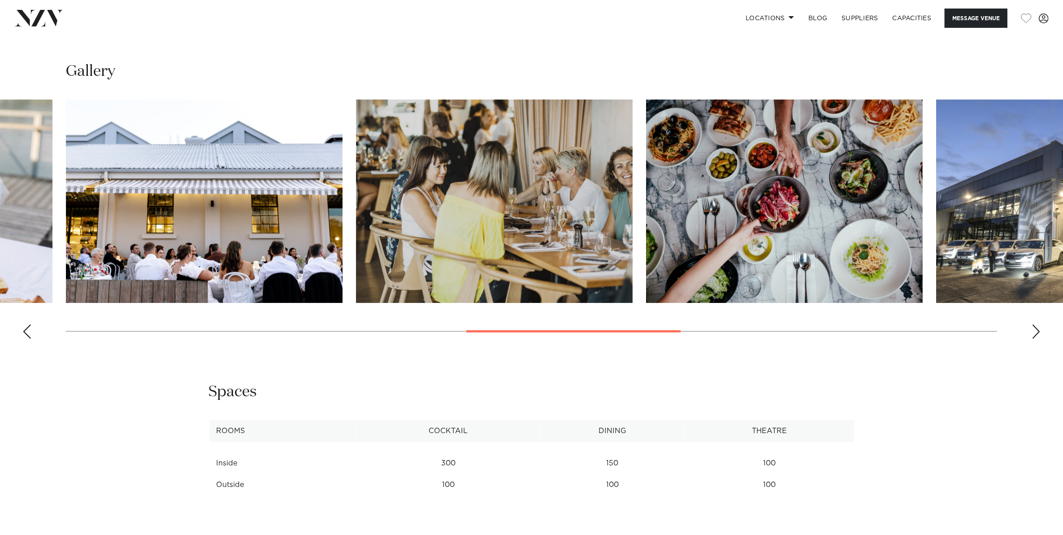
click at [1034, 331] on div "Next slide" at bounding box center [1036, 331] width 9 height 14
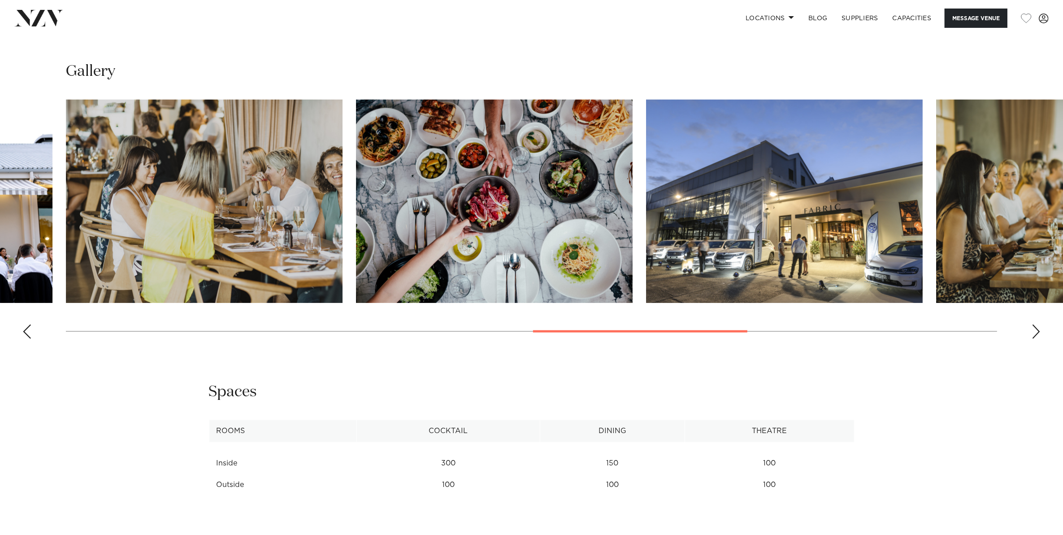
click at [1034, 331] on div "Next slide" at bounding box center [1036, 331] width 9 height 14
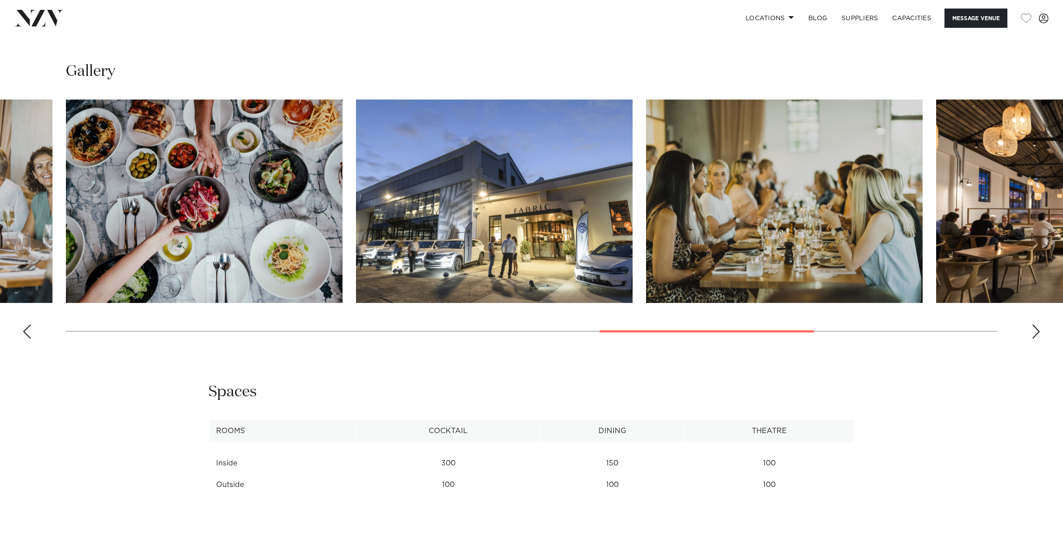
click at [1034, 331] on div "Next slide" at bounding box center [1036, 331] width 9 height 14
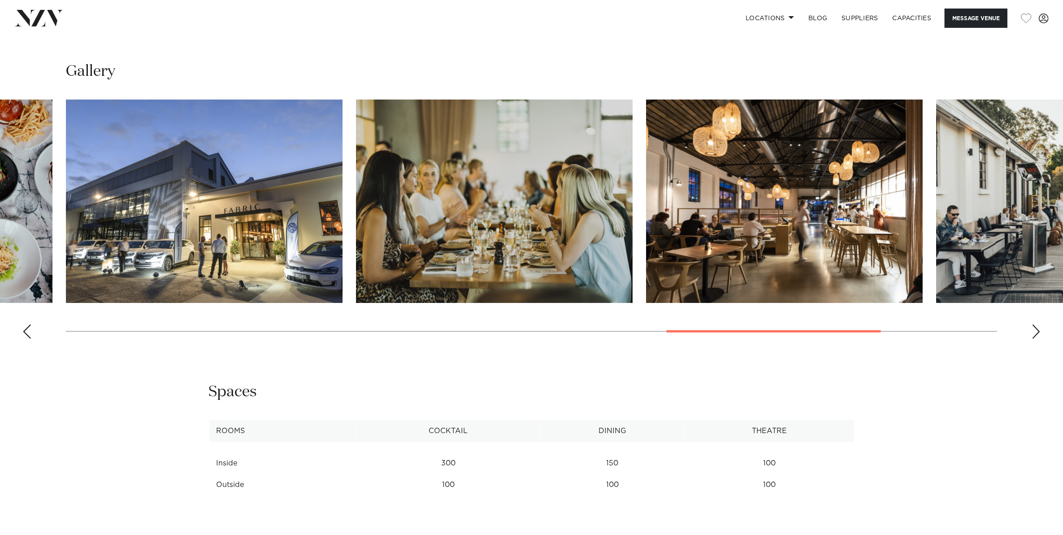
click at [1034, 331] on div "Next slide" at bounding box center [1036, 331] width 9 height 14
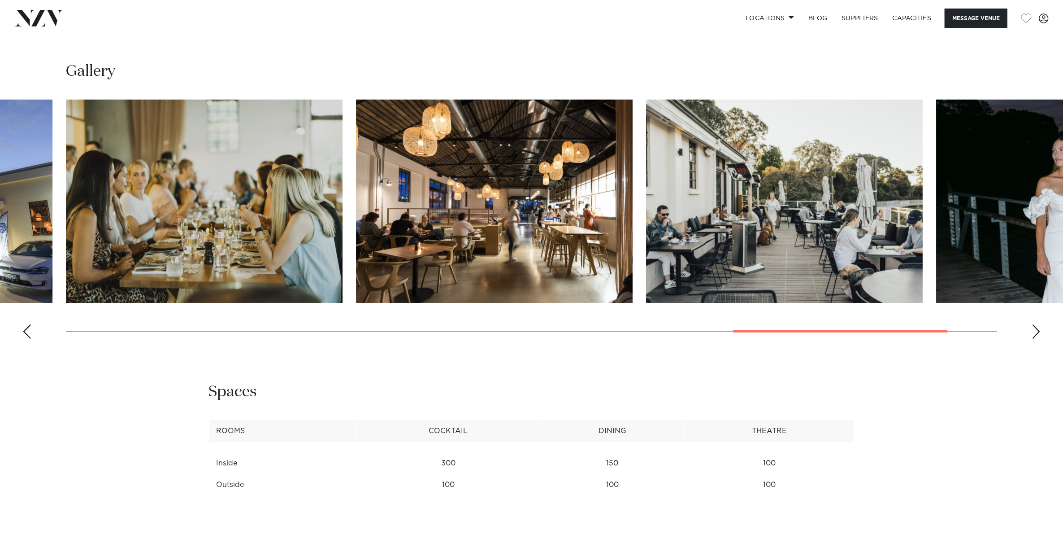
click at [1034, 331] on div "Next slide" at bounding box center [1036, 331] width 9 height 14
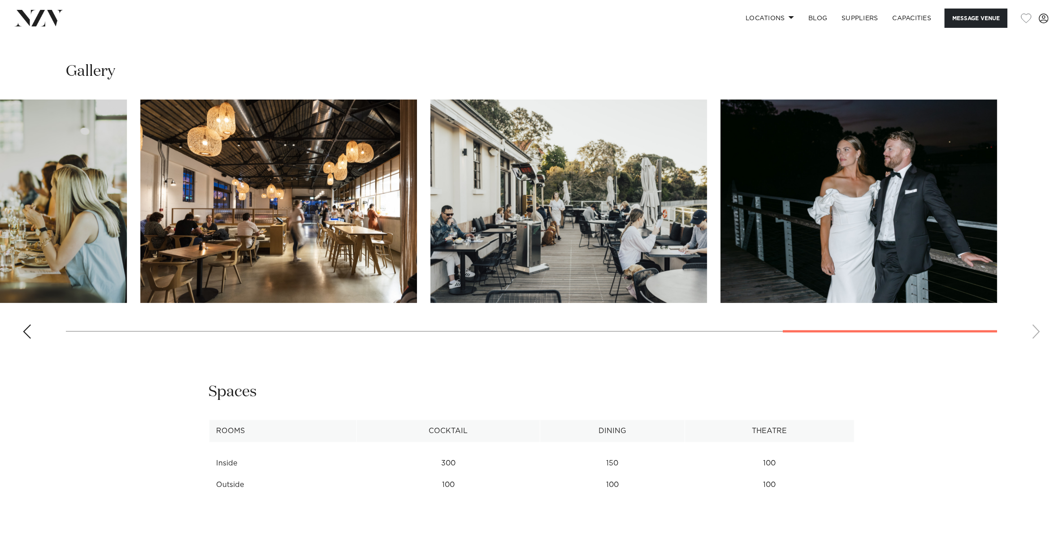
click at [1034, 331] on swiper-container at bounding box center [531, 223] width 1063 height 246
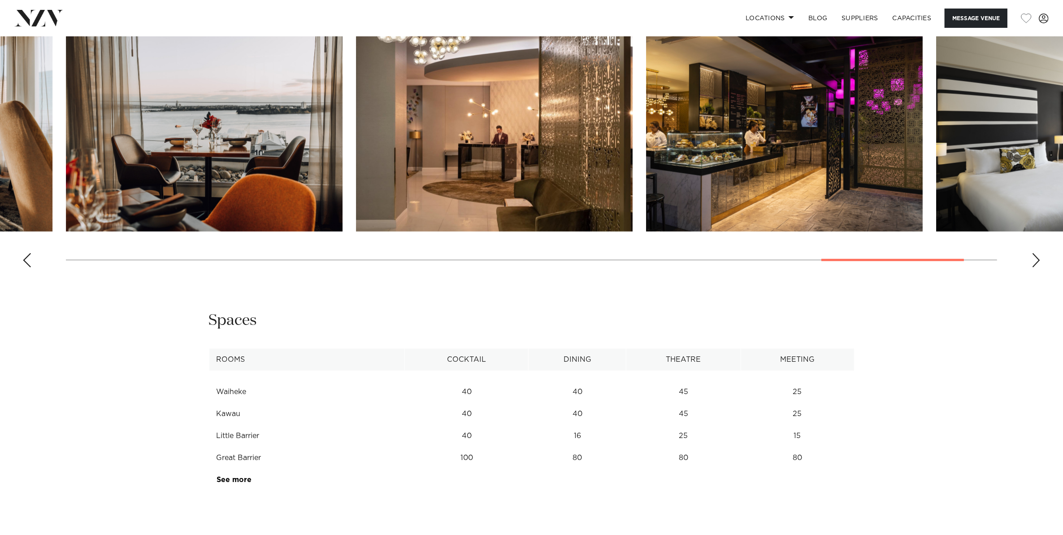
scroll to position [953, 0]
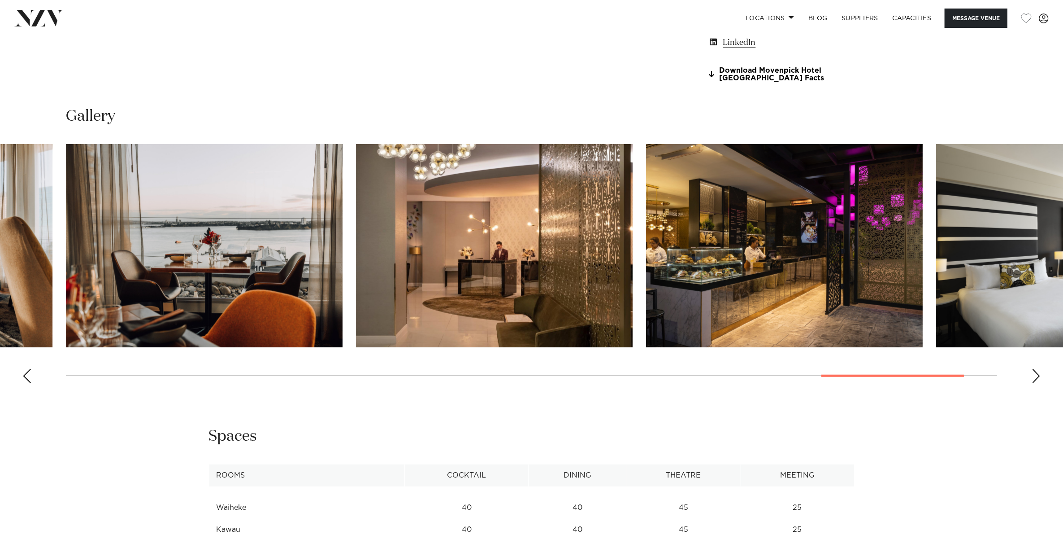
click at [26, 377] on div "Previous slide" at bounding box center [26, 376] width 9 height 14
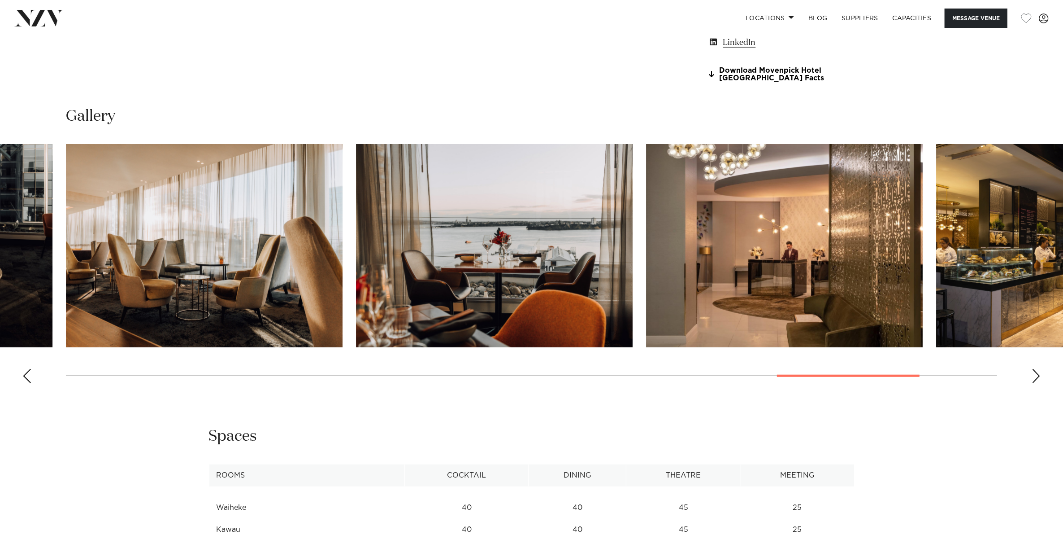
click at [26, 377] on div "Previous slide" at bounding box center [26, 376] width 9 height 14
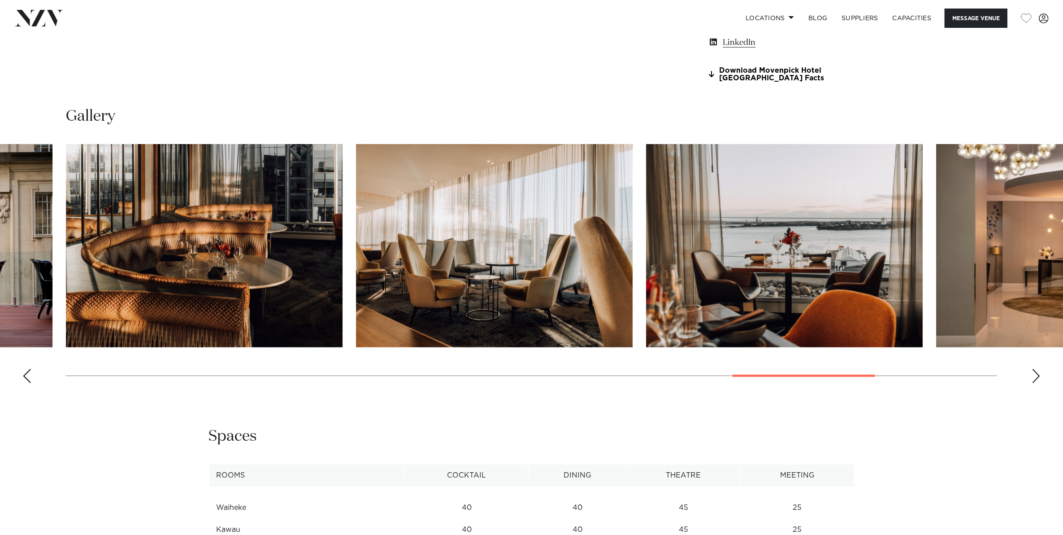
click at [26, 377] on div "Previous slide" at bounding box center [26, 376] width 9 height 14
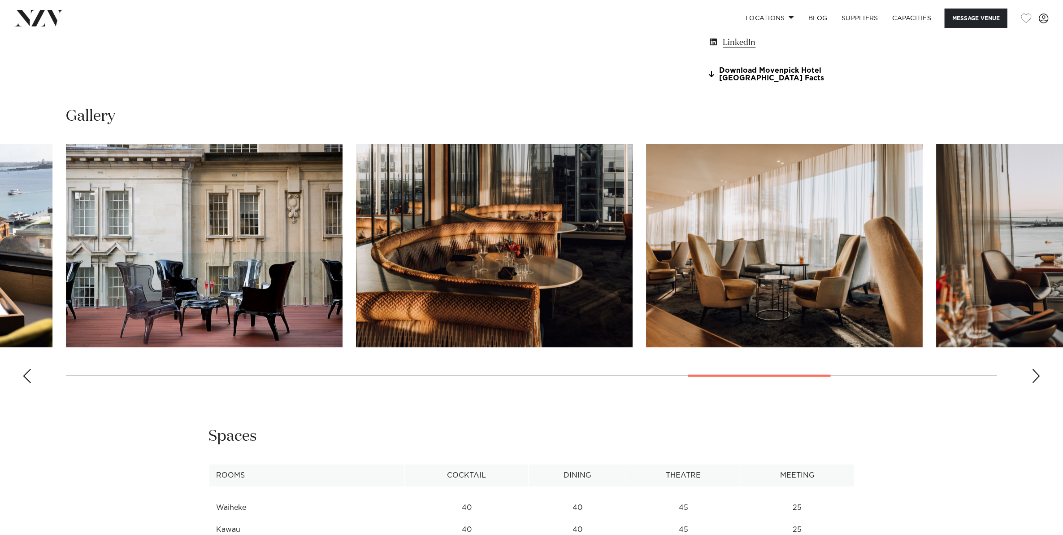
click at [26, 377] on div "Previous slide" at bounding box center [26, 376] width 9 height 14
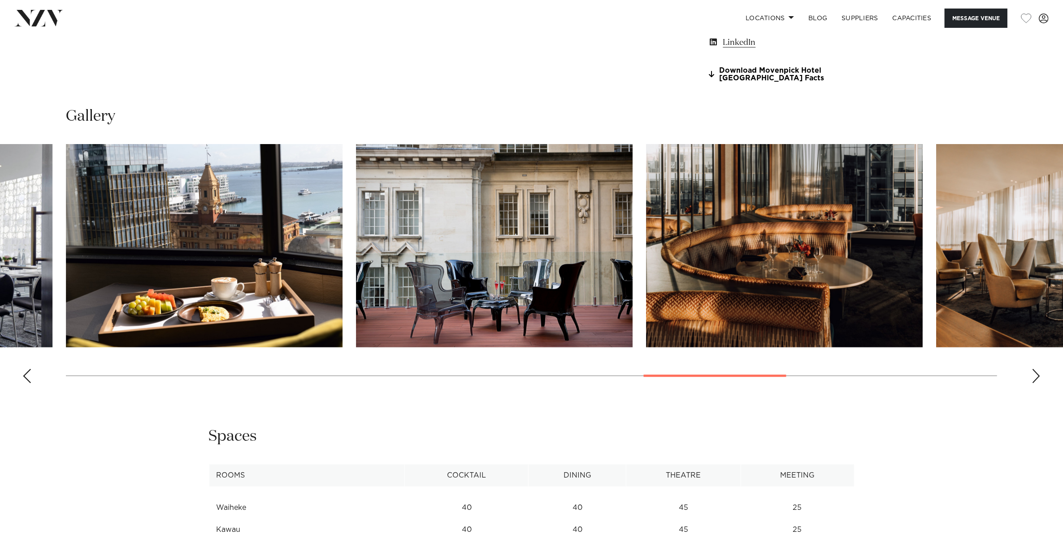
click at [26, 377] on div "Previous slide" at bounding box center [26, 376] width 9 height 14
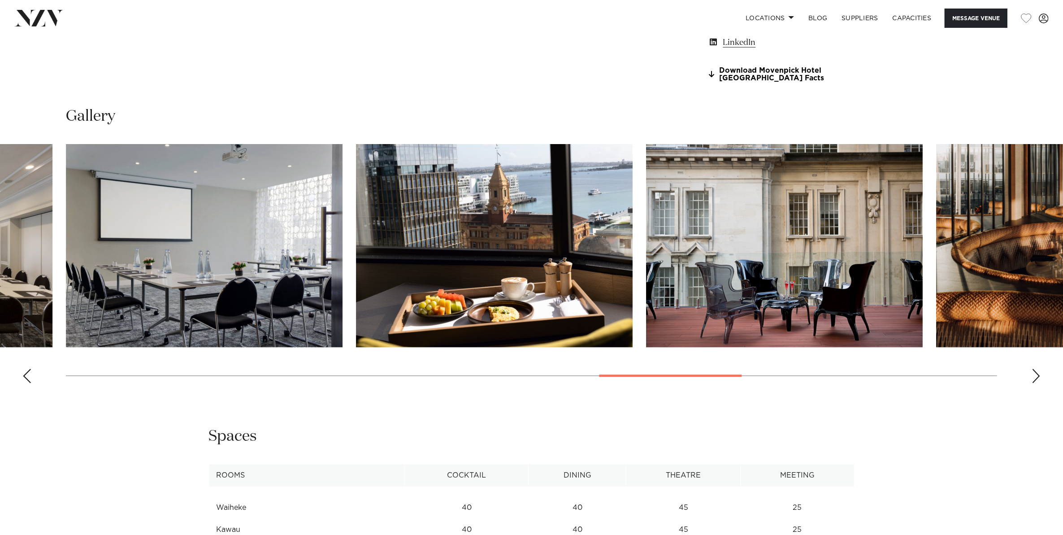
click at [26, 377] on div "Previous slide" at bounding box center [26, 376] width 9 height 14
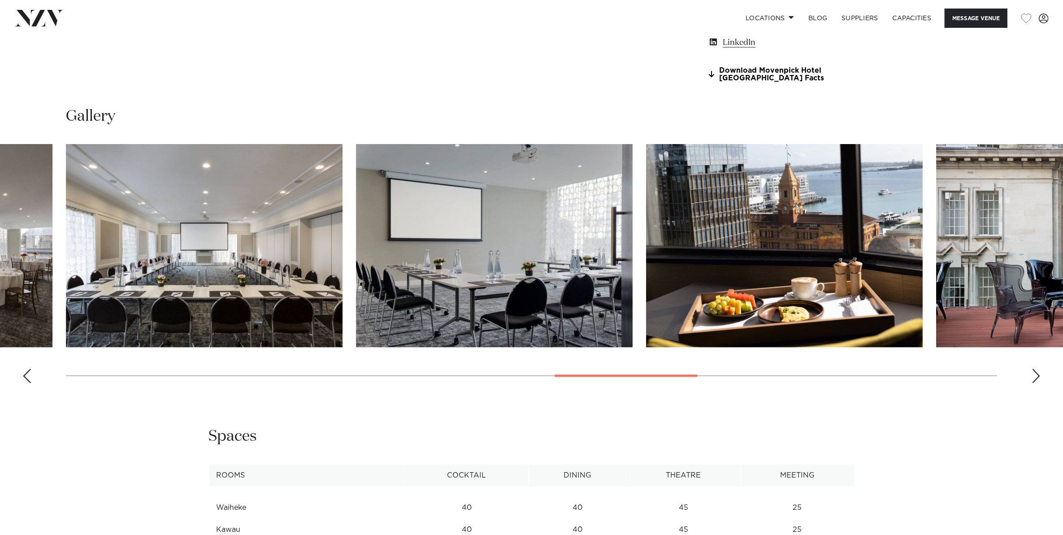
click at [26, 377] on div "Previous slide" at bounding box center [26, 376] width 9 height 14
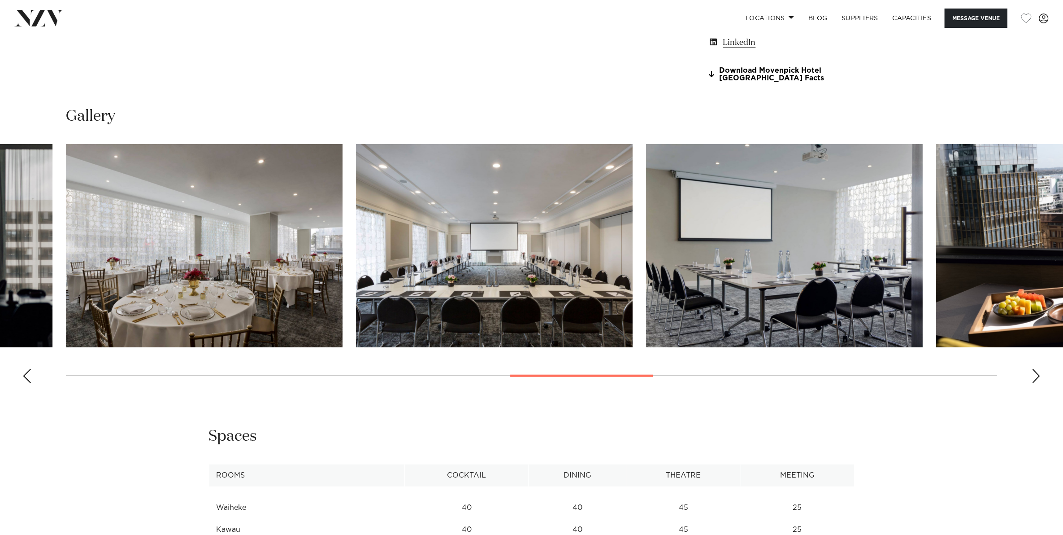
click at [26, 377] on div "Previous slide" at bounding box center [26, 376] width 9 height 14
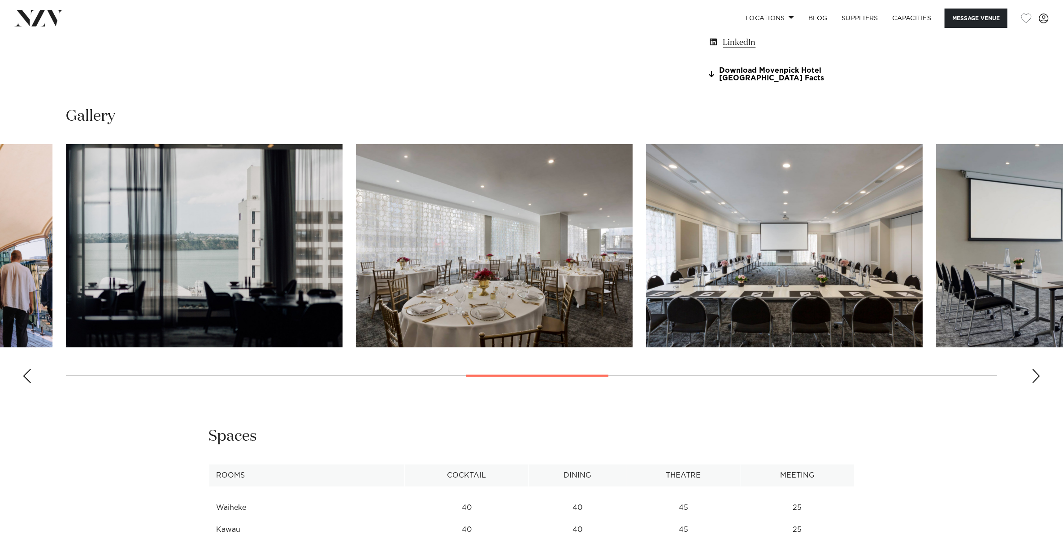
click at [26, 377] on div "Previous slide" at bounding box center [26, 376] width 9 height 14
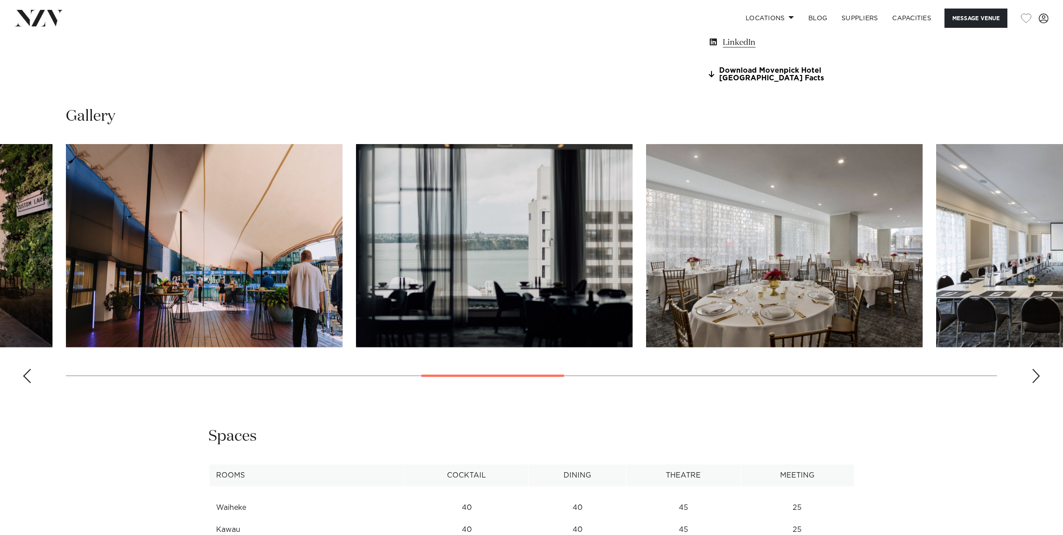
click at [26, 377] on div "Previous slide" at bounding box center [26, 376] width 9 height 14
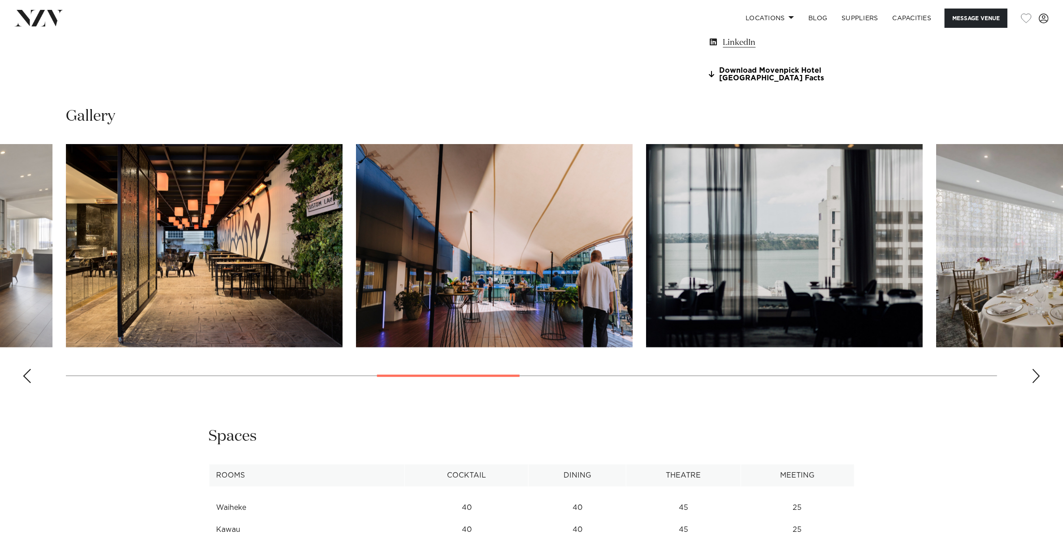
click at [26, 377] on div "Previous slide" at bounding box center [26, 376] width 9 height 14
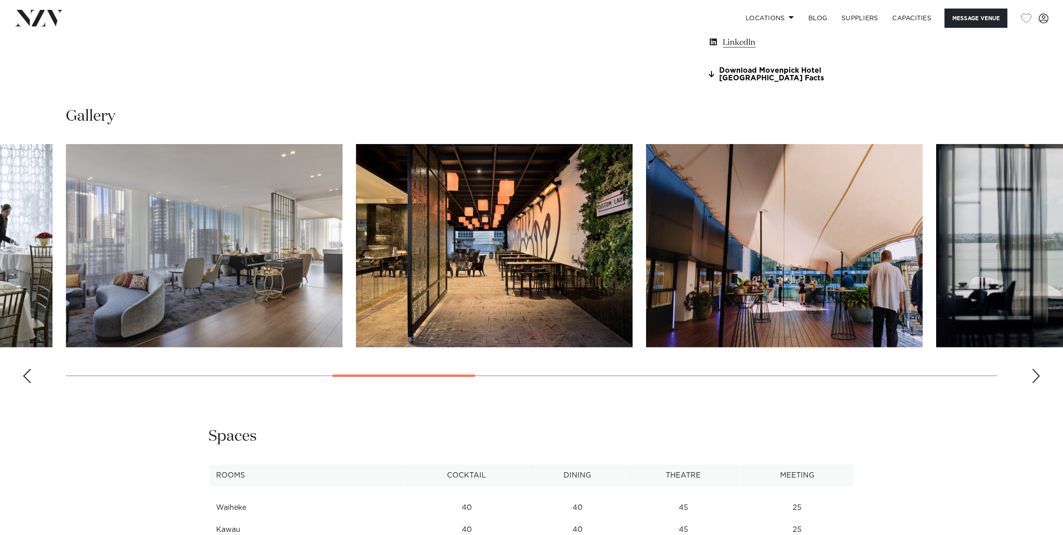
click at [26, 377] on div "Previous slide" at bounding box center [26, 376] width 9 height 14
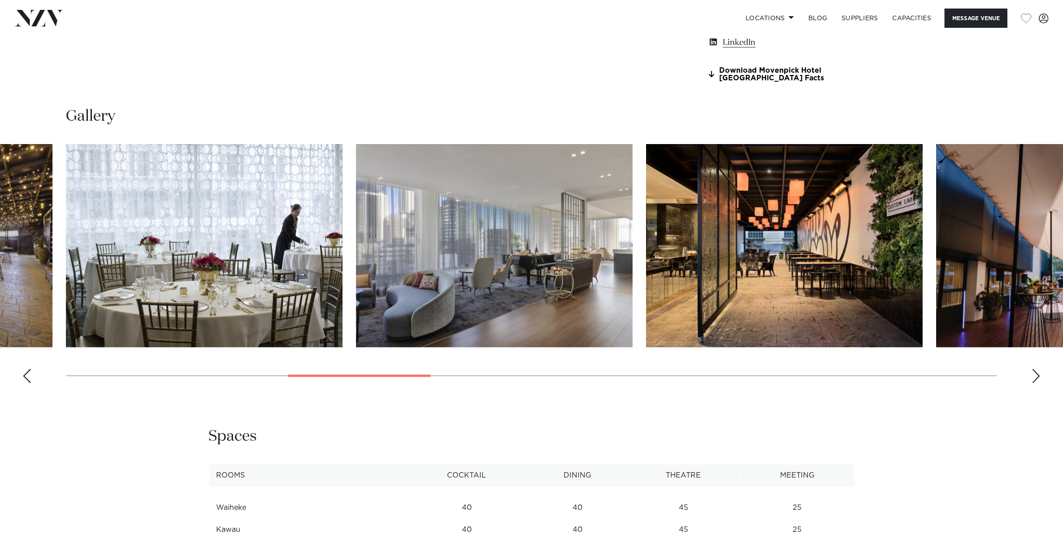
click at [26, 377] on div "Previous slide" at bounding box center [26, 376] width 9 height 14
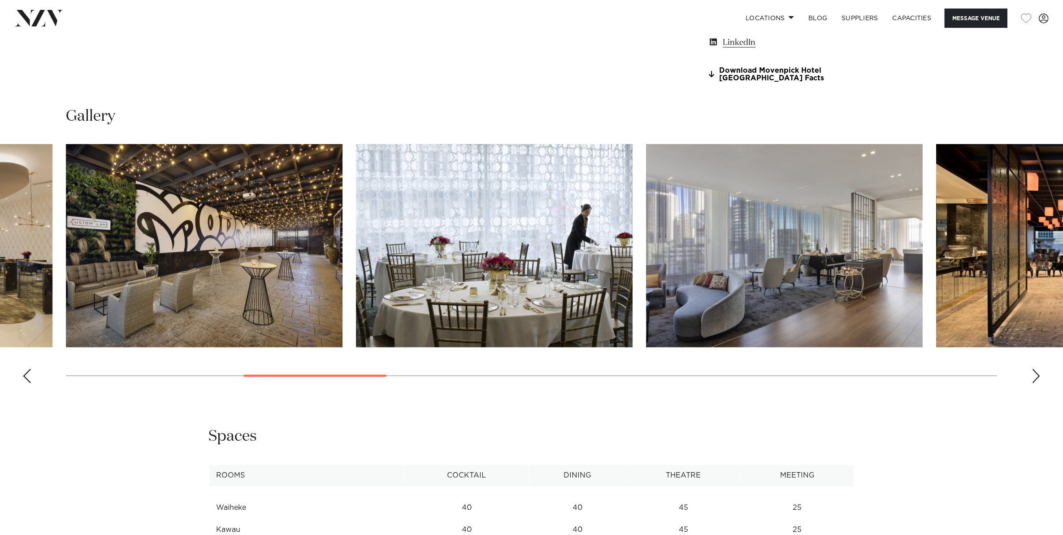
click at [26, 377] on div "Previous slide" at bounding box center [26, 376] width 9 height 14
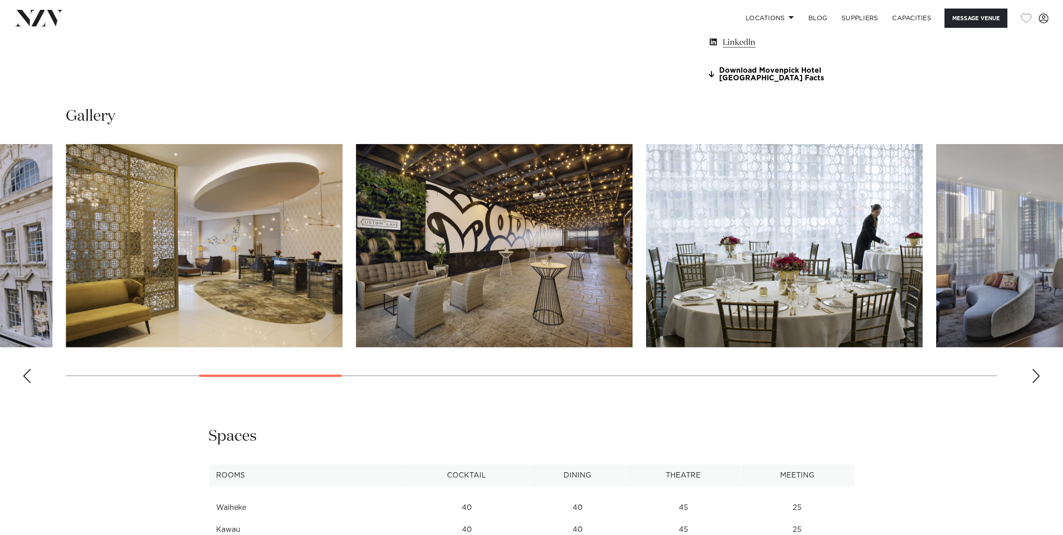
click at [26, 377] on div "Previous slide" at bounding box center [26, 376] width 9 height 14
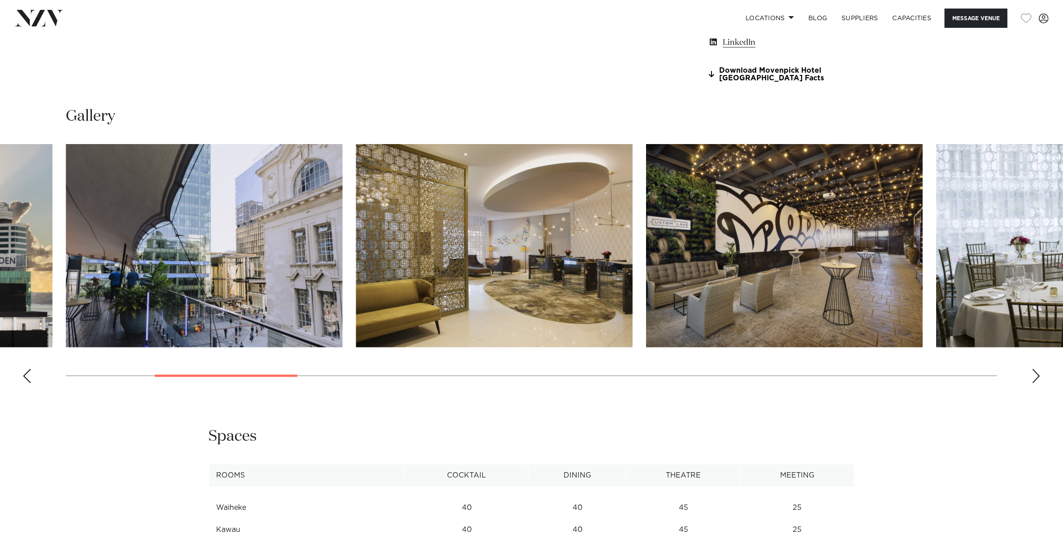
click at [26, 377] on div "Previous slide" at bounding box center [26, 376] width 9 height 14
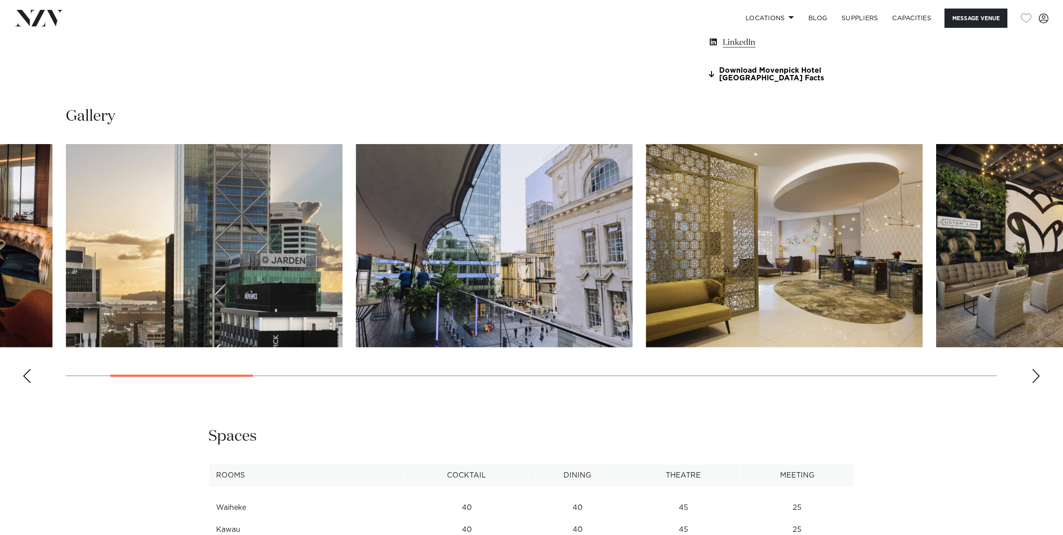
click at [26, 377] on div "Previous slide" at bounding box center [26, 376] width 9 height 14
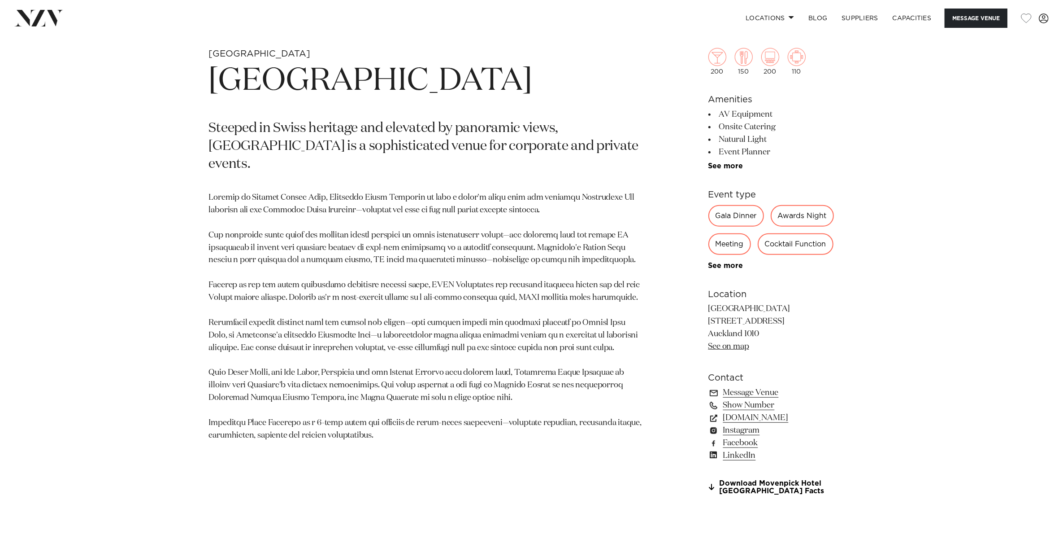
scroll to position [523, 0]
click at [732, 427] on link "Instagram" at bounding box center [782, 429] width 146 height 13
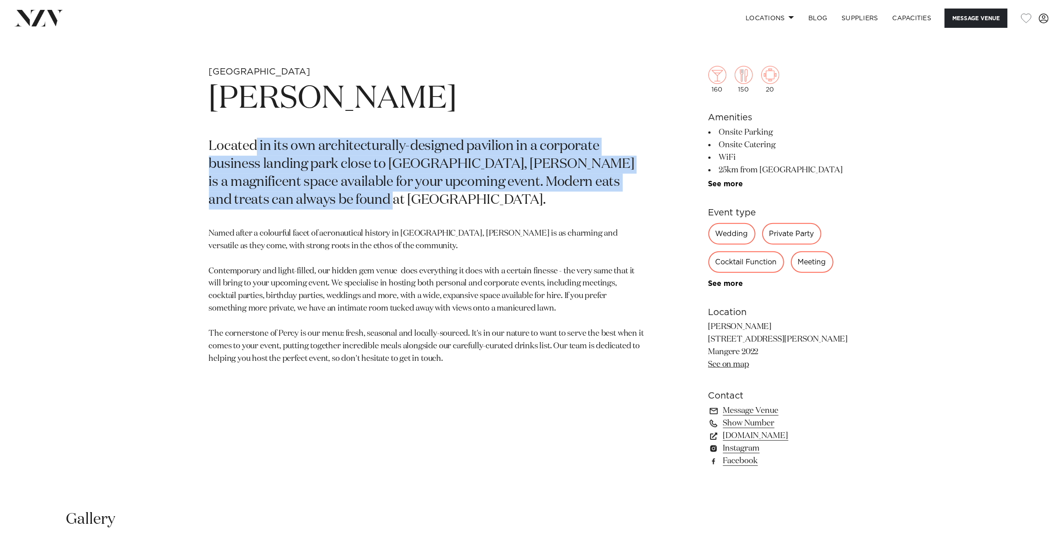
drag, startPoint x: 258, startPoint y: 151, endPoint x: 402, endPoint y: 195, distance: 150.5
click at [402, 195] on p "Located in its own architecturally-designed pavilion in a corporate business la…" at bounding box center [427, 174] width 436 height 72
drag, startPoint x: 402, startPoint y: 195, endPoint x: 373, endPoint y: 197, distance: 28.8
click at [373, 197] on p "Located in its own architecturally-designed pavilion in a corporate business la…" at bounding box center [427, 174] width 436 height 72
click at [335, 182] on p "Located in its own architecturally-designed pavilion in a corporate business la…" at bounding box center [427, 174] width 436 height 72
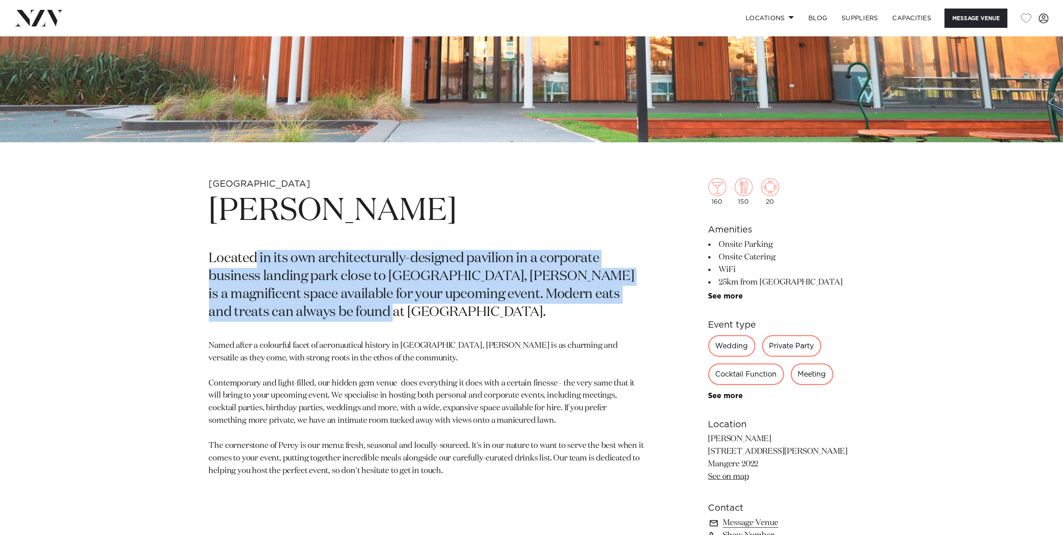
click at [367, 233] on section "Auckland PERCY Located in its own architecturally-designed pavilion in a corpor…" at bounding box center [427, 393] width 436 height 430
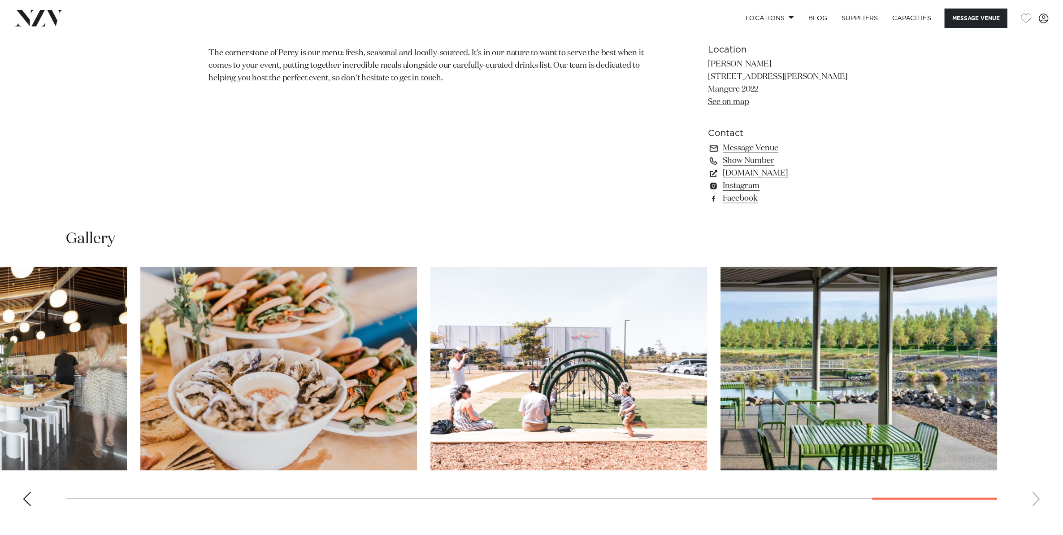
scroll to position [841, 0]
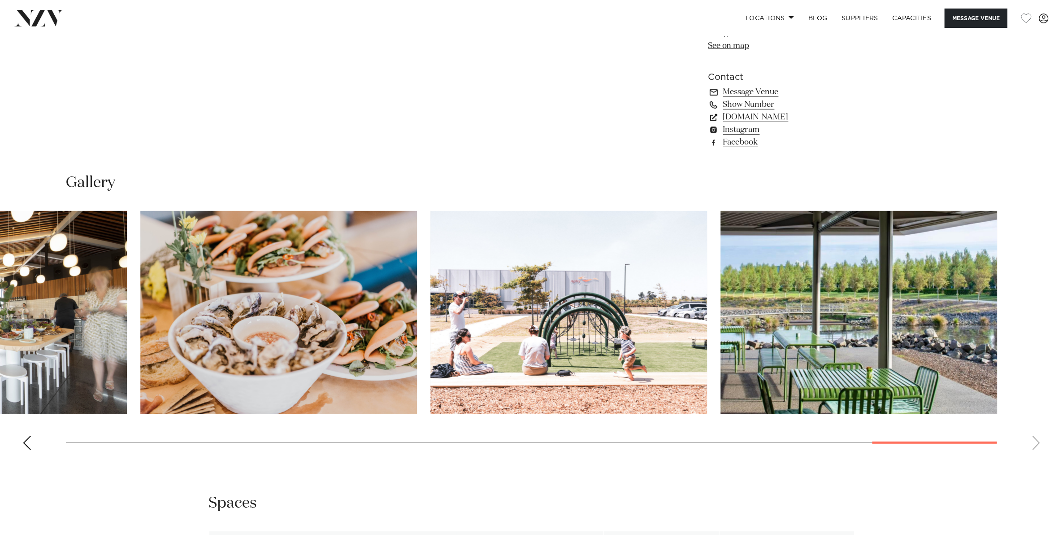
click at [24, 437] on div "Previous slide" at bounding box center [26, 442] width 9 height 14
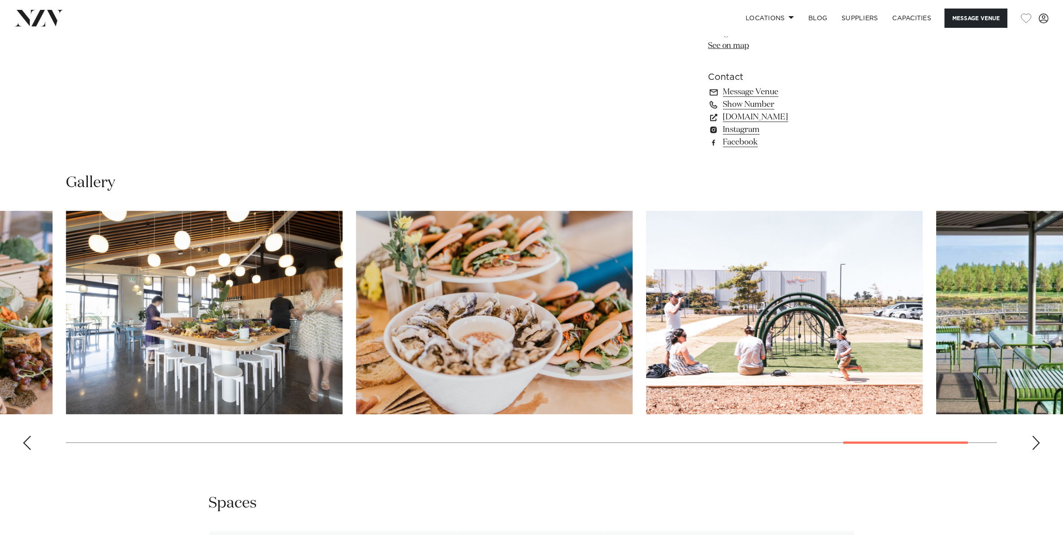
click at [24, 437] on div "Previous slide" at bounding box center [26, 442] width 9 height 14
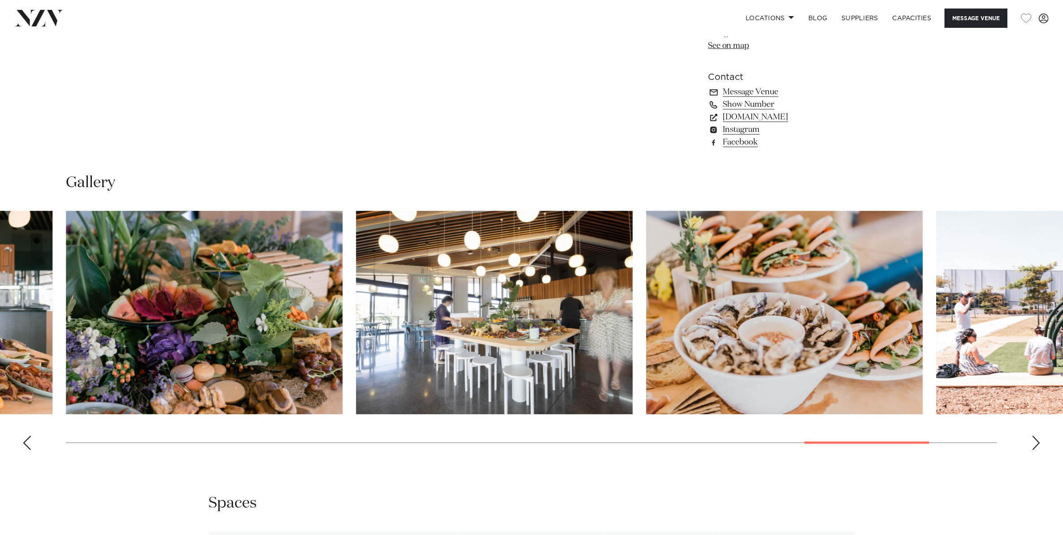
click at [24, 437] on div "Previous slide" at bounding box center [26, 442] width 9 height 14
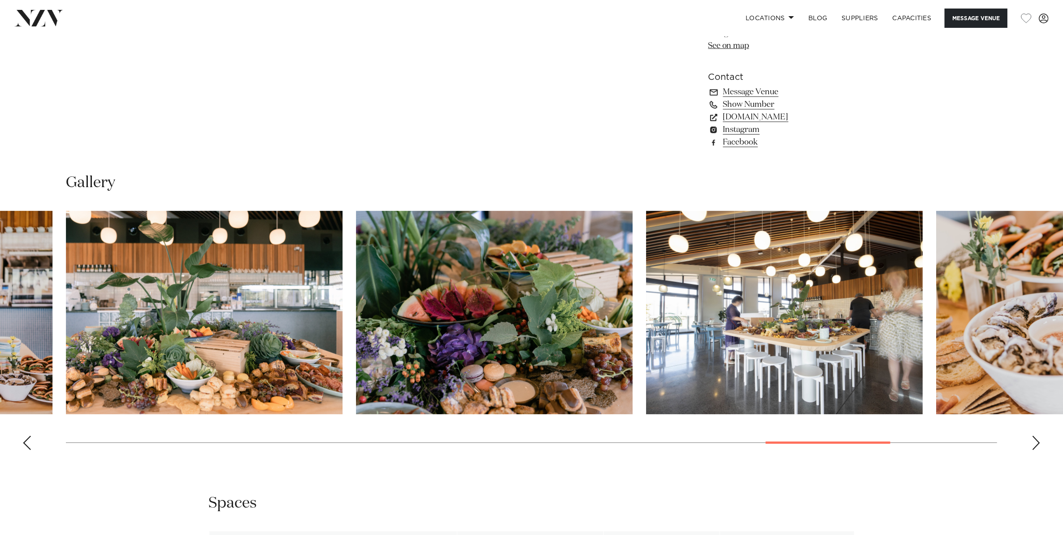
click at [24, 437] on div "Previous slide" at bounding box center [26, 442] width 9 height 14
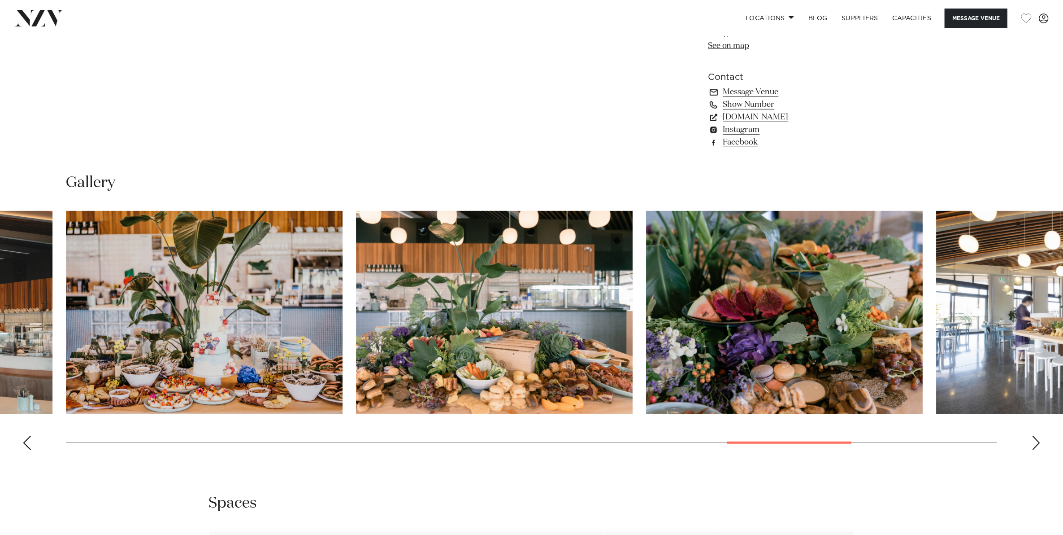
click at [24, 437] on div "Previous slide" at bounding box center [26, 442] width 9 height 14
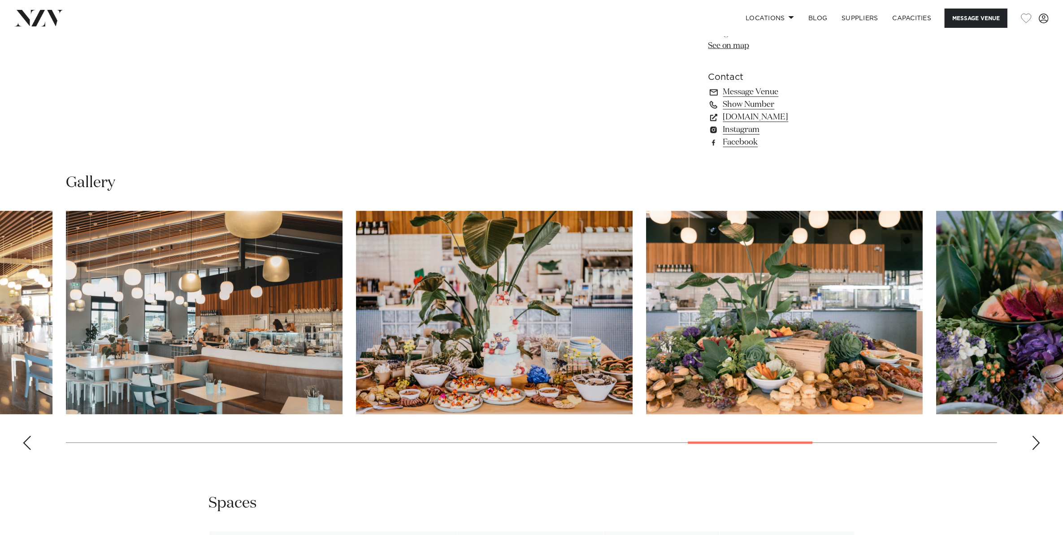
click at [24, 437] on div "Previous slide" at bounding box center [26, 442] width 9 height 14
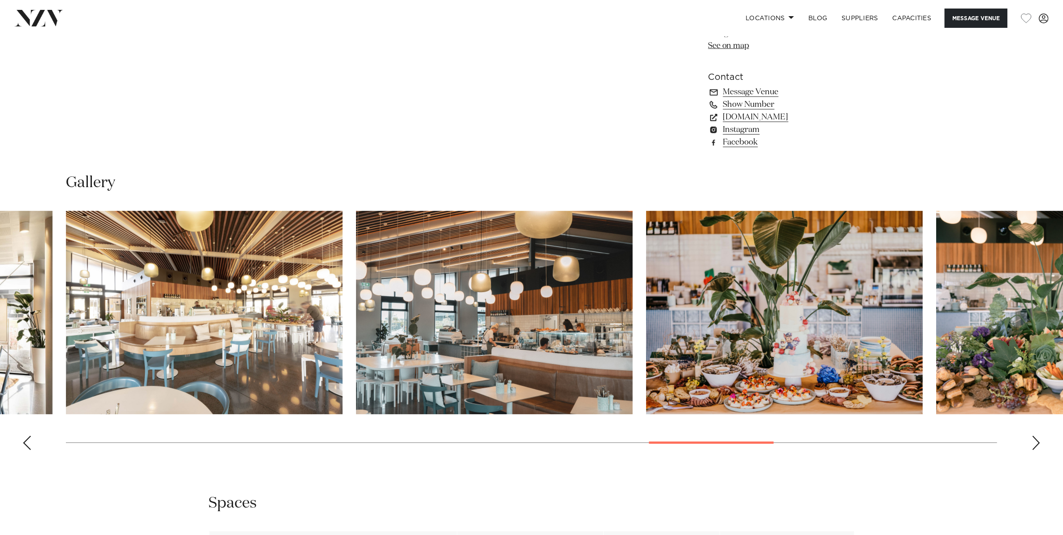
click at [24, 437] on div "Previous slide" at bounding box center [26, 442] width 9 height 14
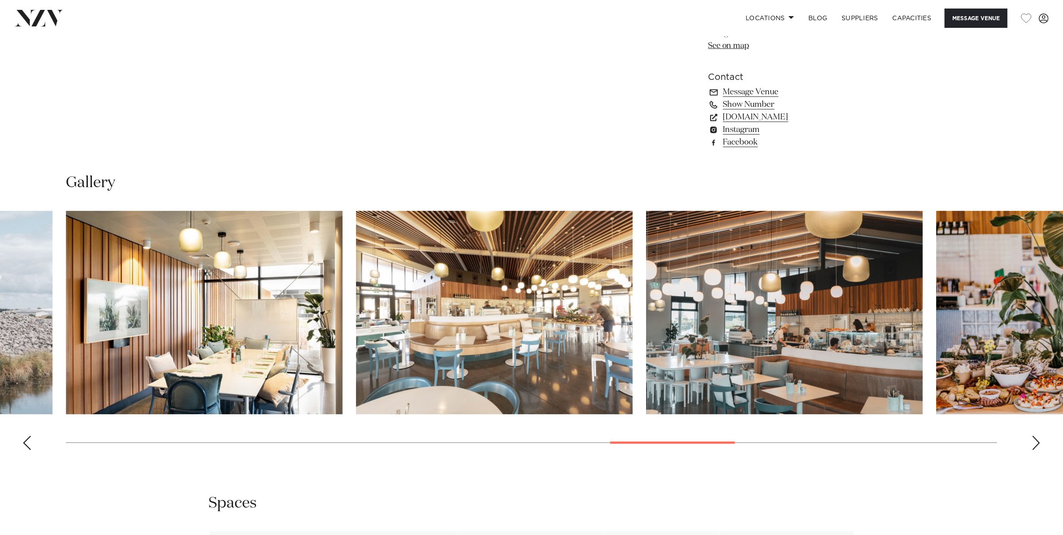
click at [24, 437] on div "Previous slide" at bounding box center [26, 442] width 9 height 14
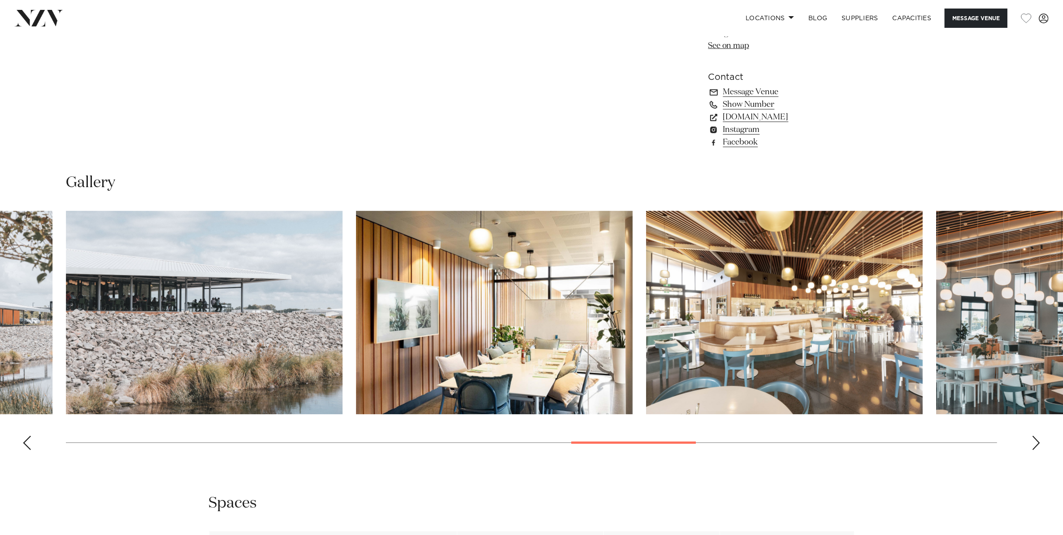
click at [24, 437] on div "Previous slide" at bounding box center [26, 442] width 9 height 14
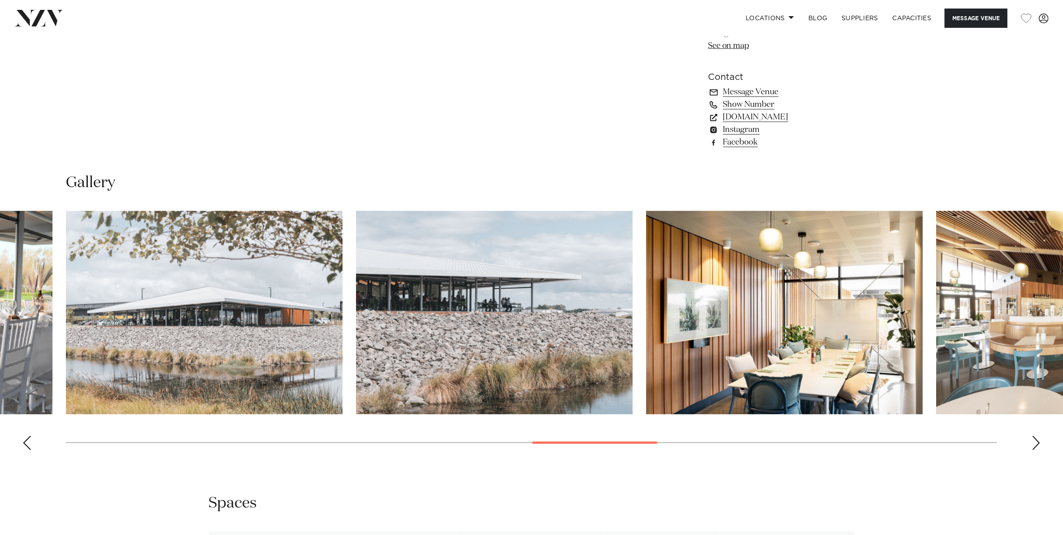
click at [24, 437] on div "Previous slide" at bounding box center [26, 442] width 9 height 14
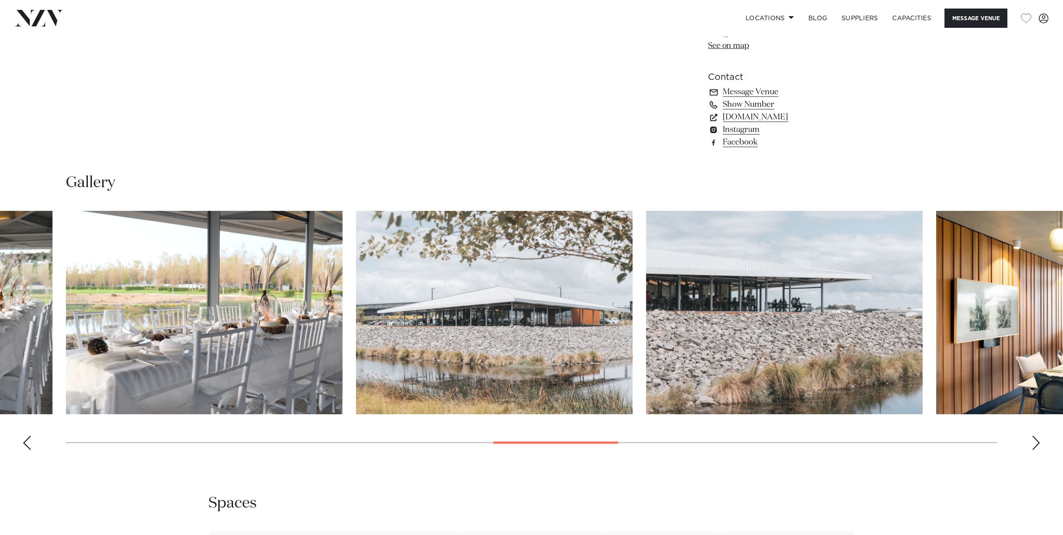
click at [24, 437] on div "Previous slide" at bounding box center [26, 442] width 9 height 14
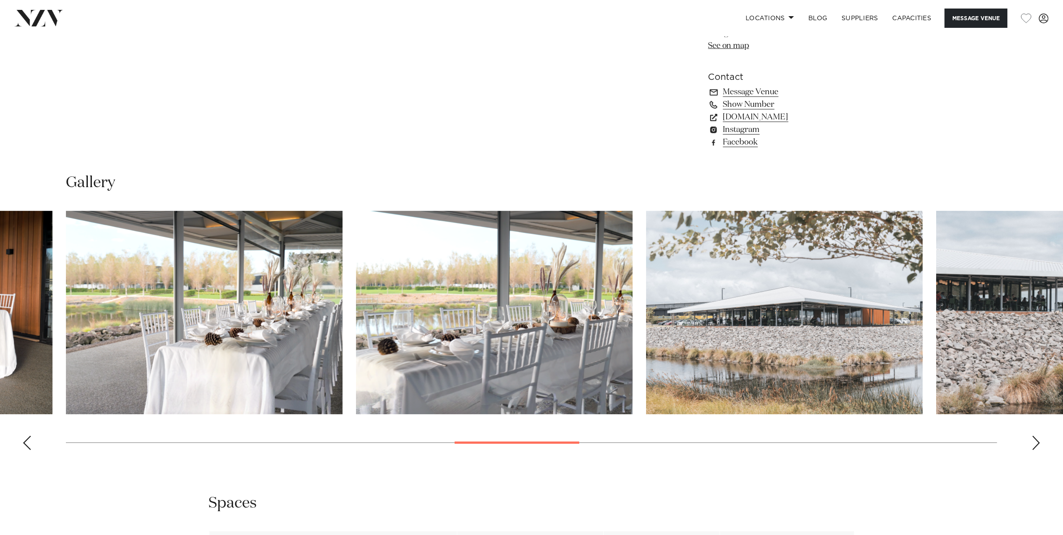
click at [24, 437] on div "Previous slide" at bounding box center [26, 442] width 9 height 14
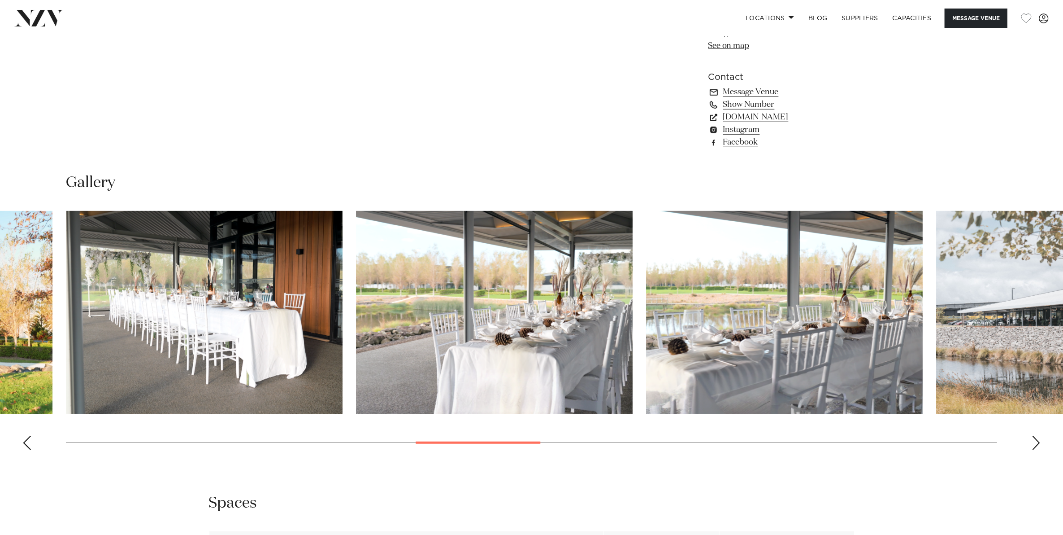
click at [24, 437] on div "Previous slide" at bounding box center [26, 442] width 9 height 14
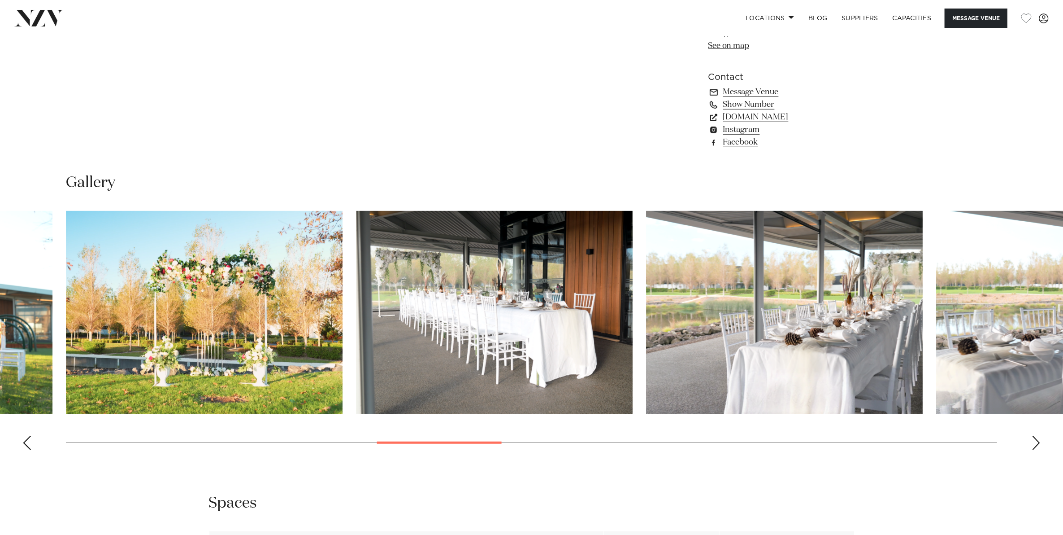
click at [24, 437] on div "Previous slide" at bounding box center [26, 442] width 9 height 14
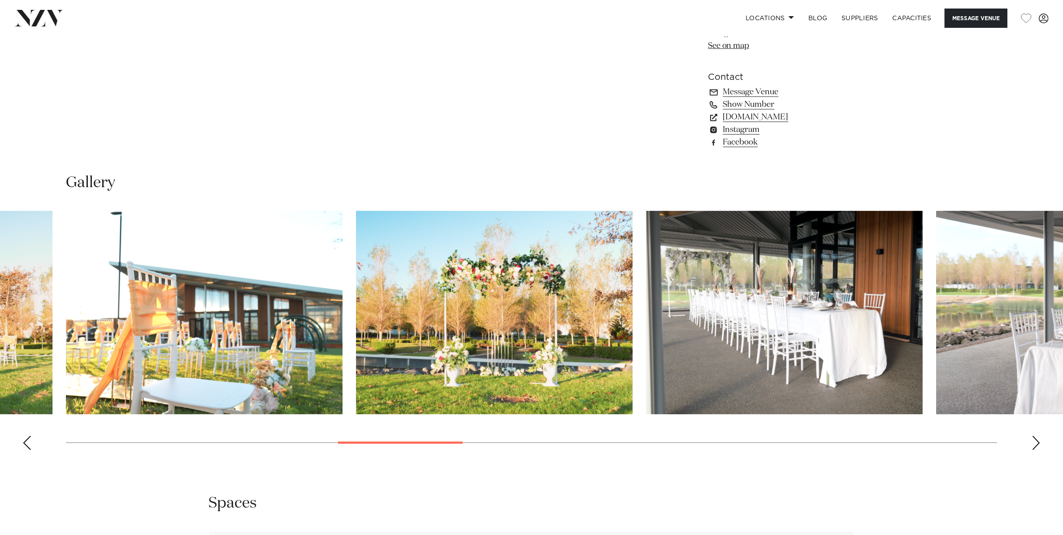
click at [24, 437] on div "Previous slide" at bounding box center [26, 442] width 9 height 14
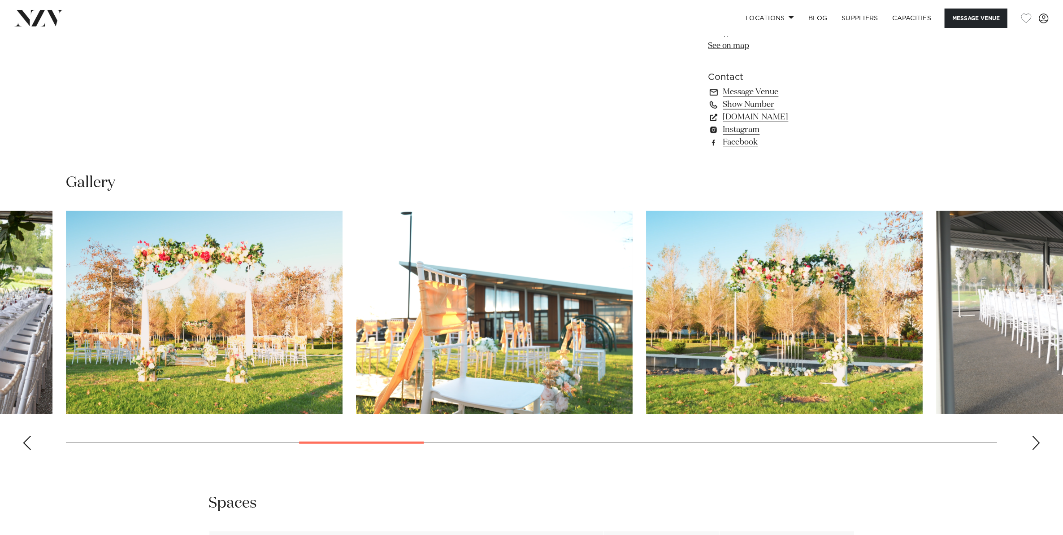
click at [24, 437] on div "Previous slide" at bounding box center [26, 442] width 9 height 14
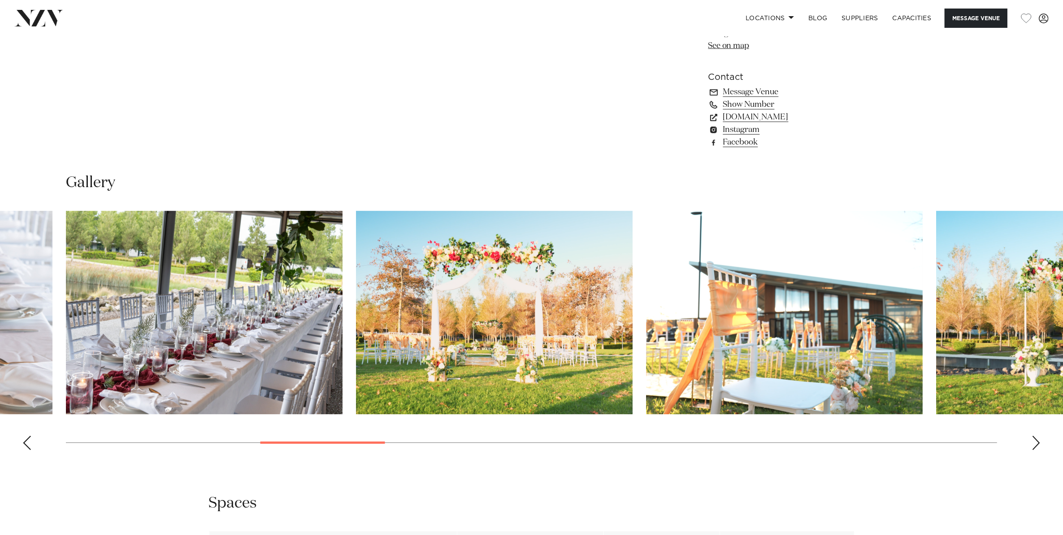
click at [24, 437] on div "Previous slide" at bounding box center [26, 442] width 9 height 14
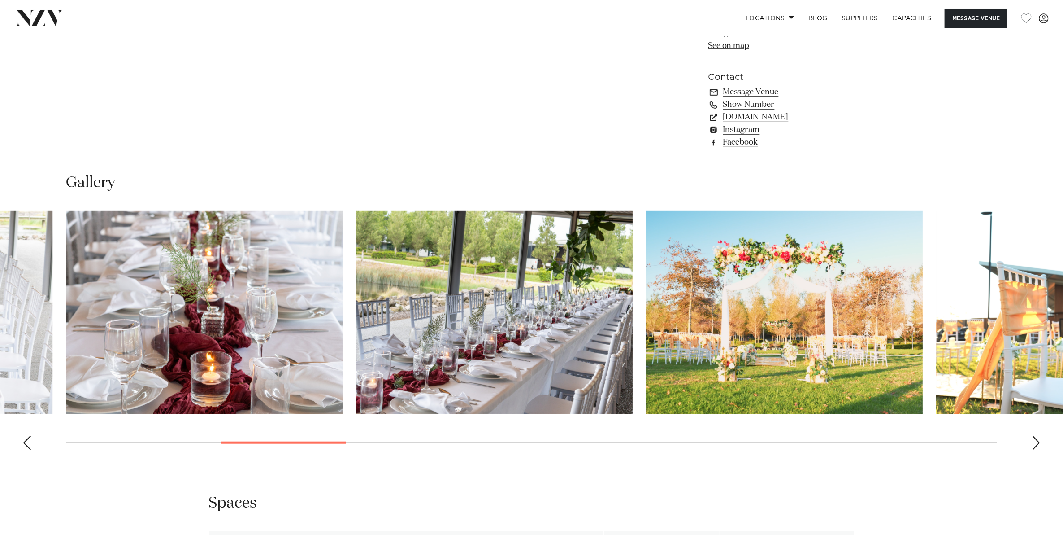
click at [24, 437] on div "Previous slide" at bounding box center [26, 442] width 9 height 14
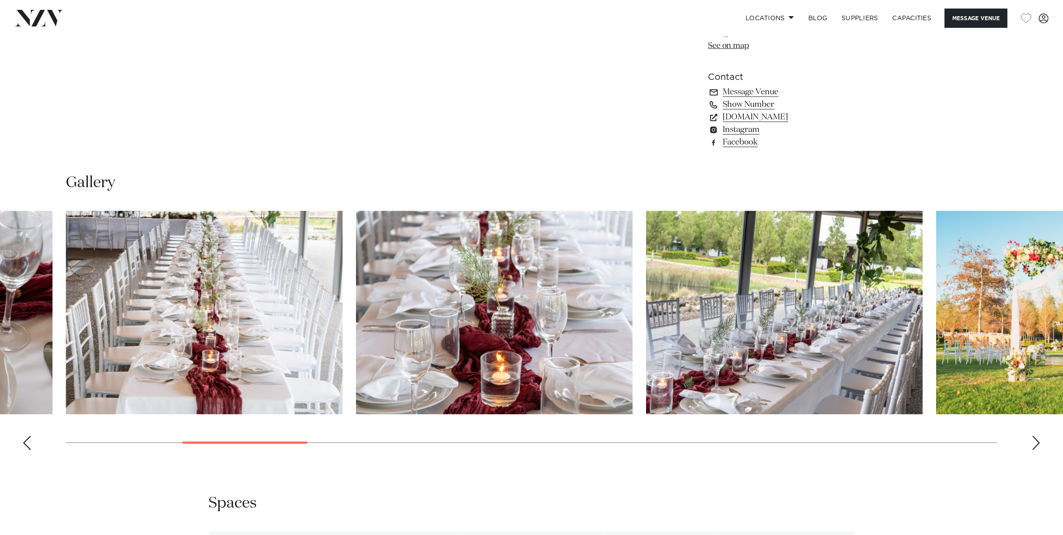
click at [24, 437] on div "Previous slide" at bounding box center [26, 442] width 9 height 14
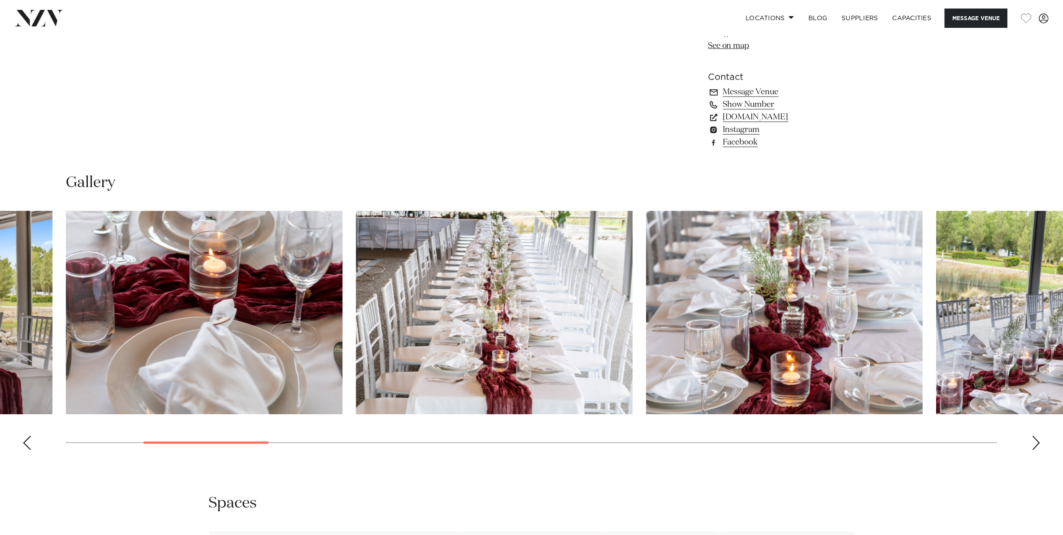
click at [24, 437] on div "Previous slide" at bounding box center [26, 442] width 9 height 14
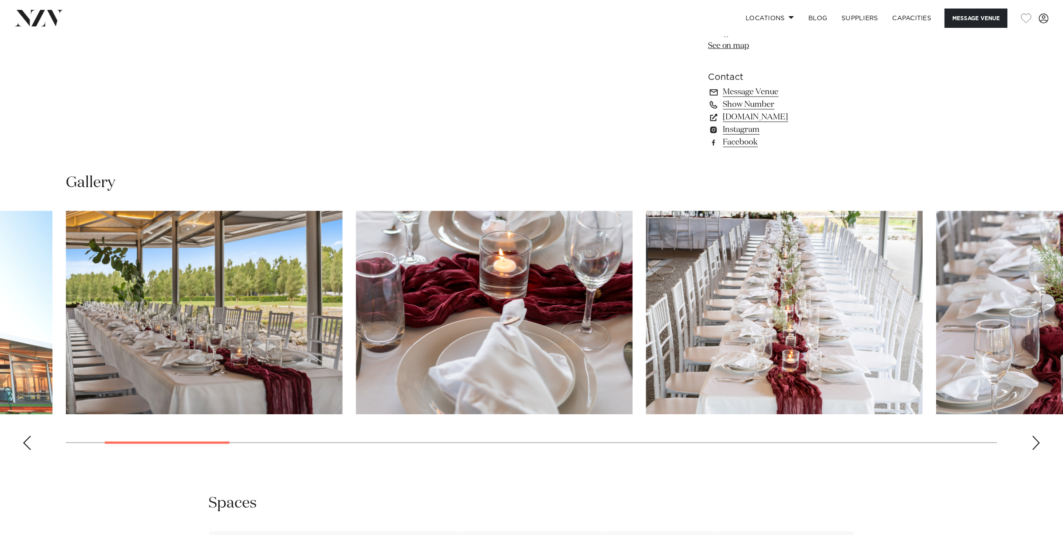
click at [24, 437] on div "Previous slide" at bounding box center [26, 442] width 9 height 14
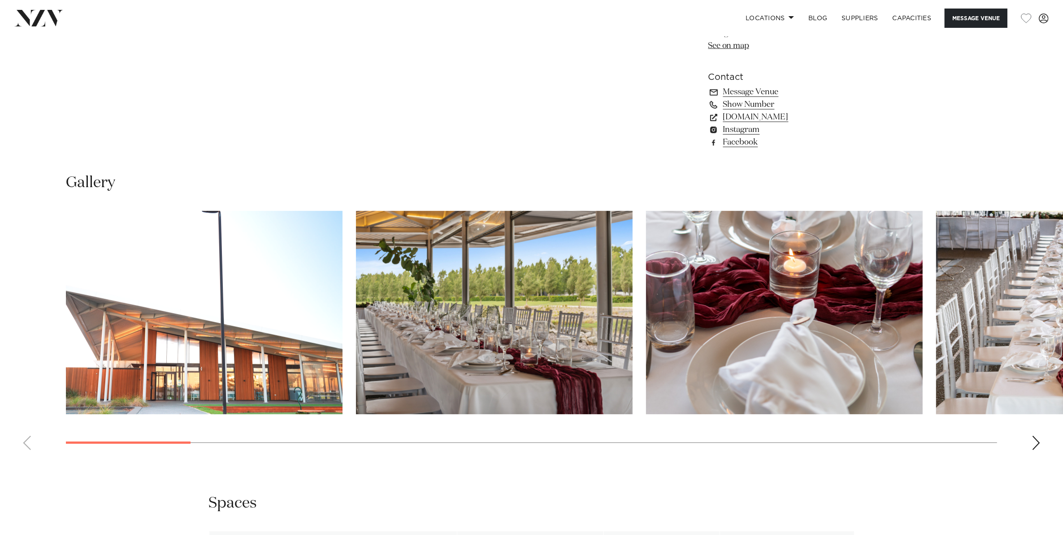
click at [24, 437] on swiper-container at bounding box center [531, 334] width 1063 height 246
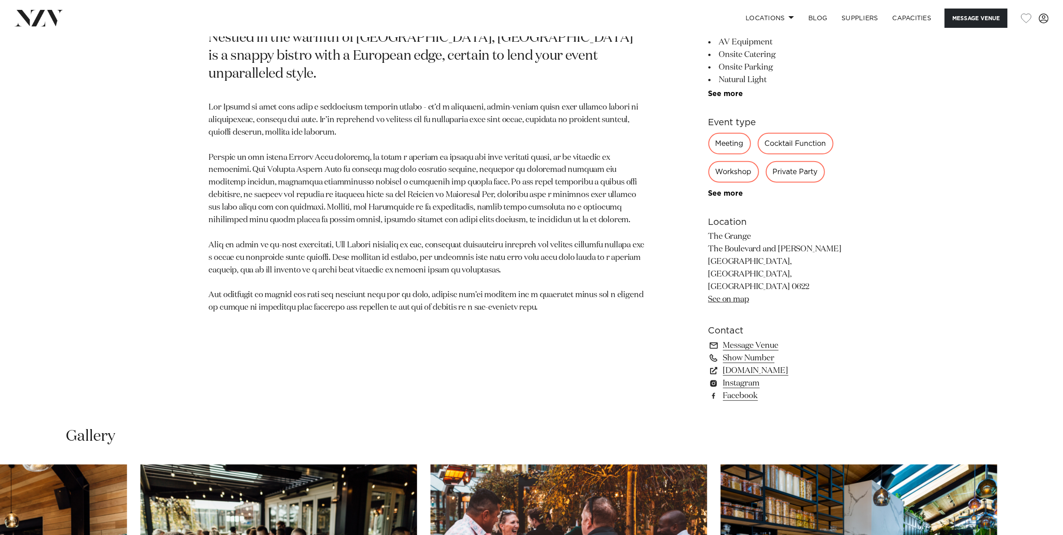
scroll to position [617, 0]
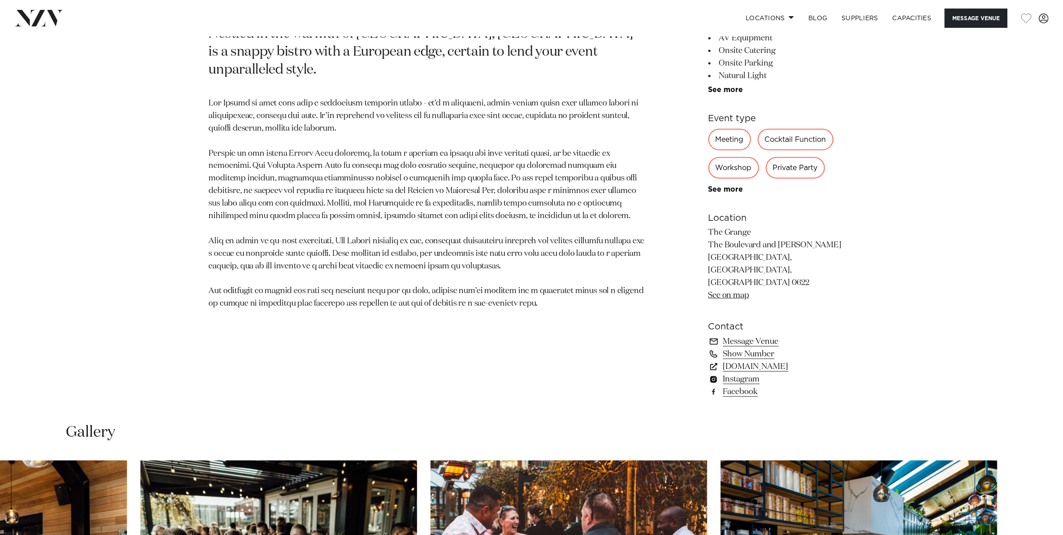
click at [746, 373] on link "Instagram" at bounding box center [782, 379] width 146 height 13
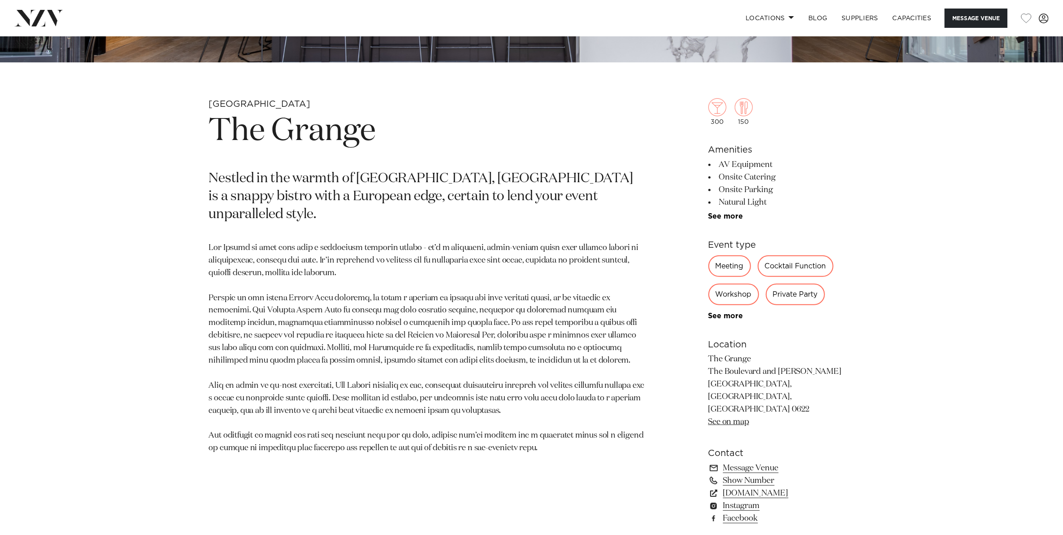
scroll to position [505, 0]
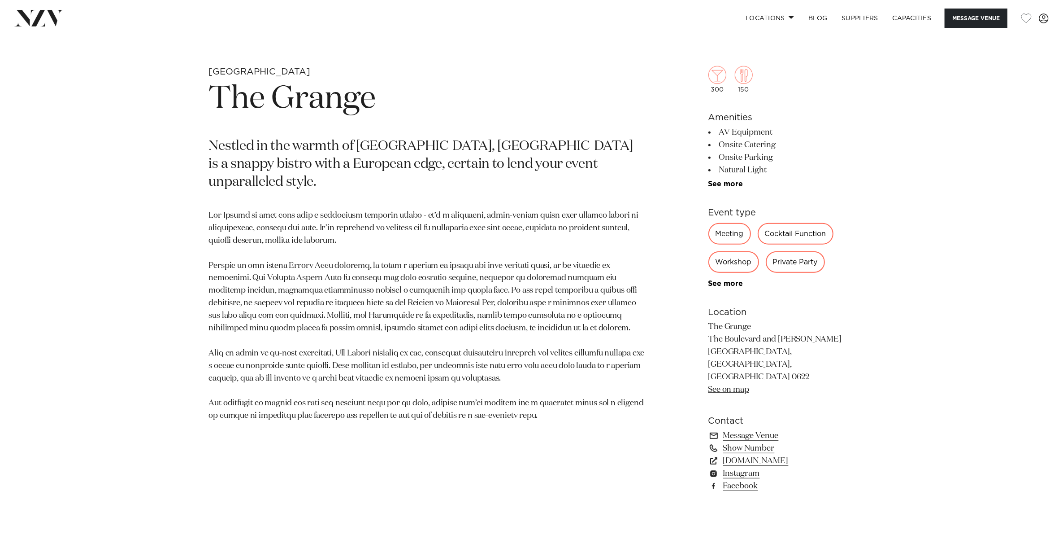
click at [737, 385] on link "See on map" at bounding box center [729, 389] width 41 height 8
